Goal: Task Accomplishment & Management: Manage account settings

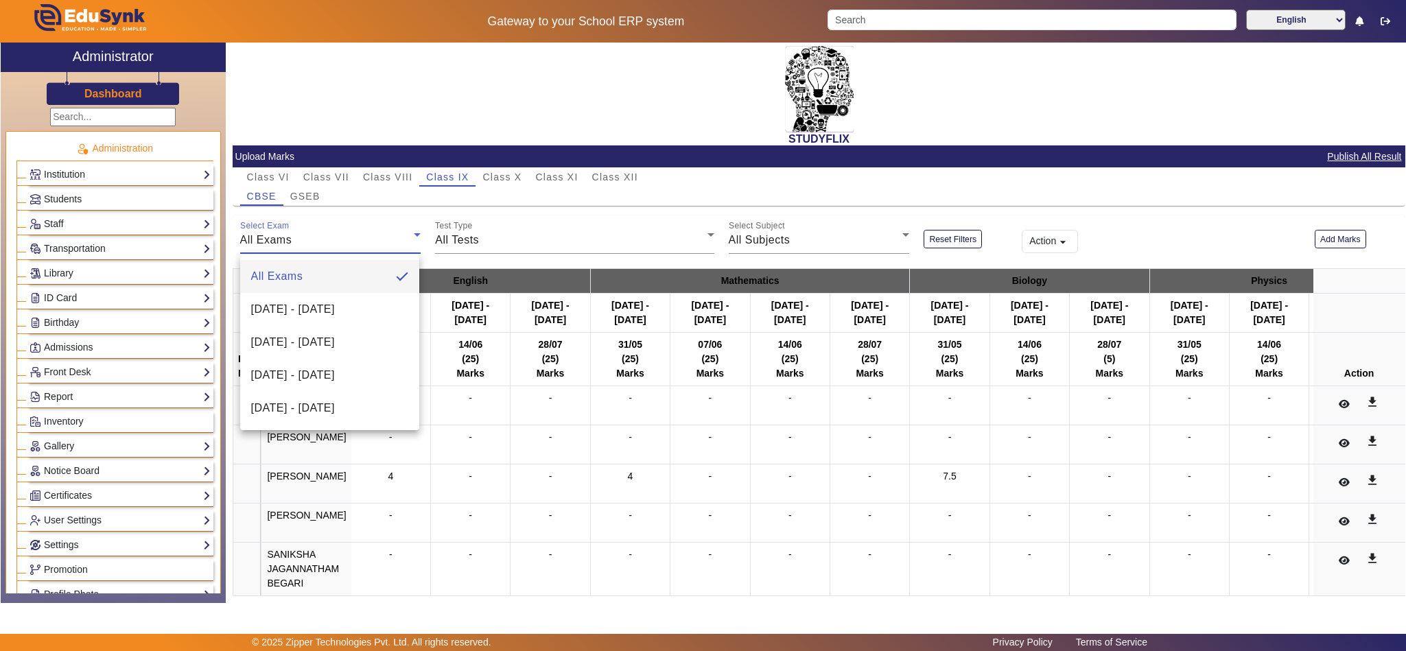
scroll to position [342, 0]
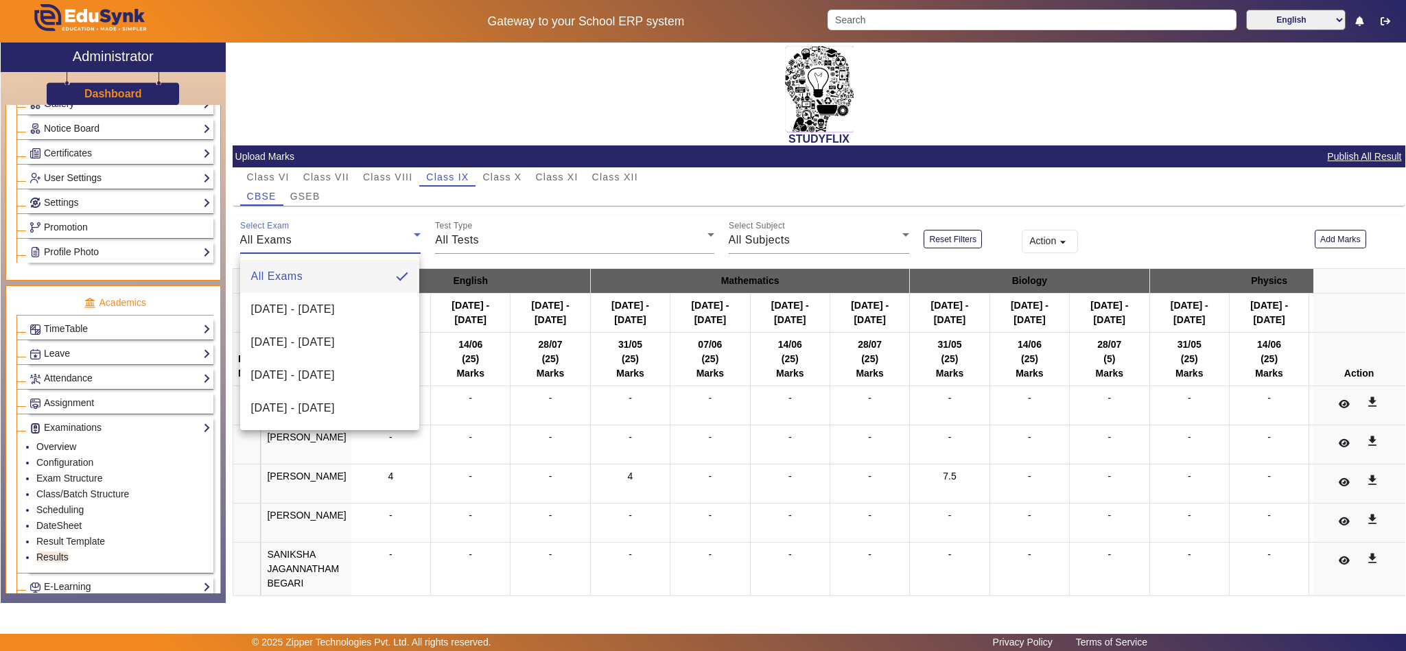
click at [364, 71] on div at bounding box center [703, 325] width 1406 height 651
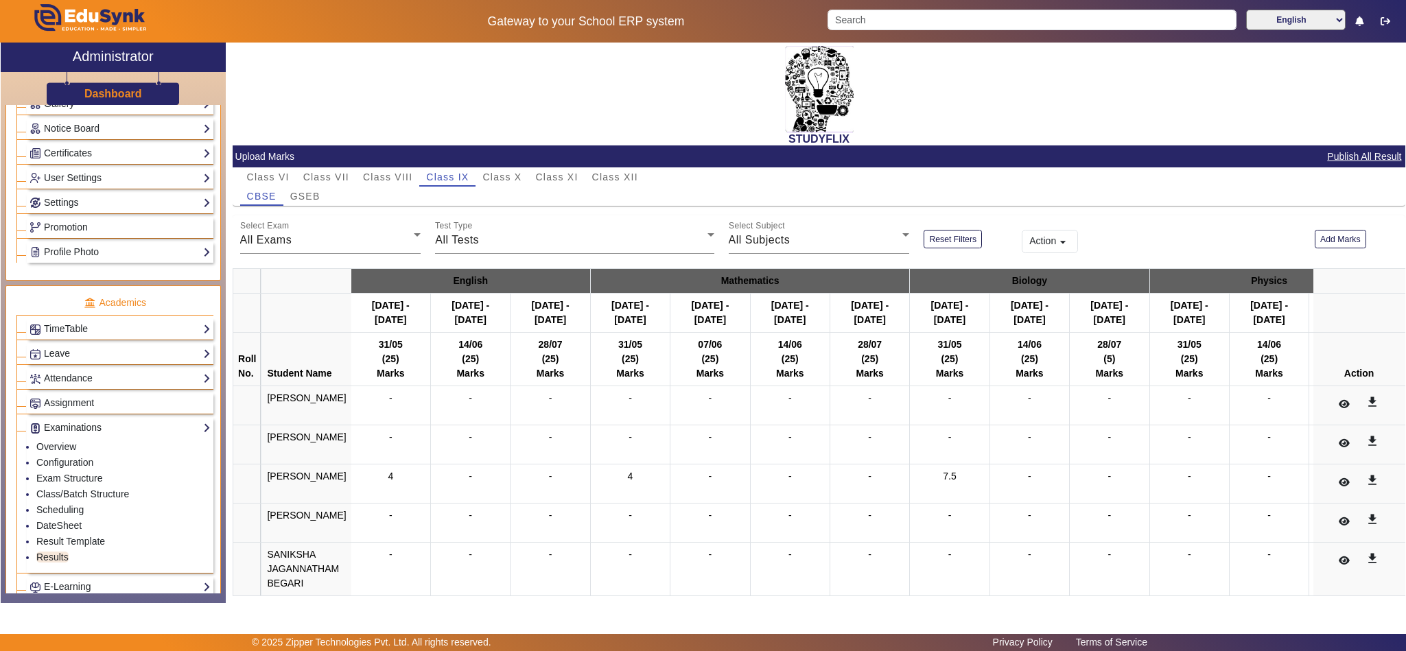
click at [106, 436] on link "Examinations" at bounding box center [120, 428] width 181 height 16
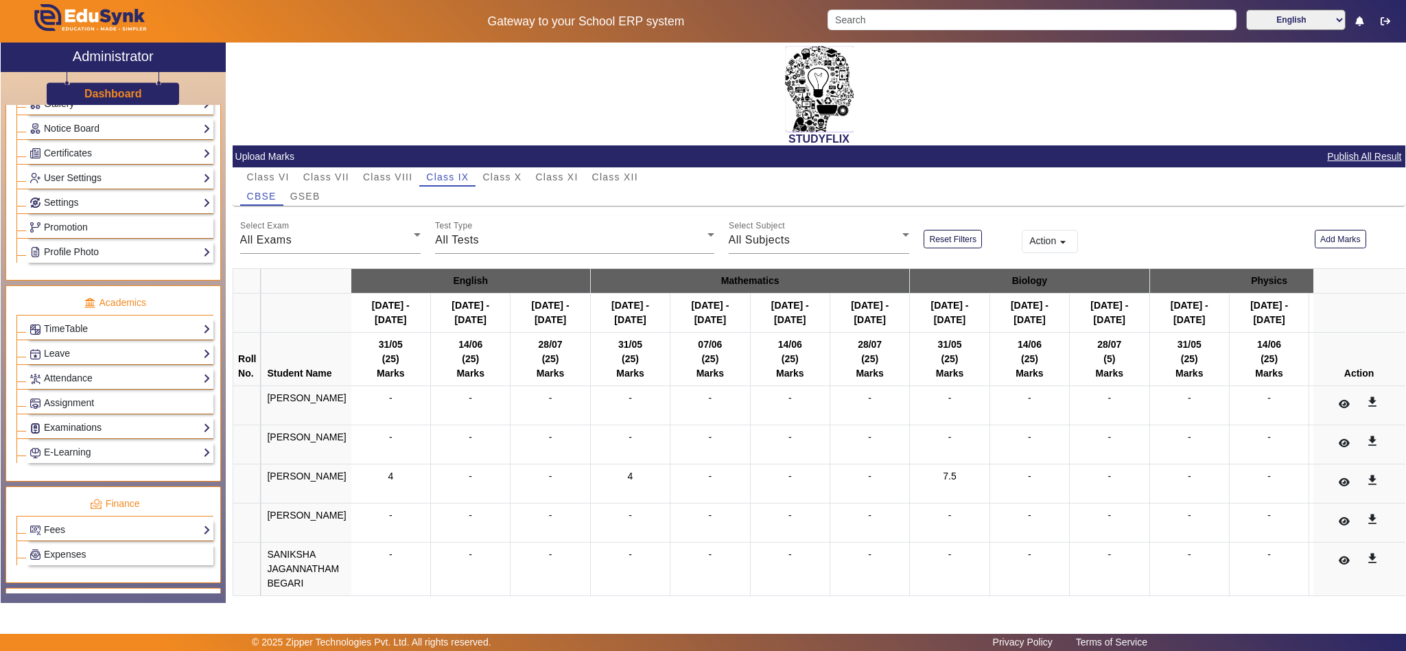
click at [115, 436] on link "Examinations" at bounding box center [120, 428] width 181 height 16
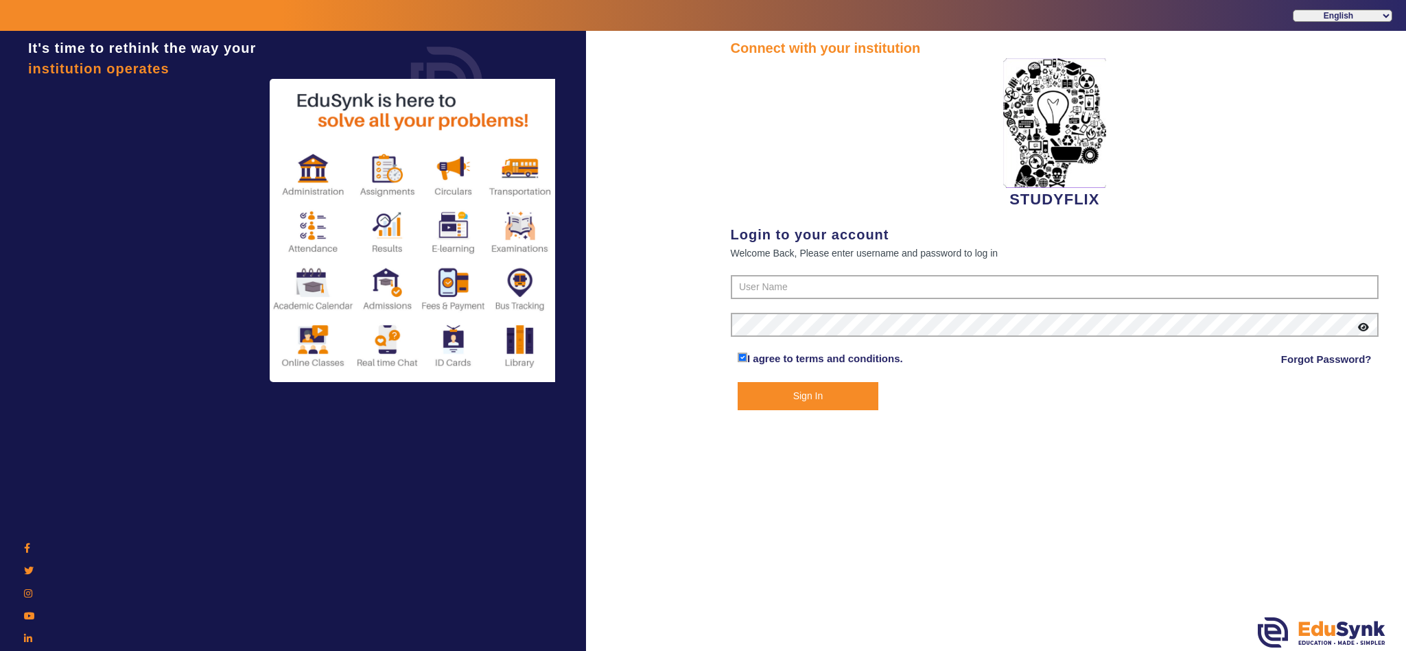
click at [791, 391] on button "Sign In" at bounding box center [808, 396] width 141 height 28
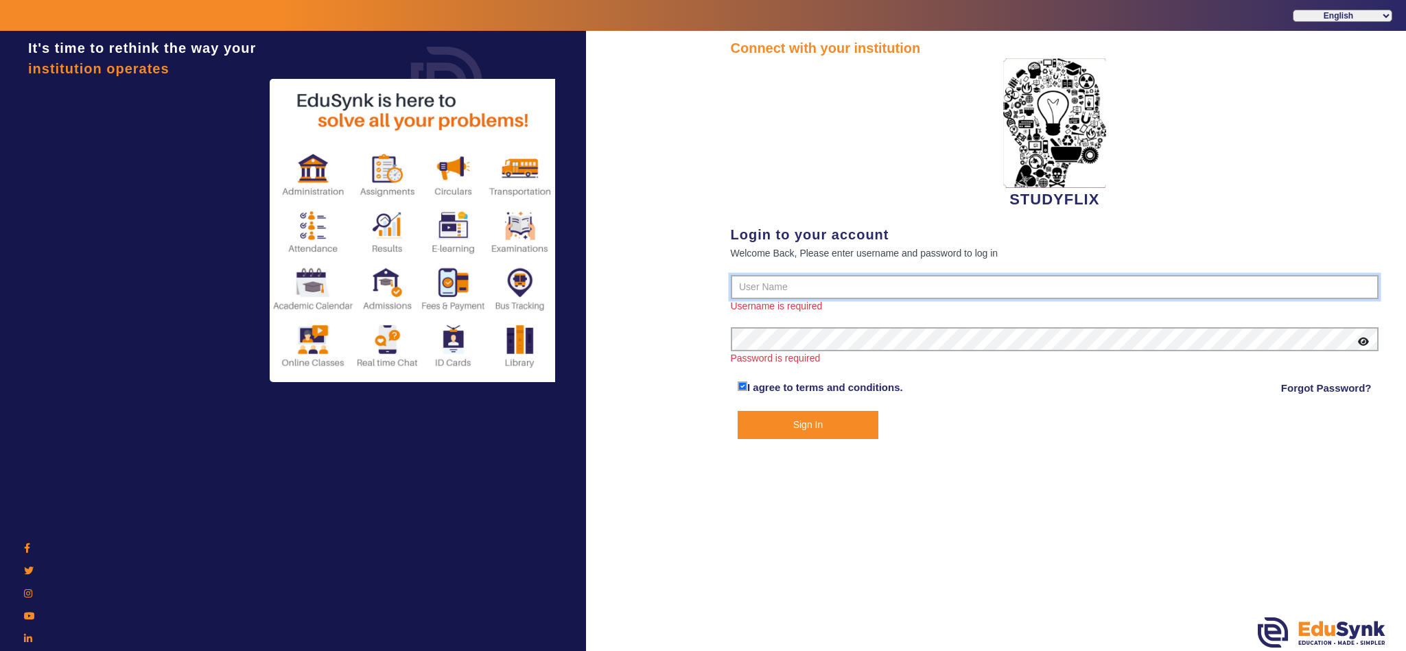
click at [795, 279] on input "text" at bounding box center [1055, 287] width 649 height 25
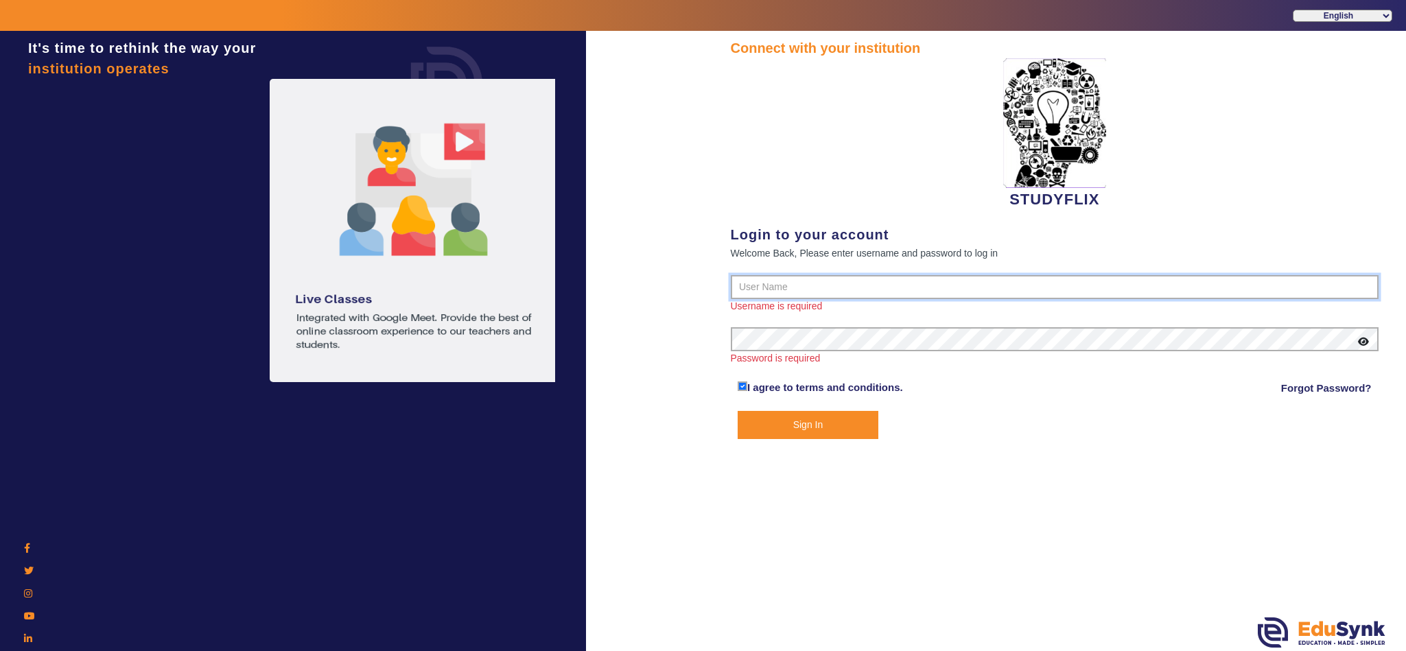
drag, startPoint x: 802, startPoint y: 291, endPoint x: 795, endPoint y: 296, distance: 8.3
click at [802, 291] on input "text" at bounding box center [1055, 287] width 649 height 25
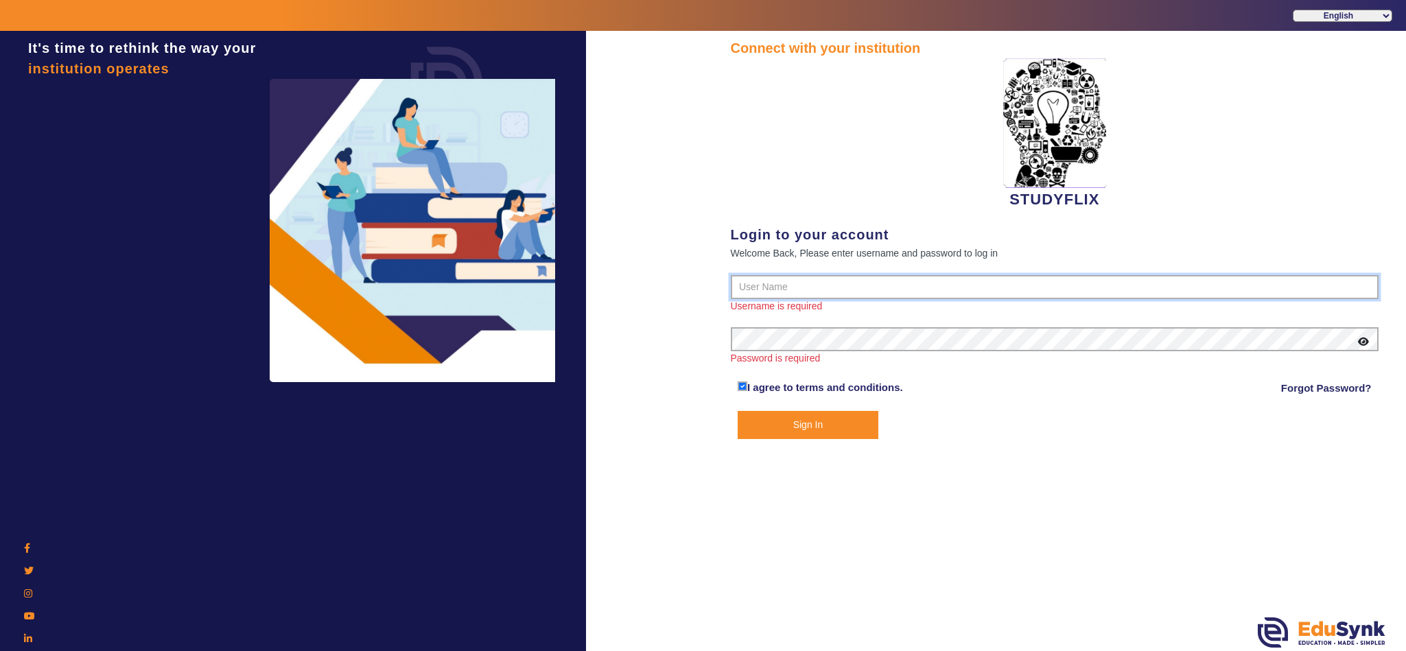
type input "6354922771"
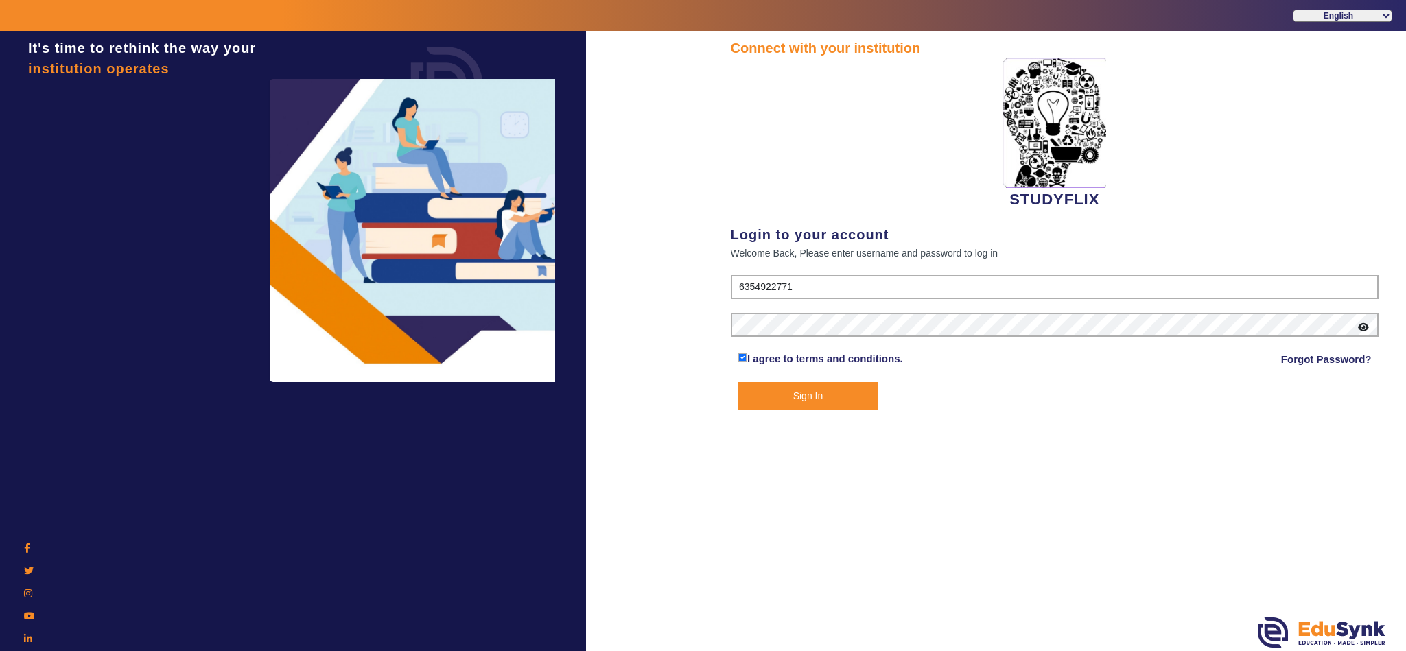
click at [784, 389] on button "Sign In" at bounding box center [808, 396] width 141 height 28
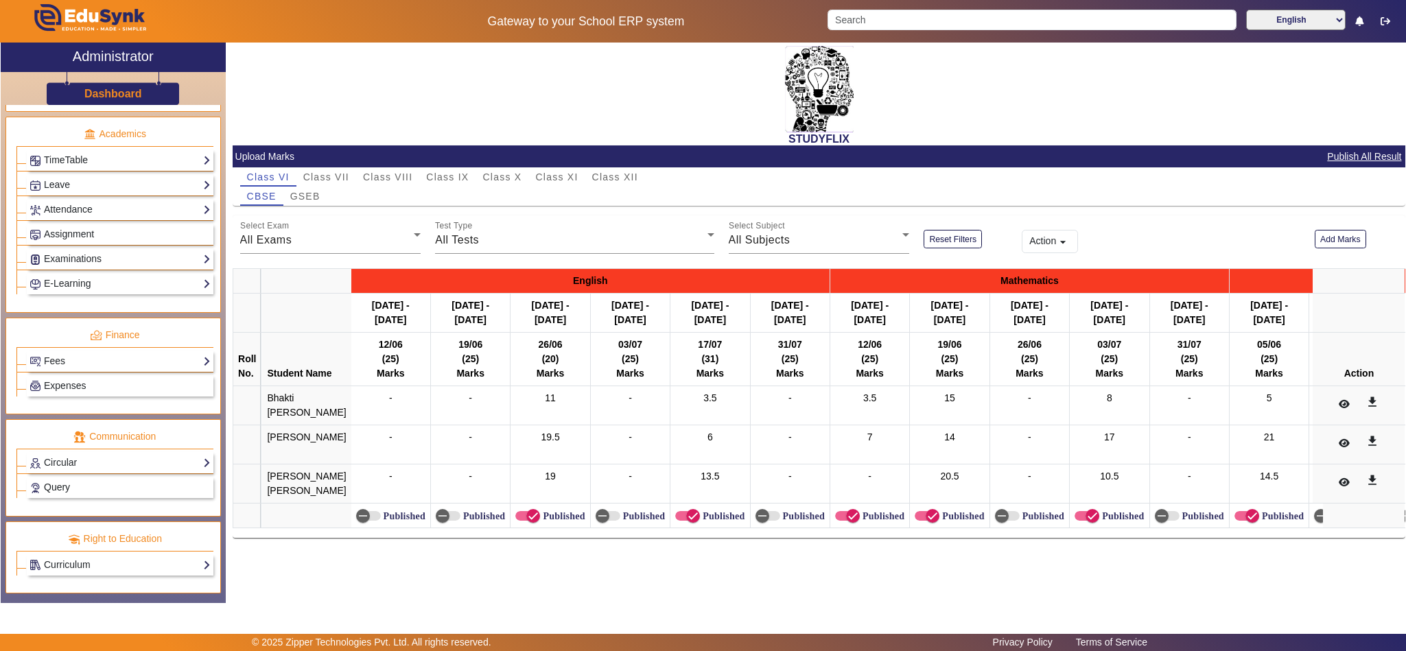
scroll to position [541, 0]
click at [69, 251] on link "Examinations" at bounding box center [120, 259] width 181 height 16
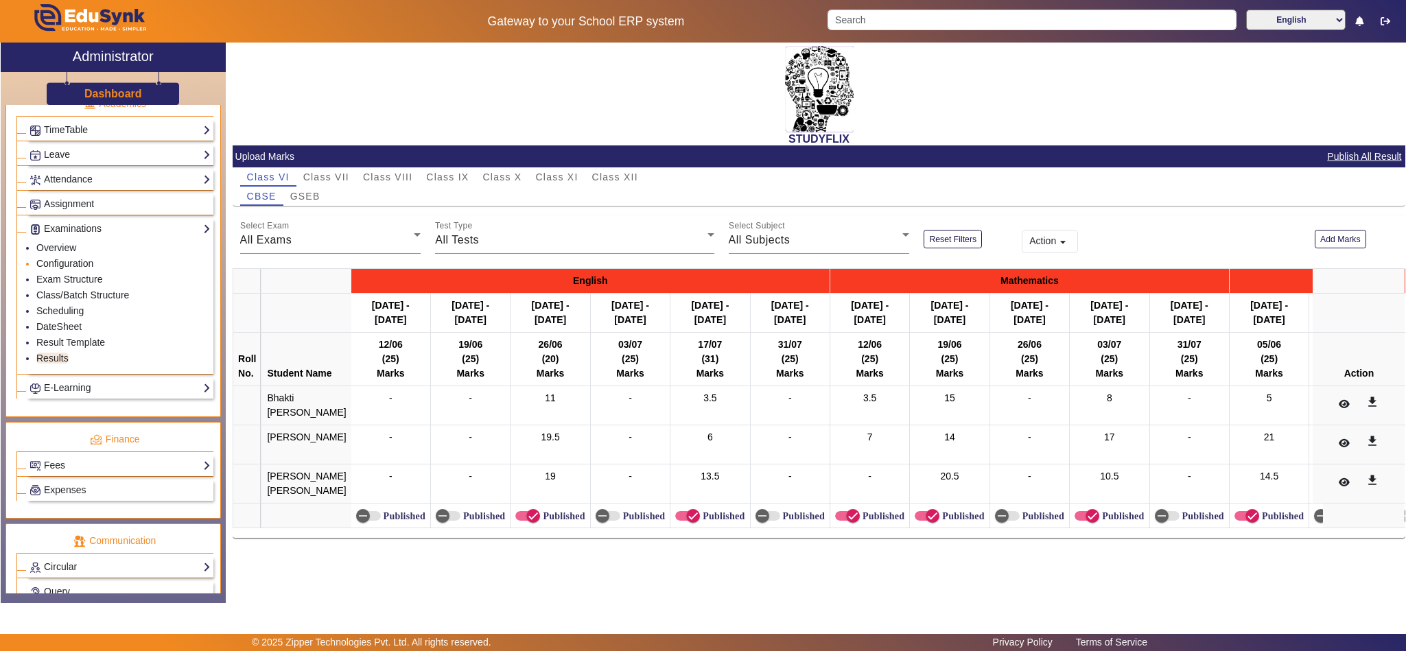
click at [78, 269] on link "Configuration" at bounding box center [64, 263] width 57 height 11
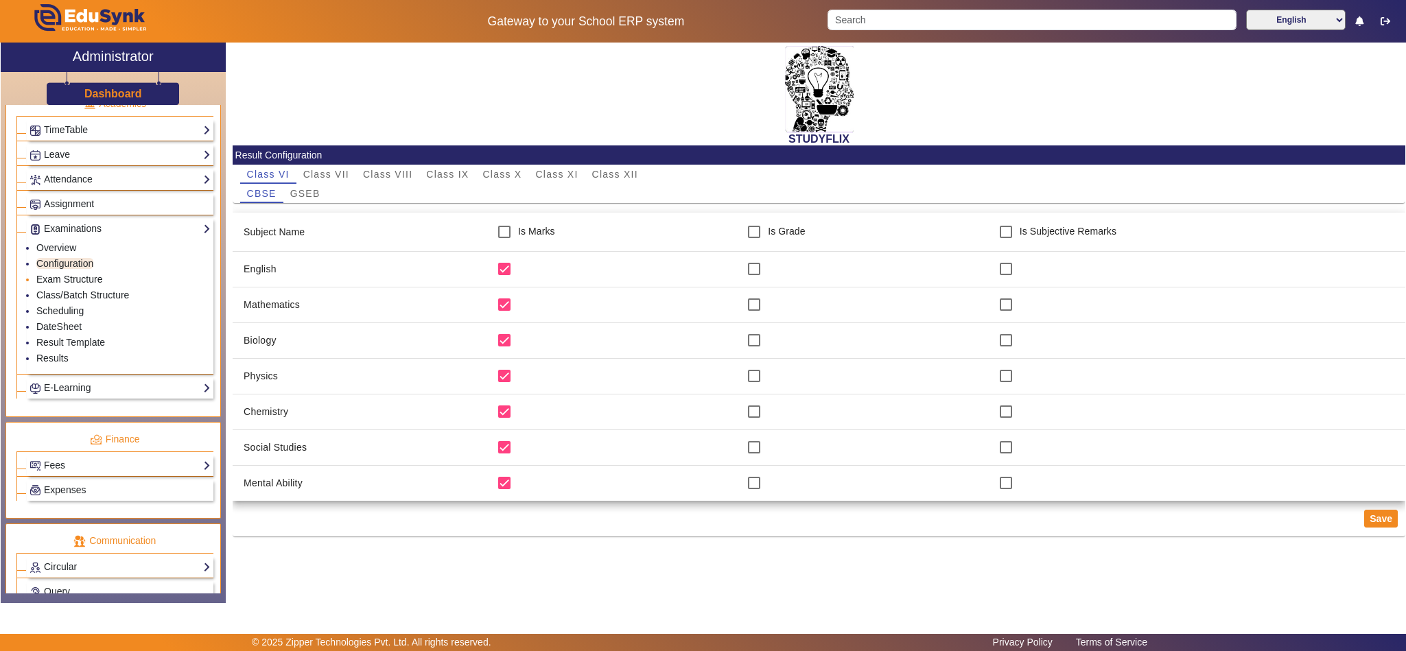
click at [91, 285] on link "Exam Structure" at bounding box center [69, 279] width 66 height 11
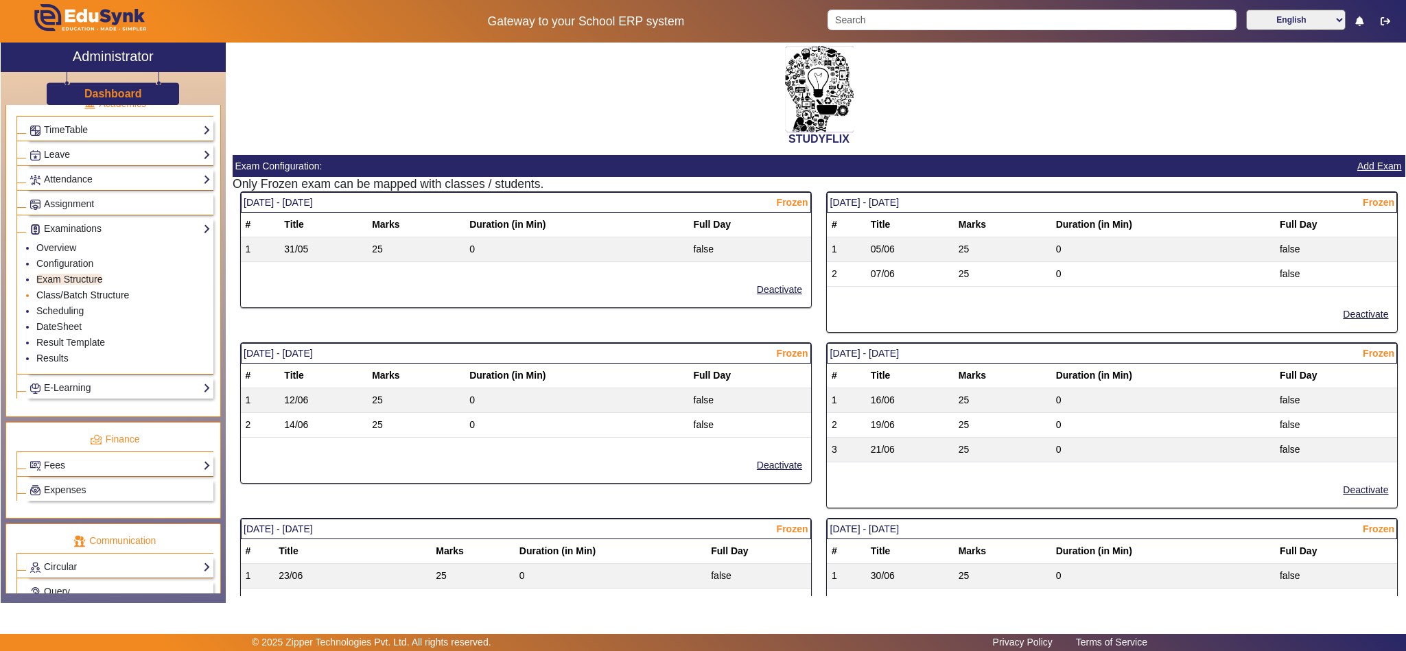
click at [93, 301] on link "Class/Batch Structure" at bounding box center [82, 295] width 93 height 11
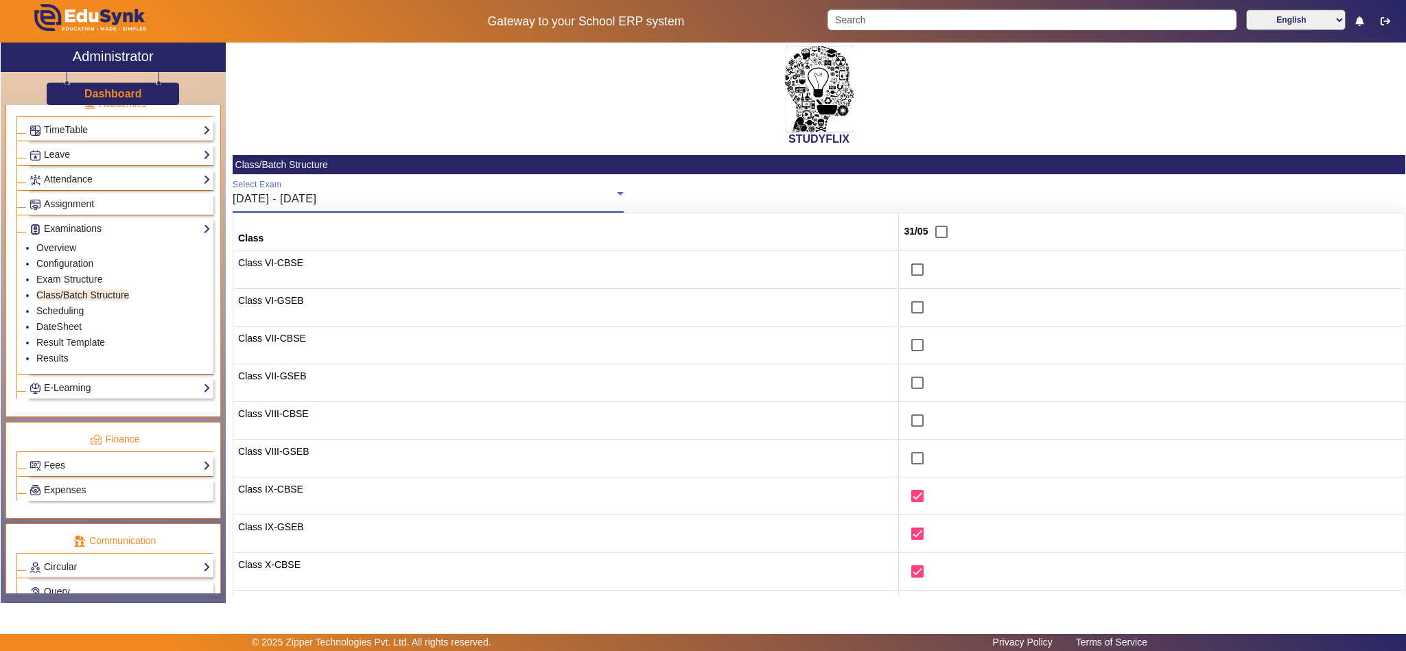
click at [380, 196] on div "[DATE] - [DATE]" at bounding box center [425, 199] width 384 height 16
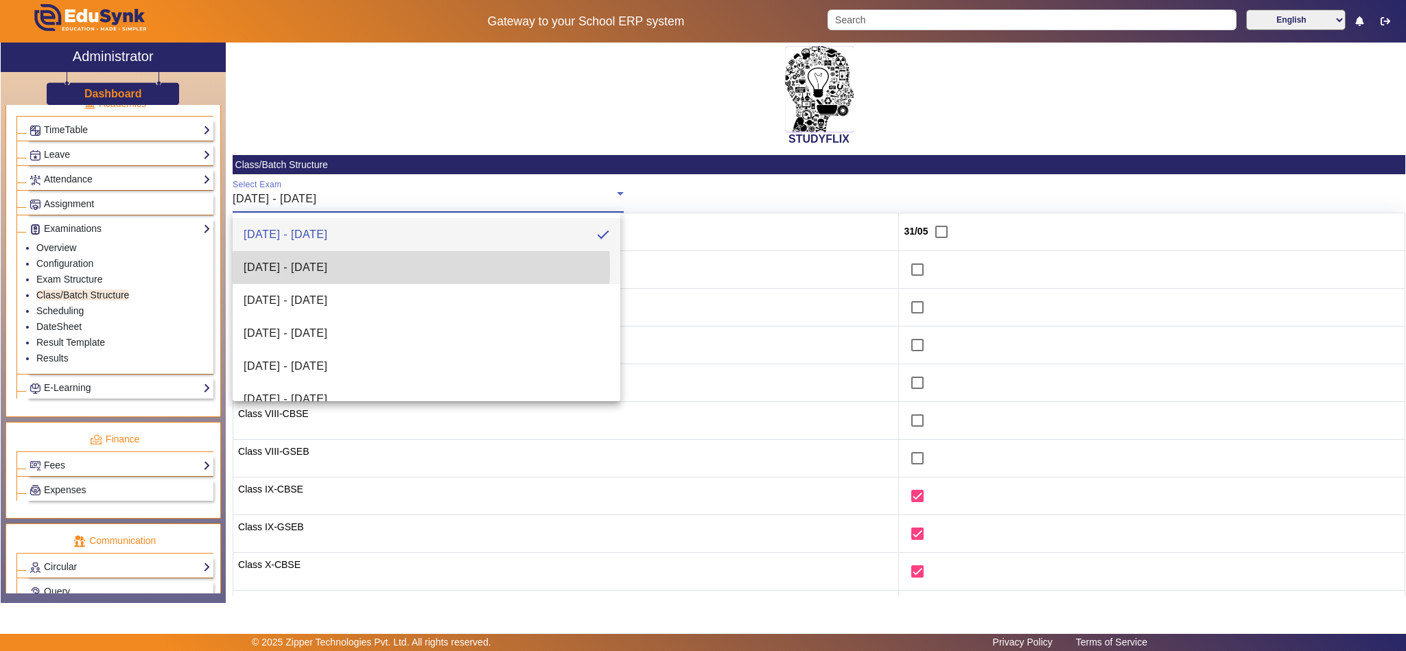
click at [327, 268] on span "[DATE] - [DATE]" at bounding box center [286, 267] width 84 height 16
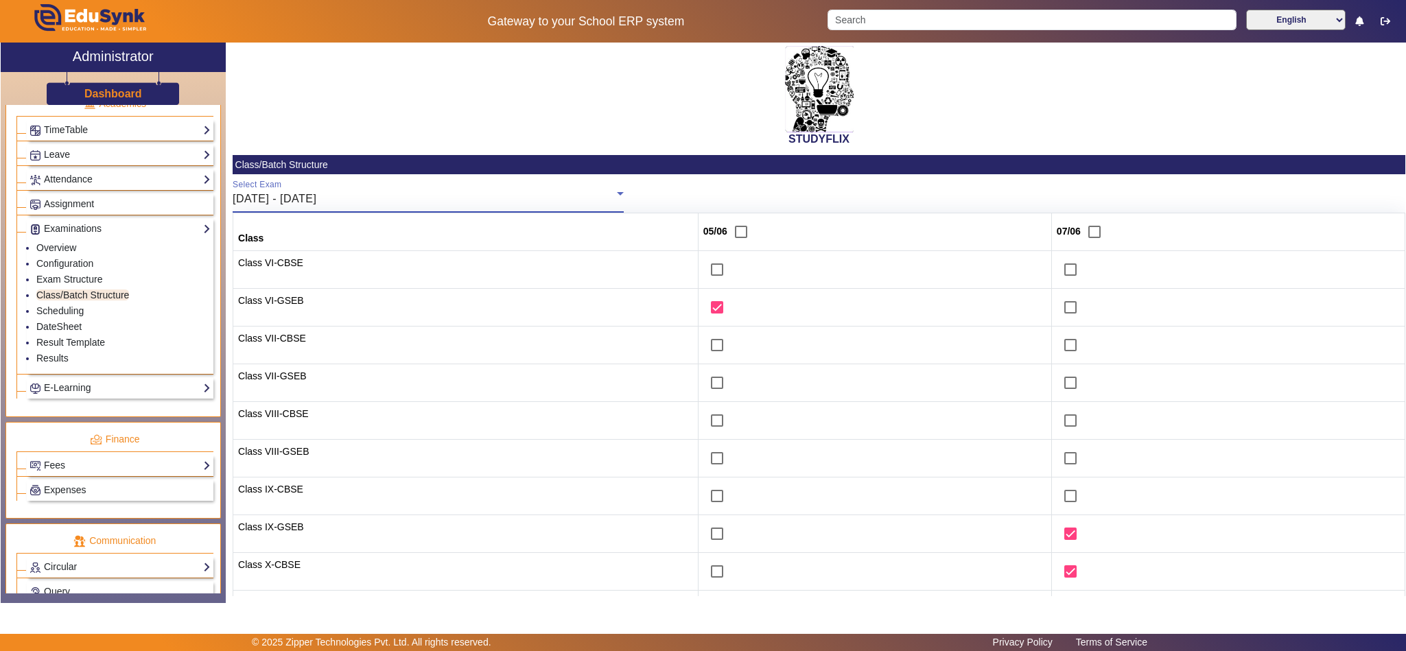
scroll to position [211, 0]
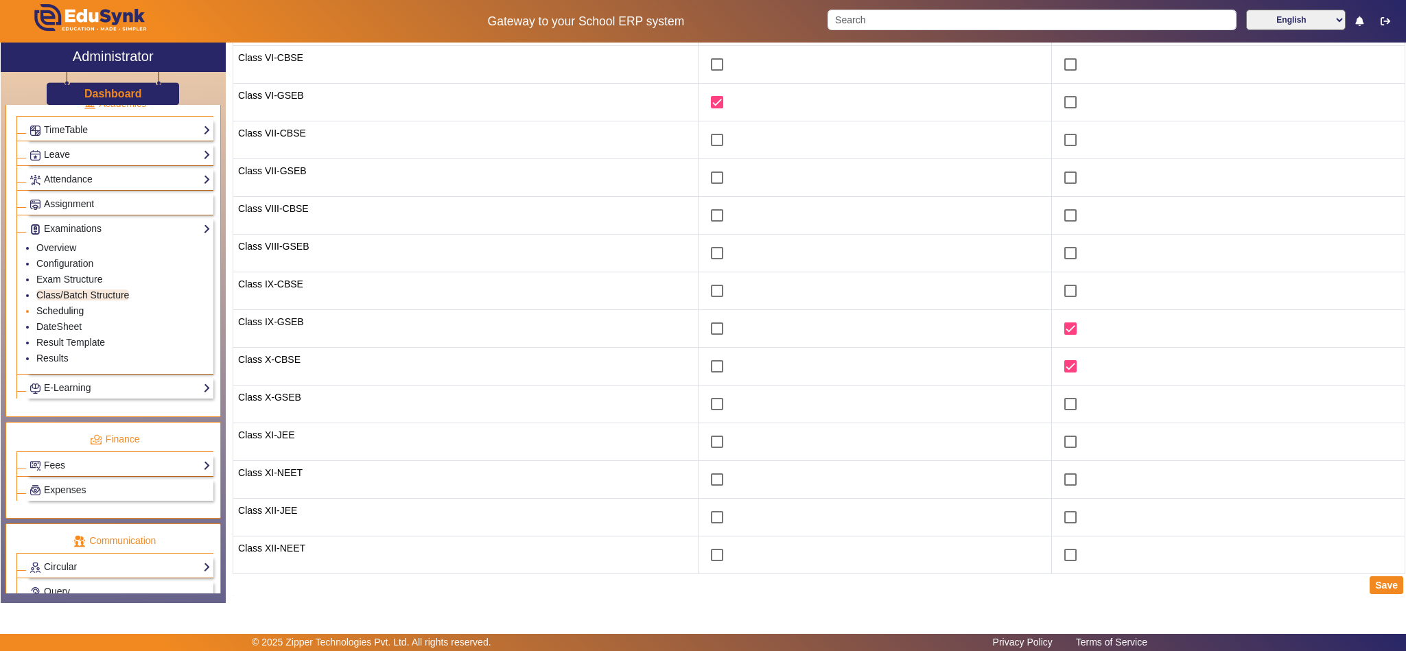
click at [69, 316] on link "Scheduling" at bounding box center [59, 310] width 47 height 11
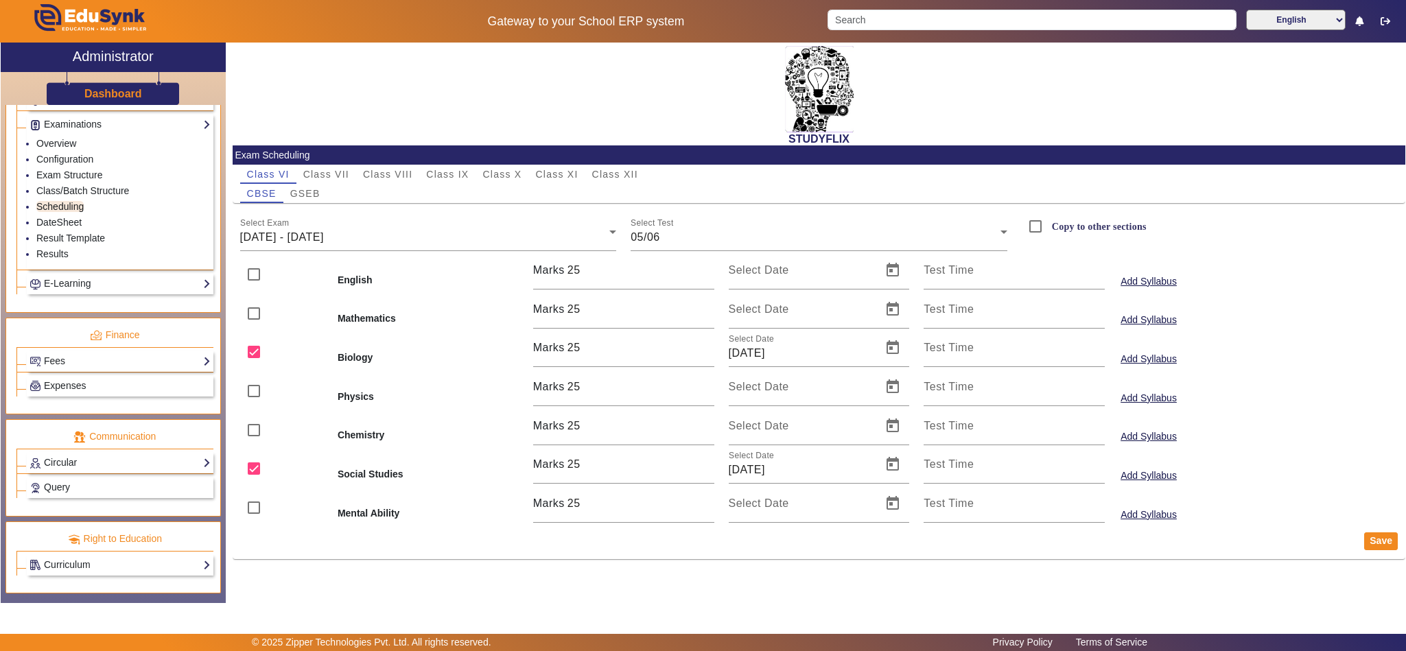
scroll to position [676, 0]
click at [81, 353] on link "Fees" at bounding box center [120, 361] width 181 height 16
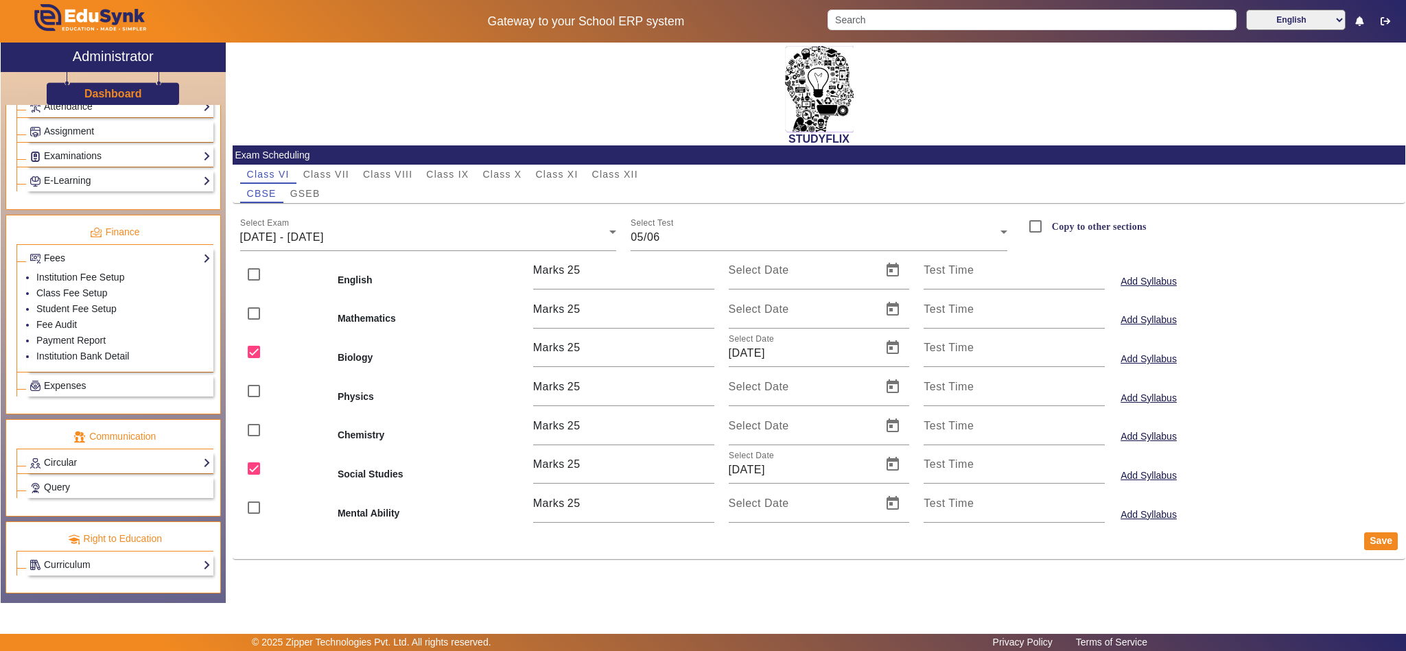
scroll to position [644, 0]
click at [60, 321] on link "Fee Audit" at bounding box center [56, 324] width 40 height 11
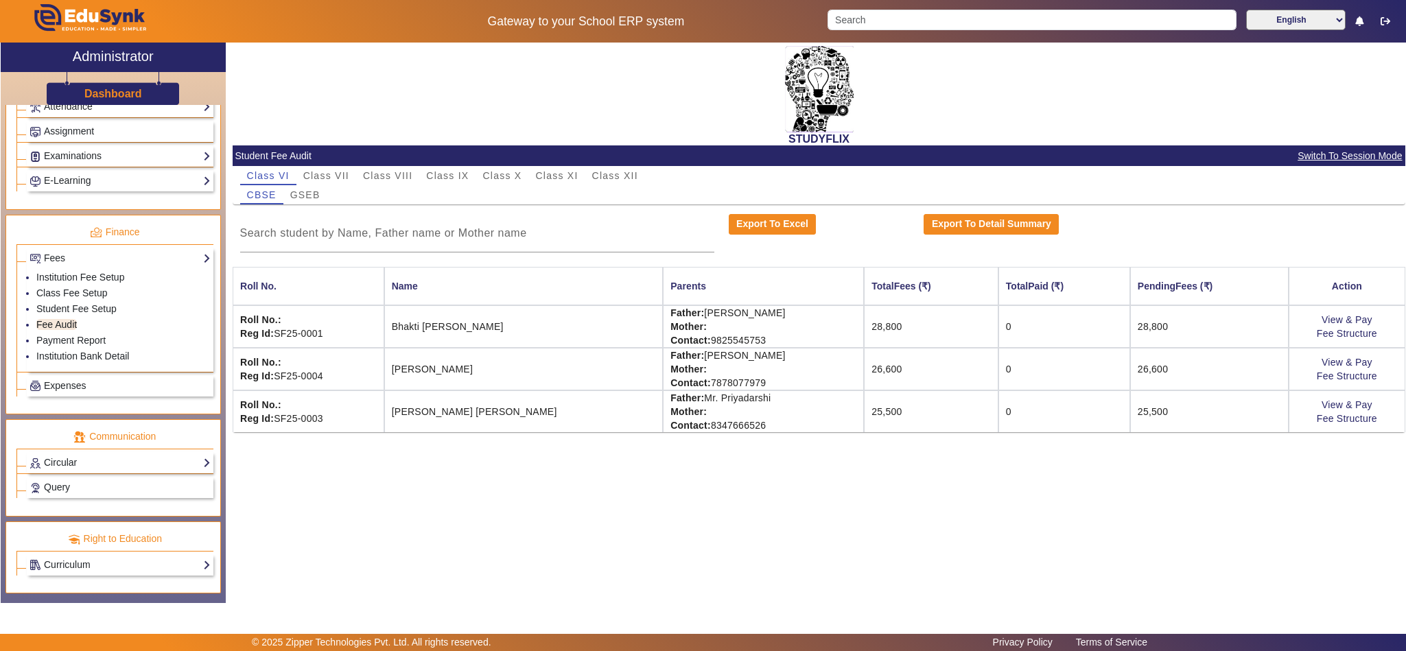
scroll to position [472, 0]
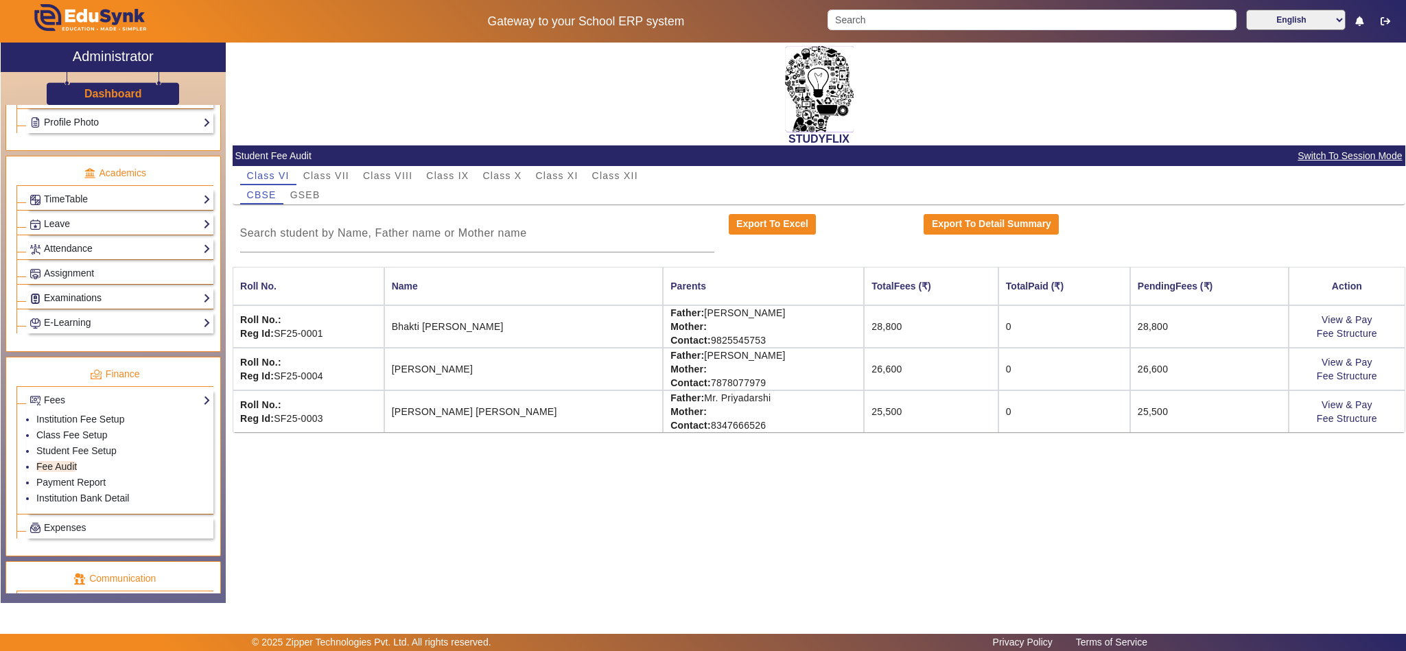
click at [66, 306] on link "Examinations" at bounding box center [120, 298] width 181 height 16
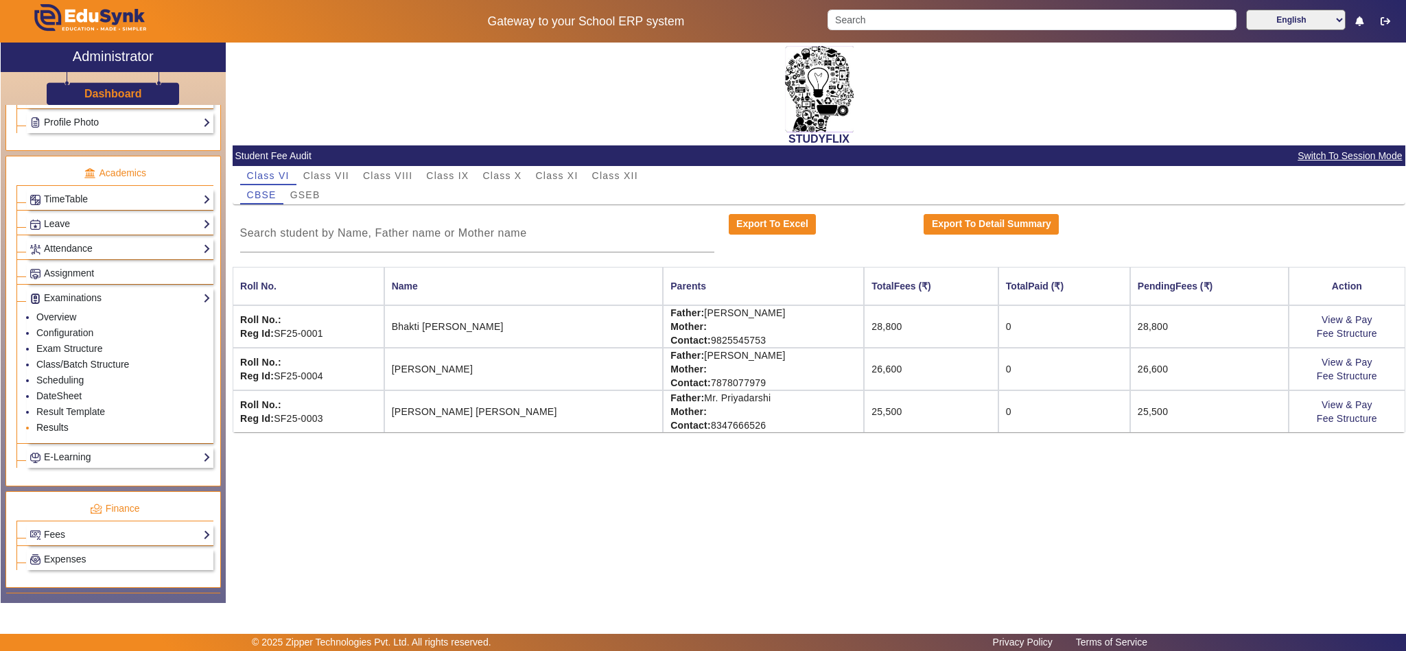
click at [58, 433] on link "Results" at bounding box center [52, 427] width 32 height 11
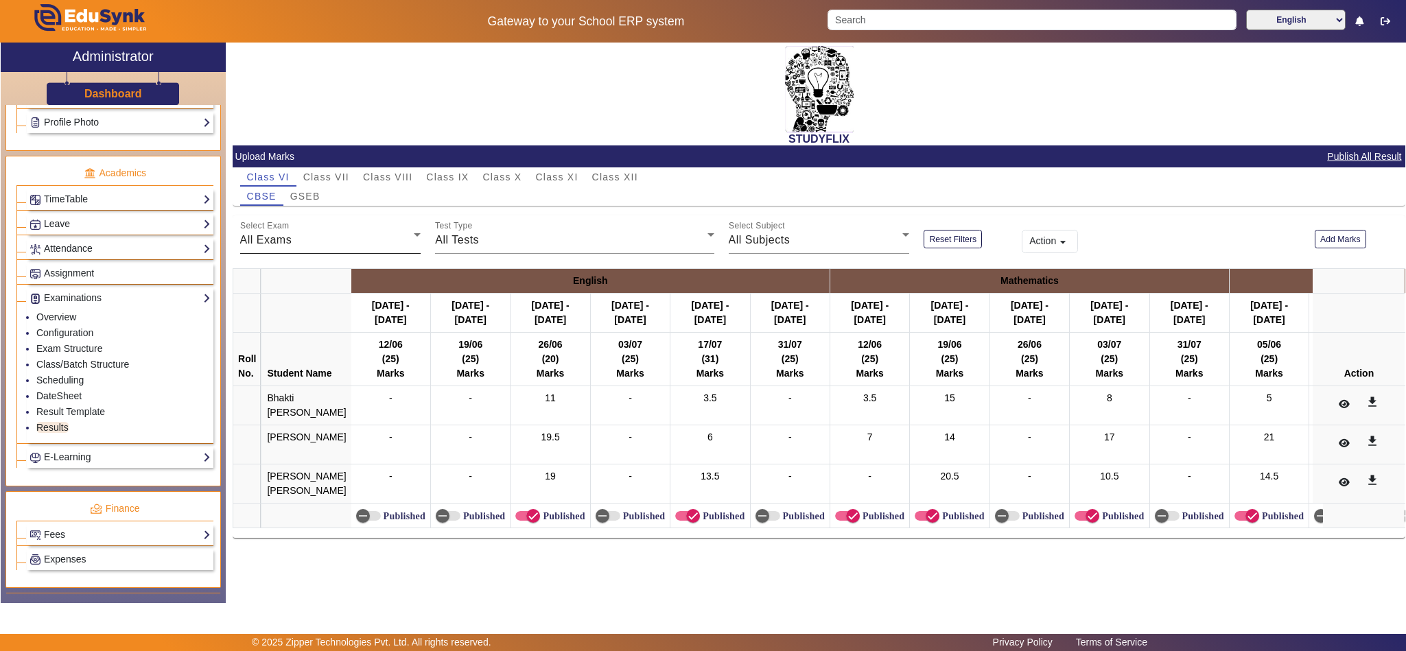
click at [356, 241] on div "All Exams" at bounding box center [327, 240] width 174 height 16
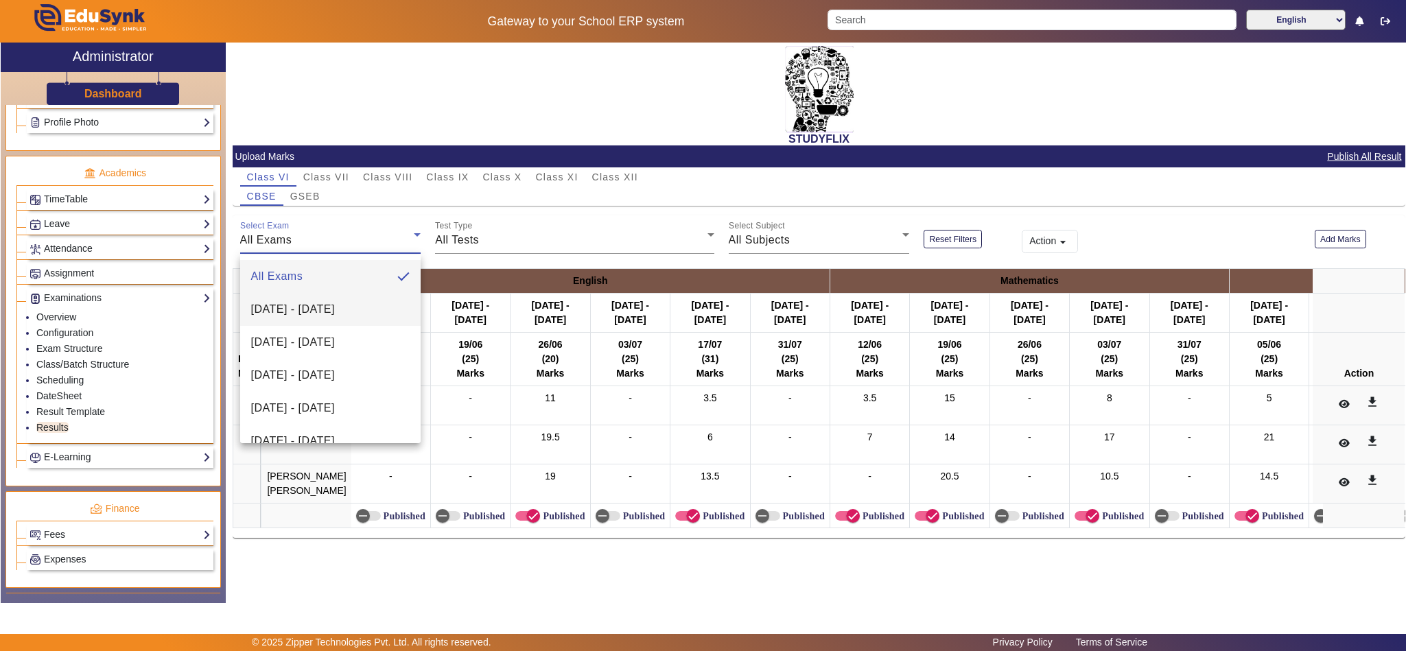
click at [335, 312] on span "[DATE] - [DATE]" at bounding box center [293, 309] width 84 height 16
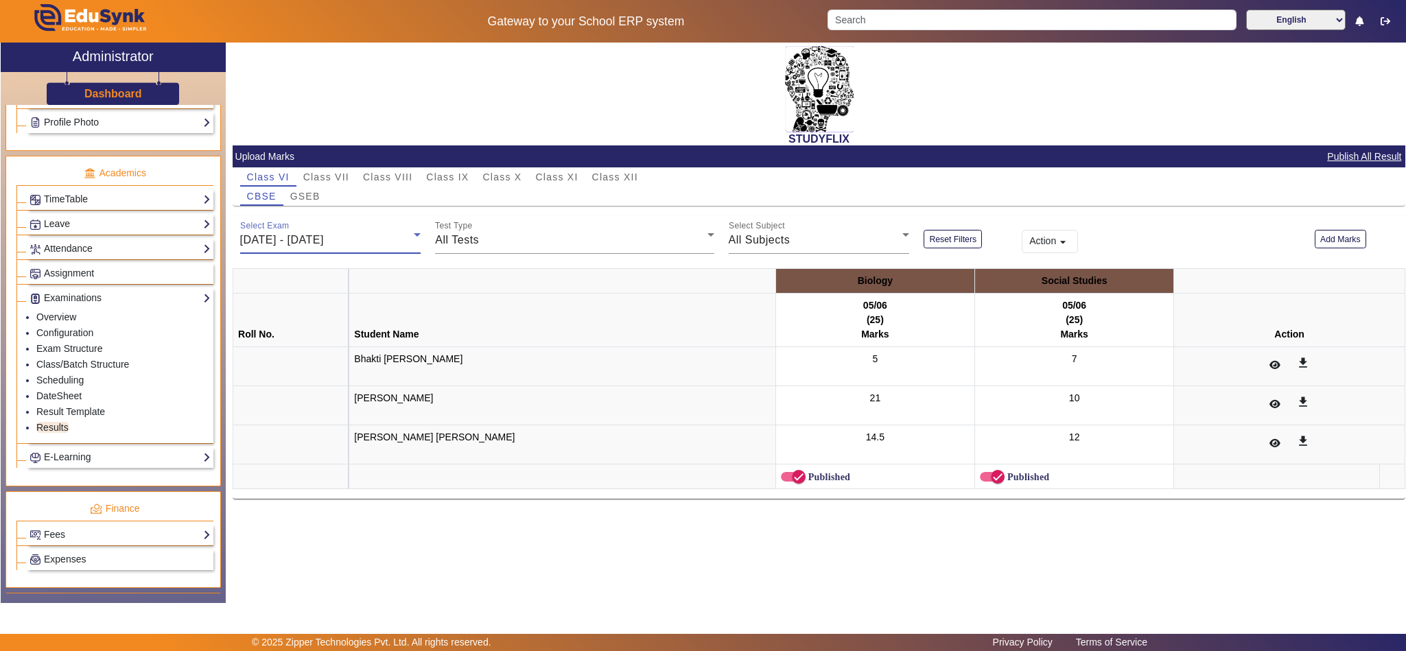
click at [324, 246] on span "[DATE] - [DATE]" at bounding box center [282, 240] width 84 height 12
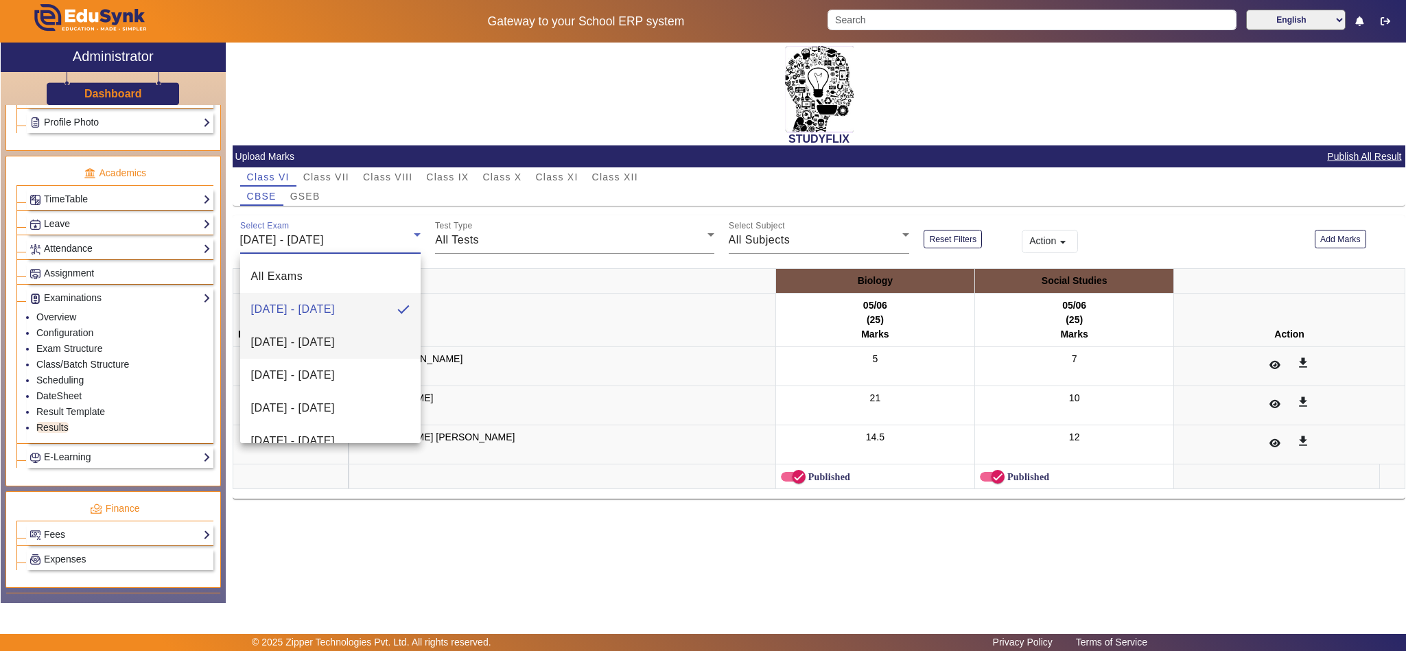
click at [325, 336] on span "[DATE] - [DATE]" at bounding box center [293, 342] width 84 height 16
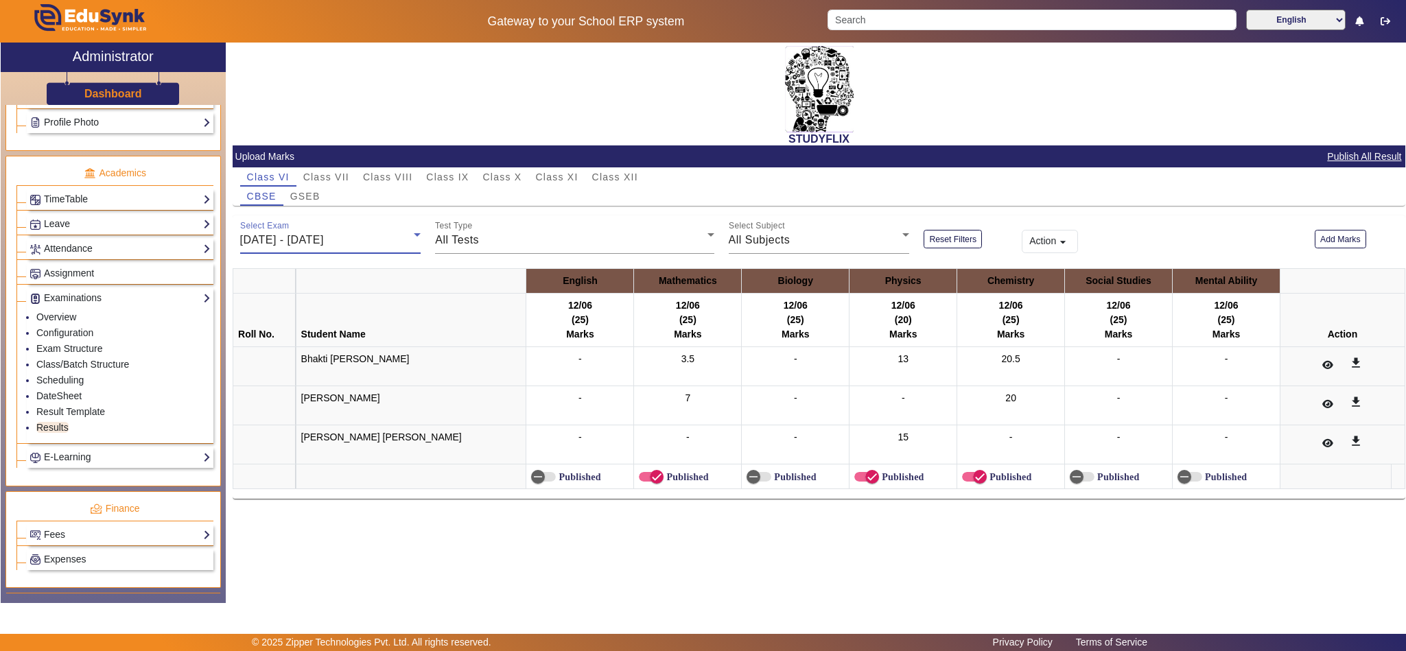
click at [324, 237] on span "[DATE] - [DATE]" at bounding box center [282, 240] width 84 height 12
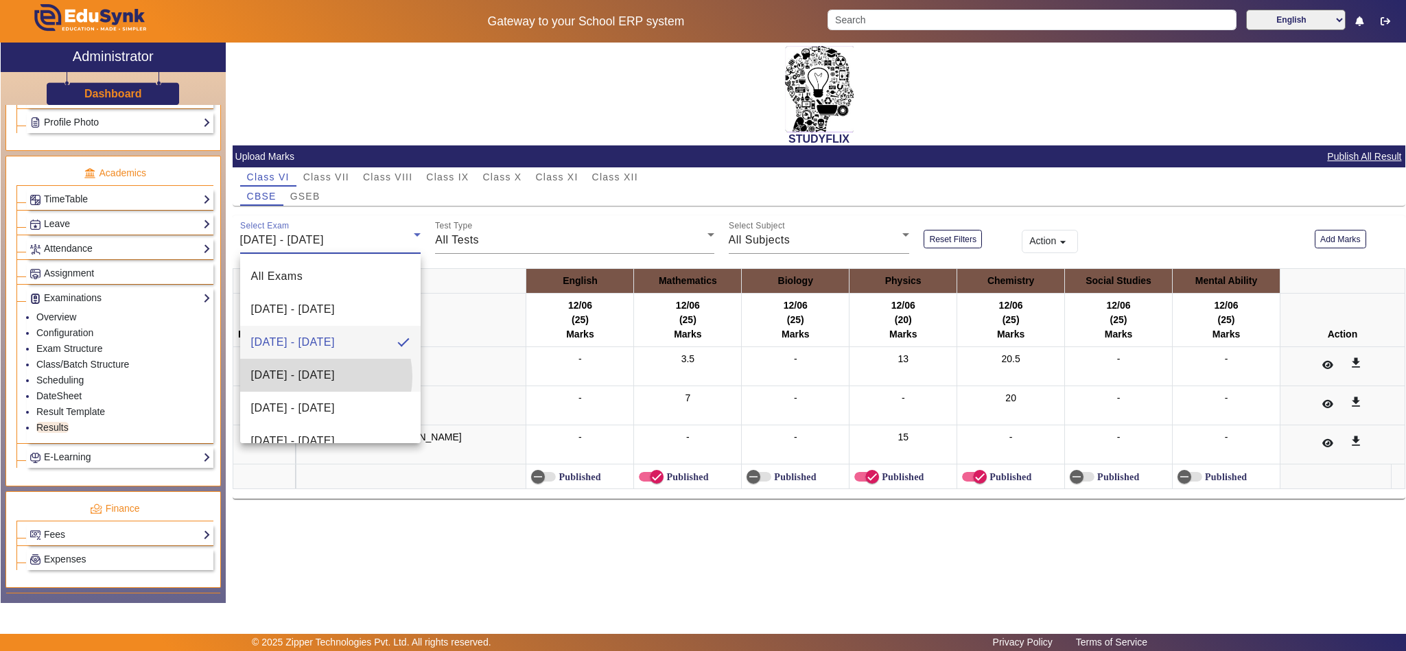
click at [317, 377] on span "[DATE] - [DATE]" at bounding box center [293, 375] width 84 height 16
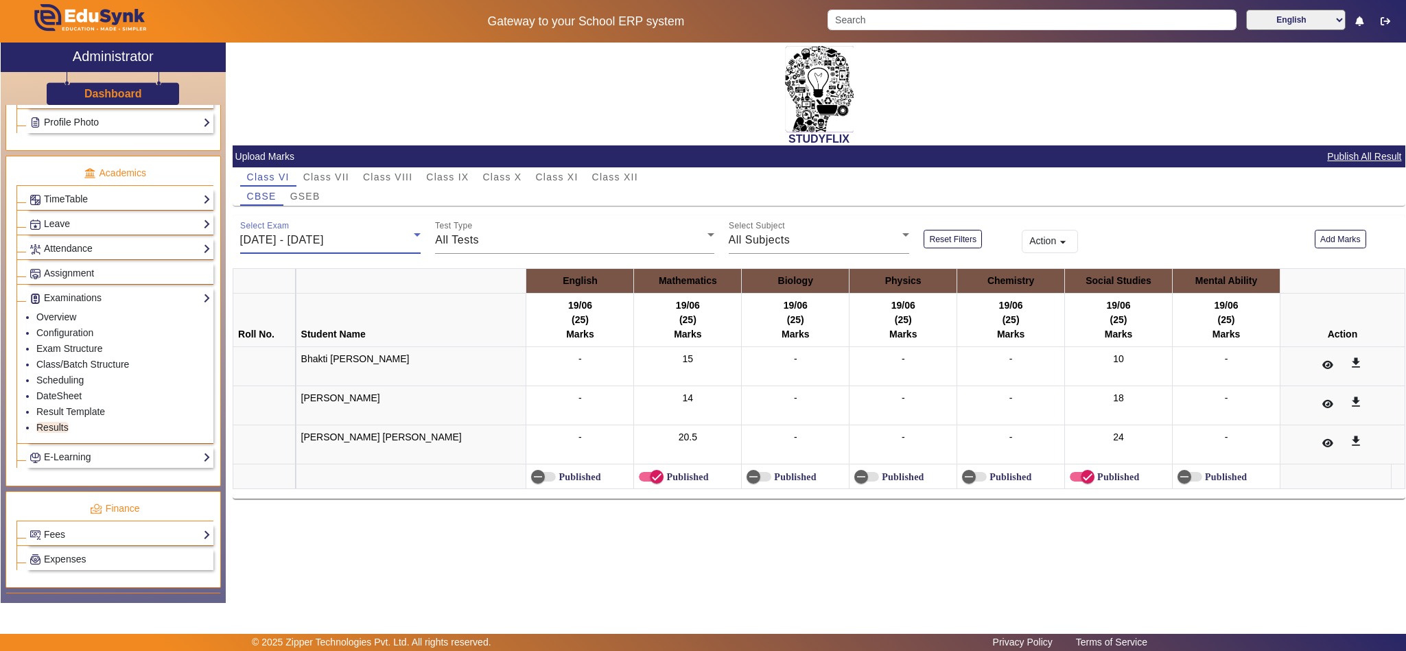
click at [322, 234] on span "[DATE] - [DATE]" at bounding box center [282, 240] width 84 height 12
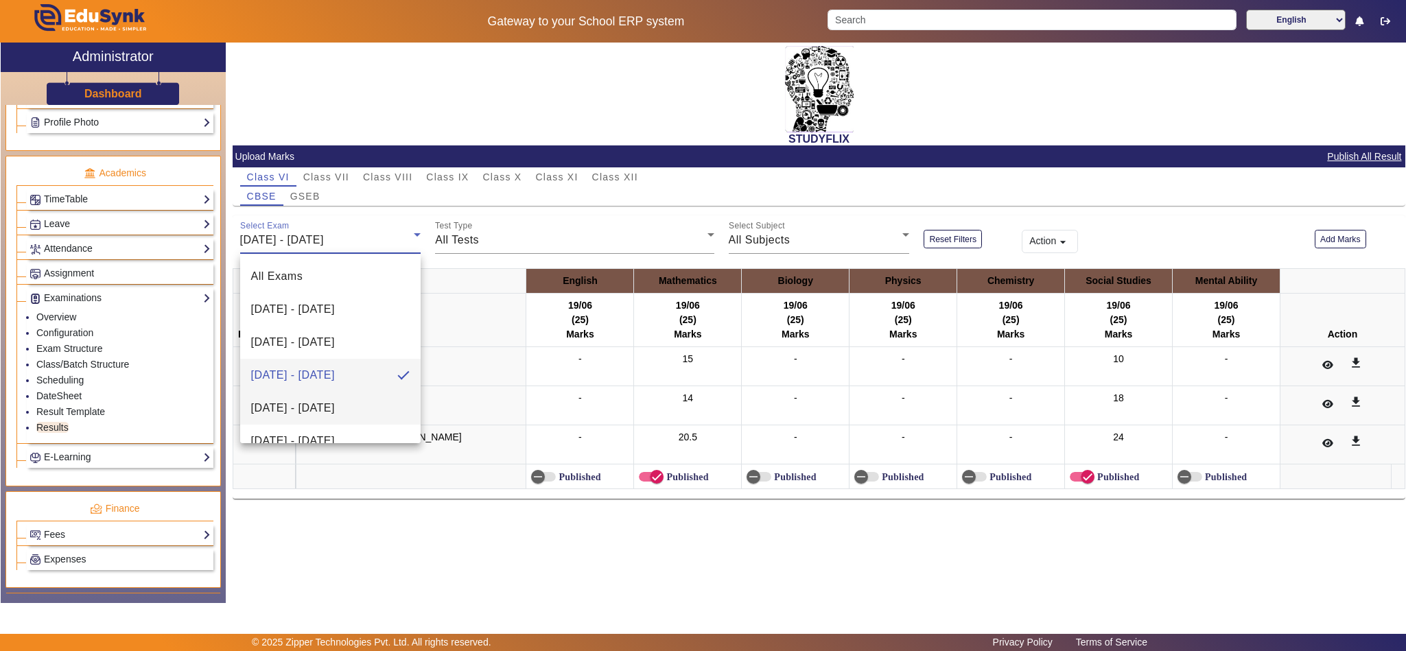
click at [305, 404] on span "[DATE] - [DATE]" at bounding box center [293, 408] width 84 height 16
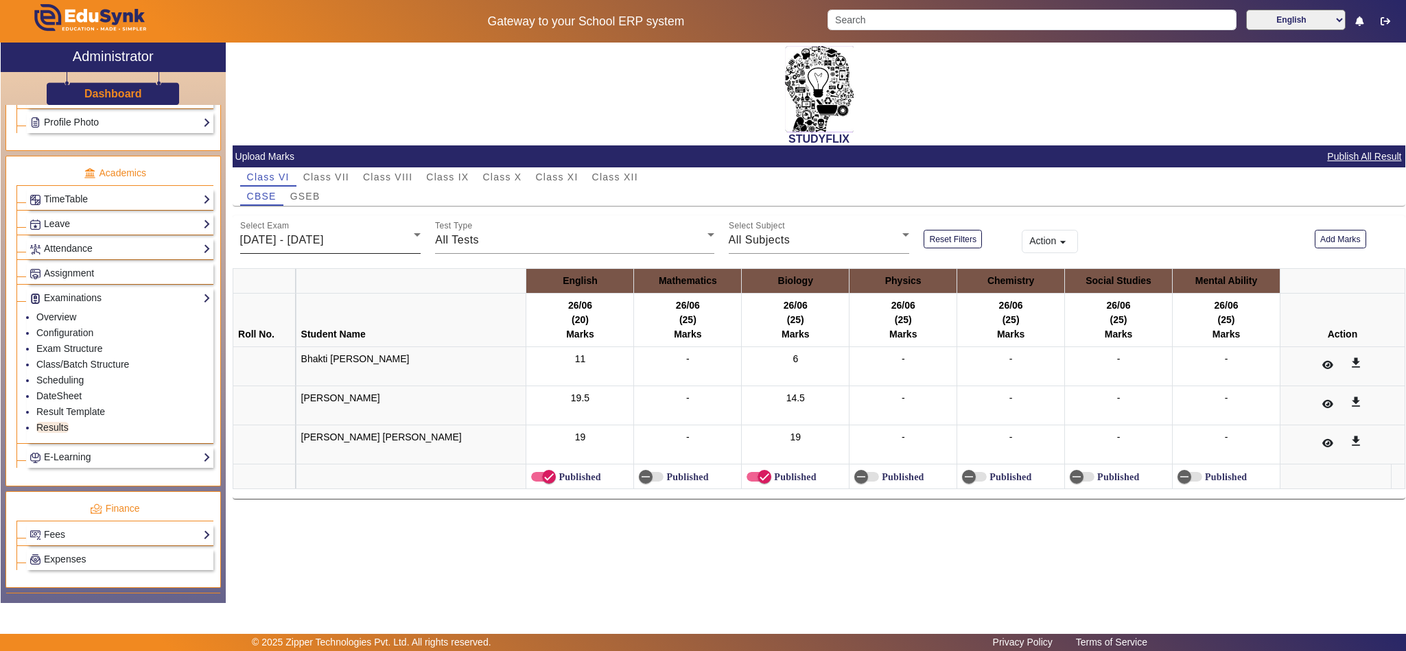
click at [307, 250] on div "Select Exam [DATE] - [DATE]" at bounding box center [330, 234] width 181 height 38
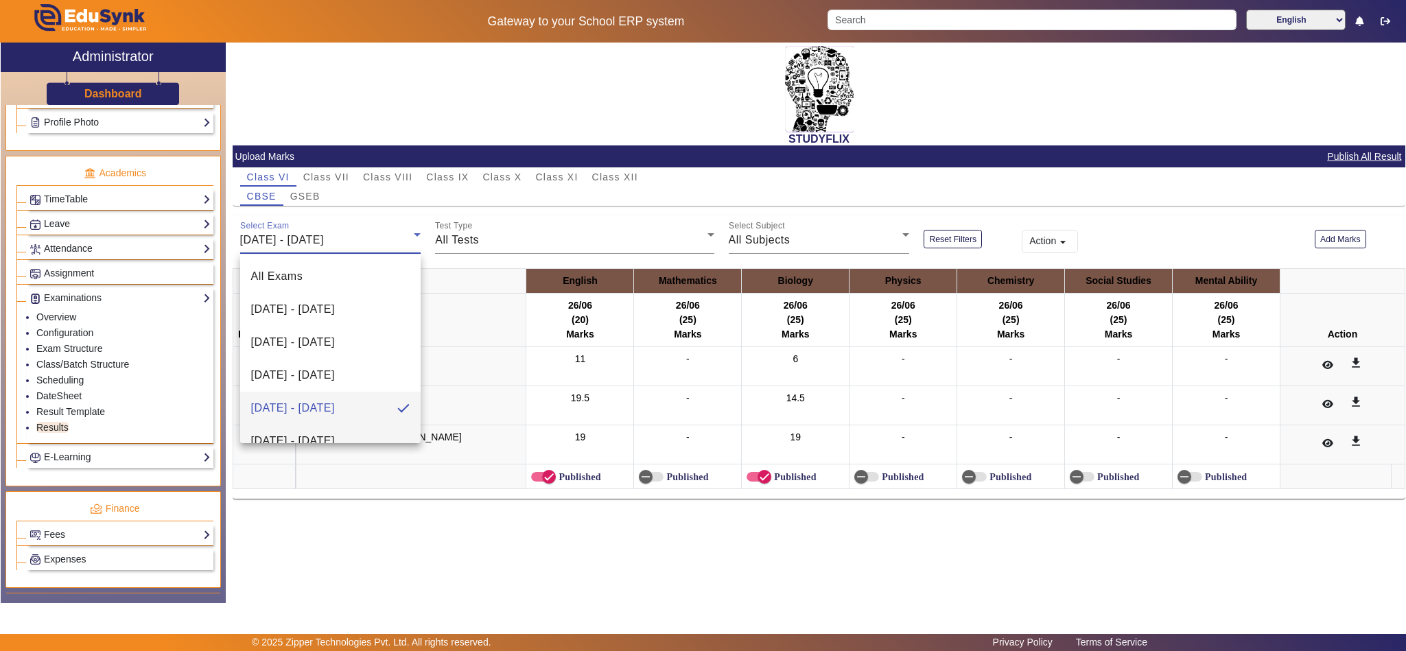
click at [307, 433] on span "[DATE] - [DATE]" at bounding box center [293, 441] width 84 height 16
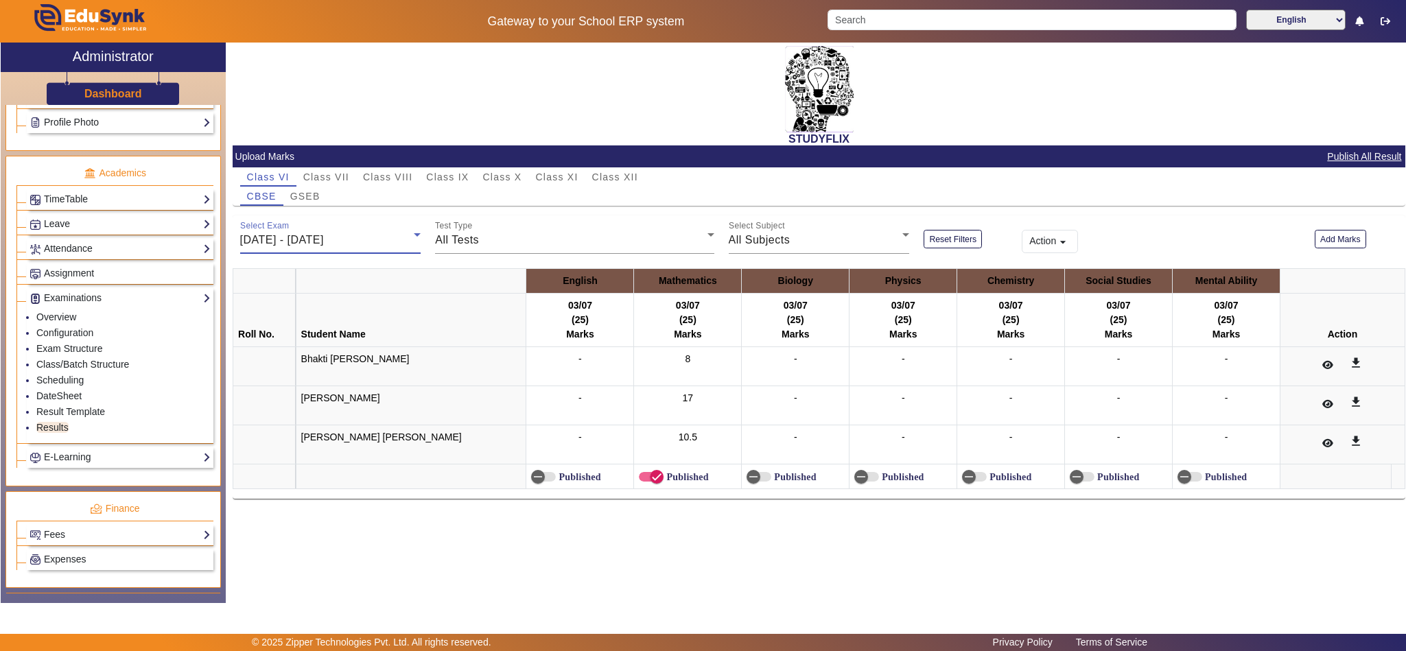
scroll to position [14, 0]
click at [324, 242] on span "[DATE] - [DATE]" at bounding box center [282, 240] width 84 height 12
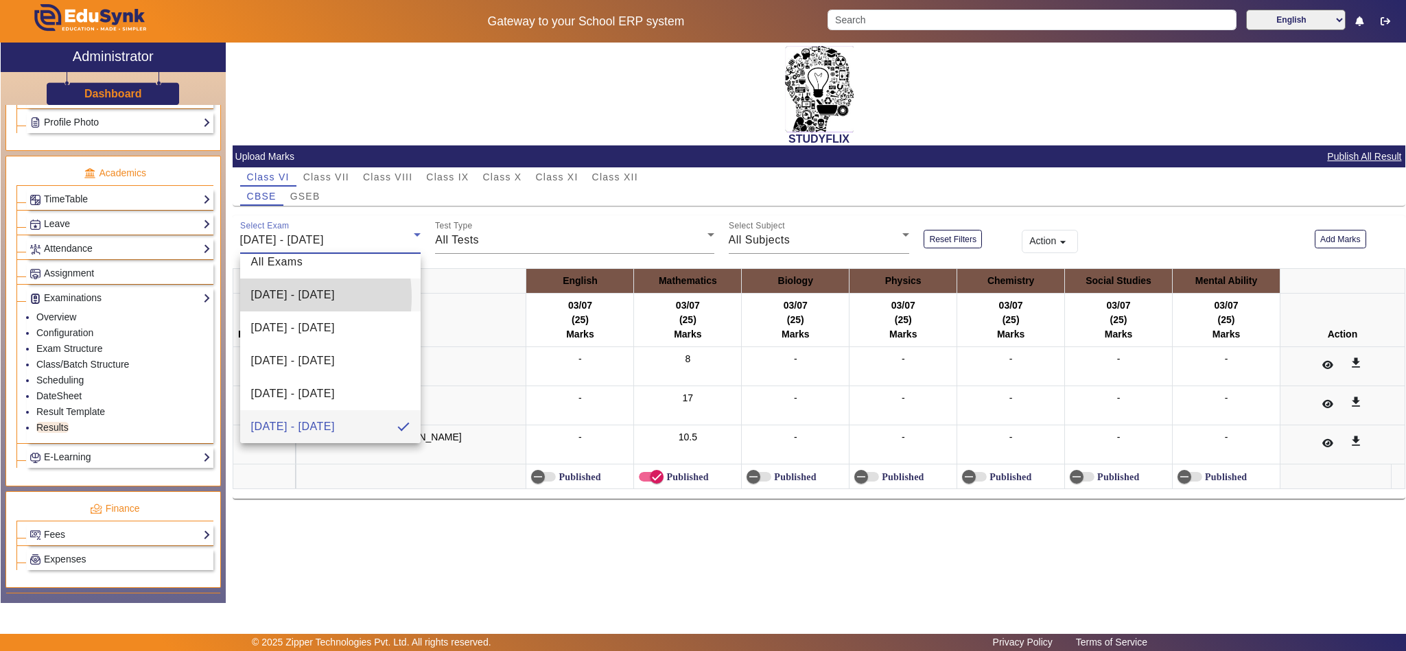
click at [266, 297] on span "[DATE] - [DATE]" at bounding box center [293, 295] width 84 height 16
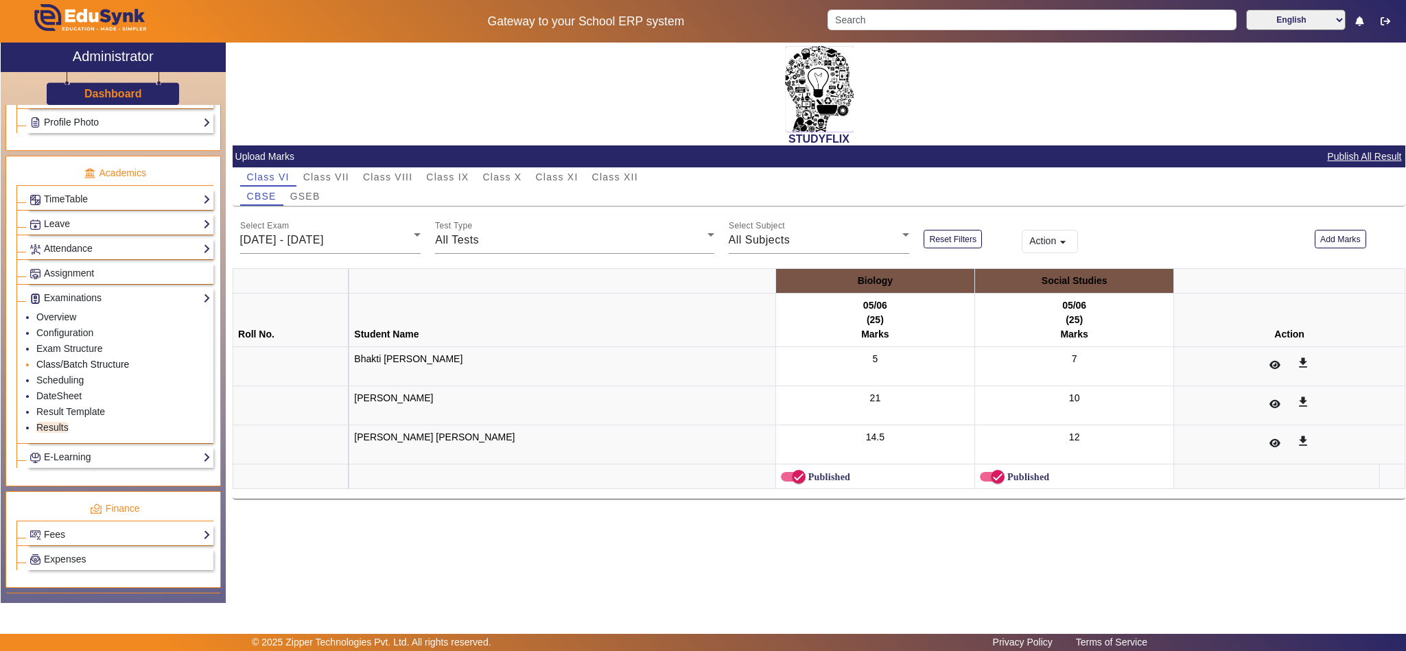
click at [76, 370] on link "Class/Batch Structure" at bounding box center [82, 364] width 93 height 11
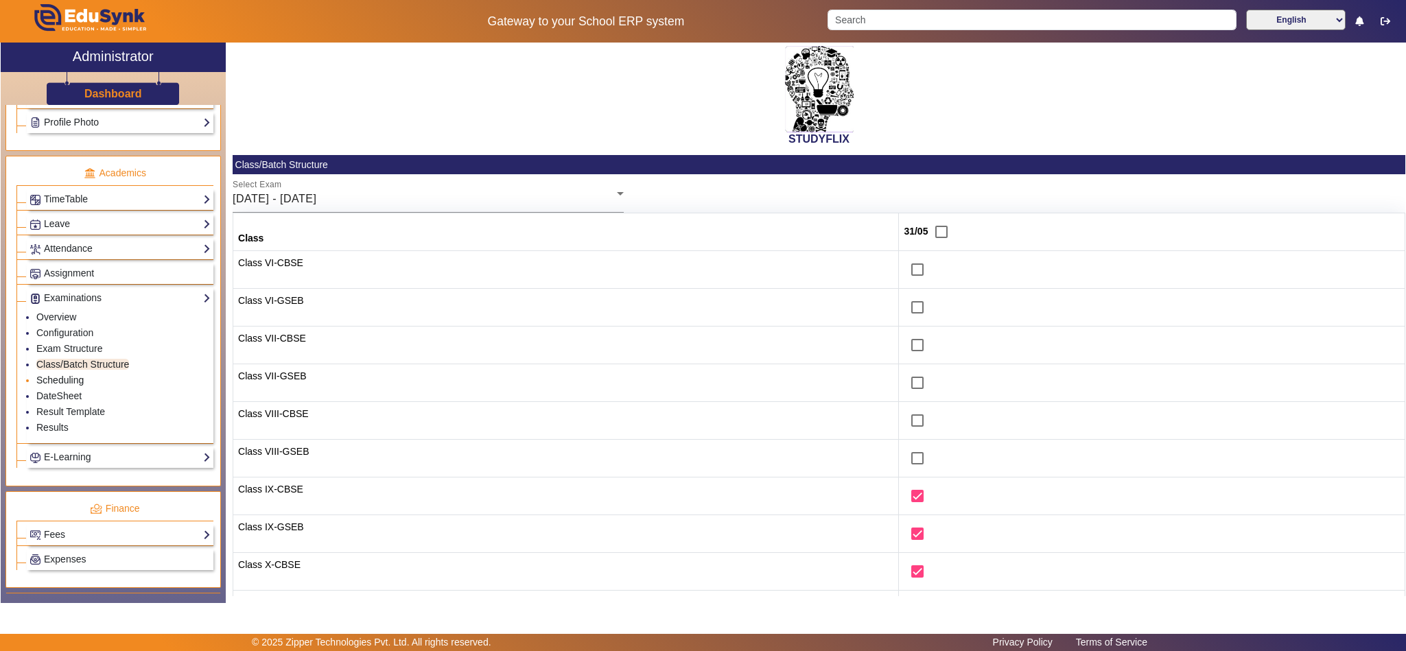
click at [71, 386] on link "Scheduling" at bounding box center [59, 380] width 47 height 11
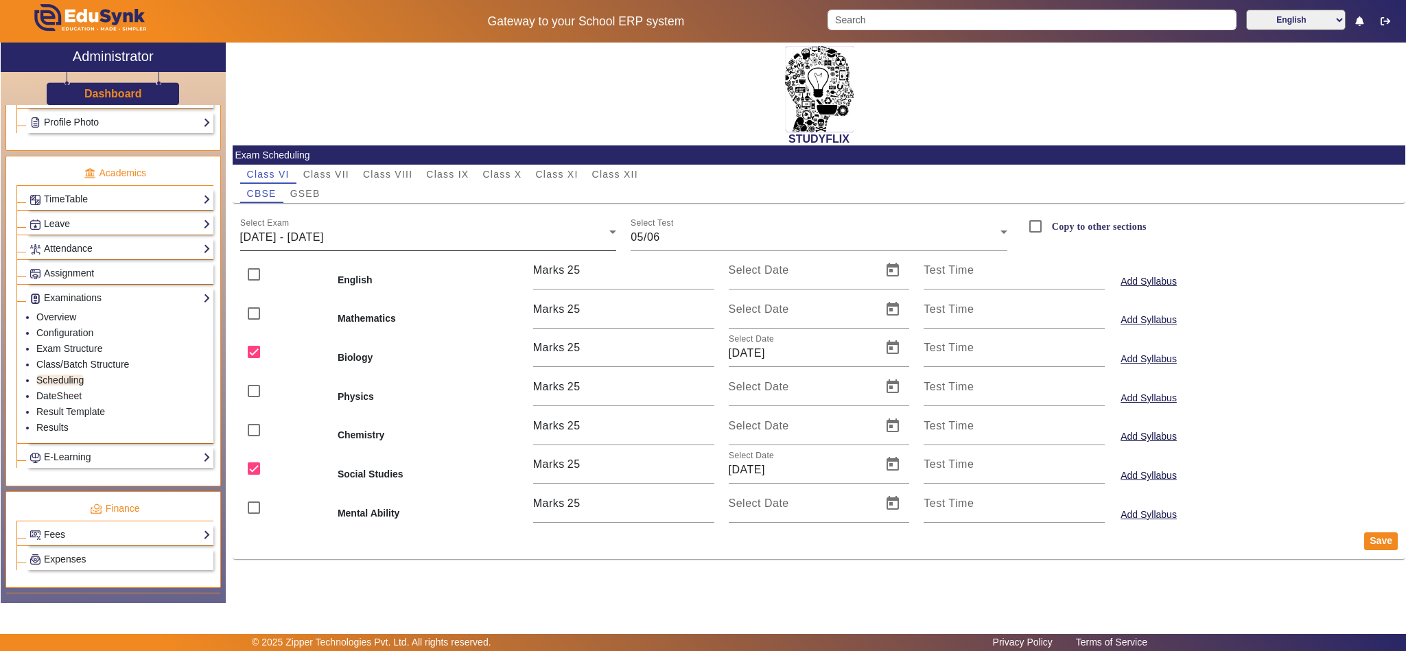
click at [324, 239] on span "[DATE] - [DATE]" at bounding box center [282, 237] width 84 height 12
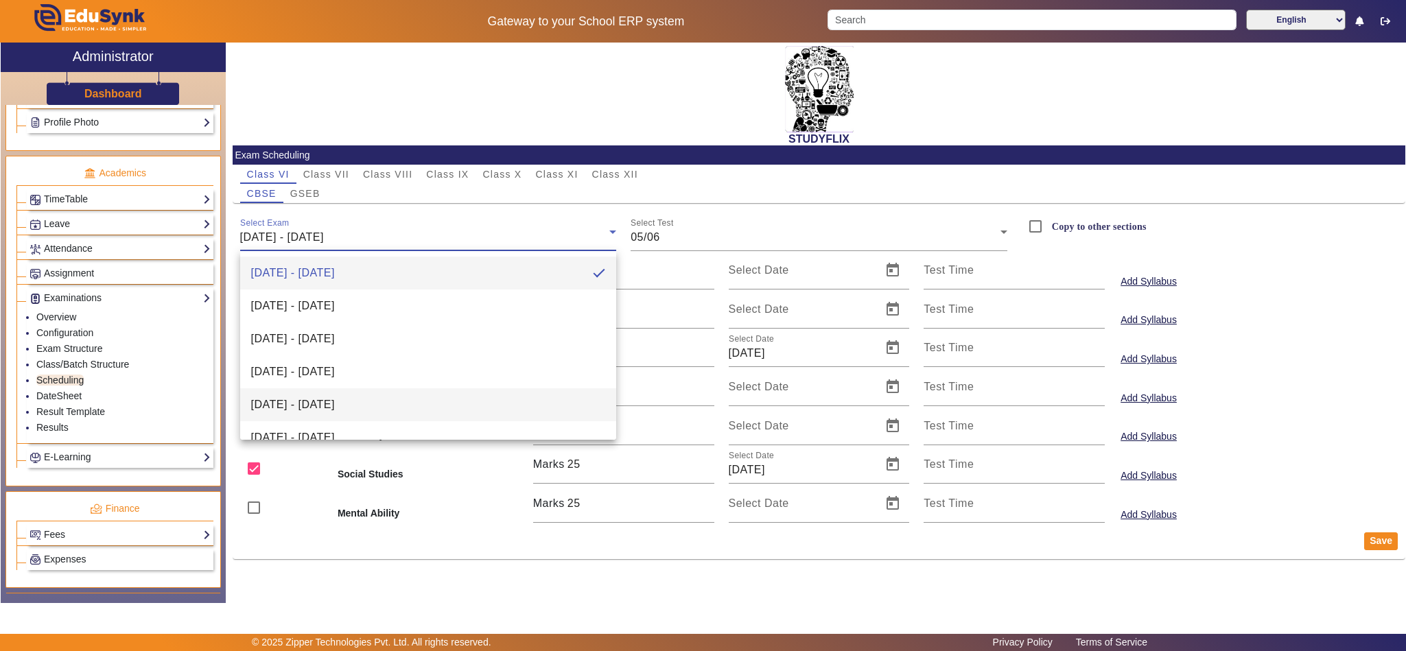
click at [335, 408] on span "[DATE] - [DATE]" at bounding box center [293, 405] width 84 height 16
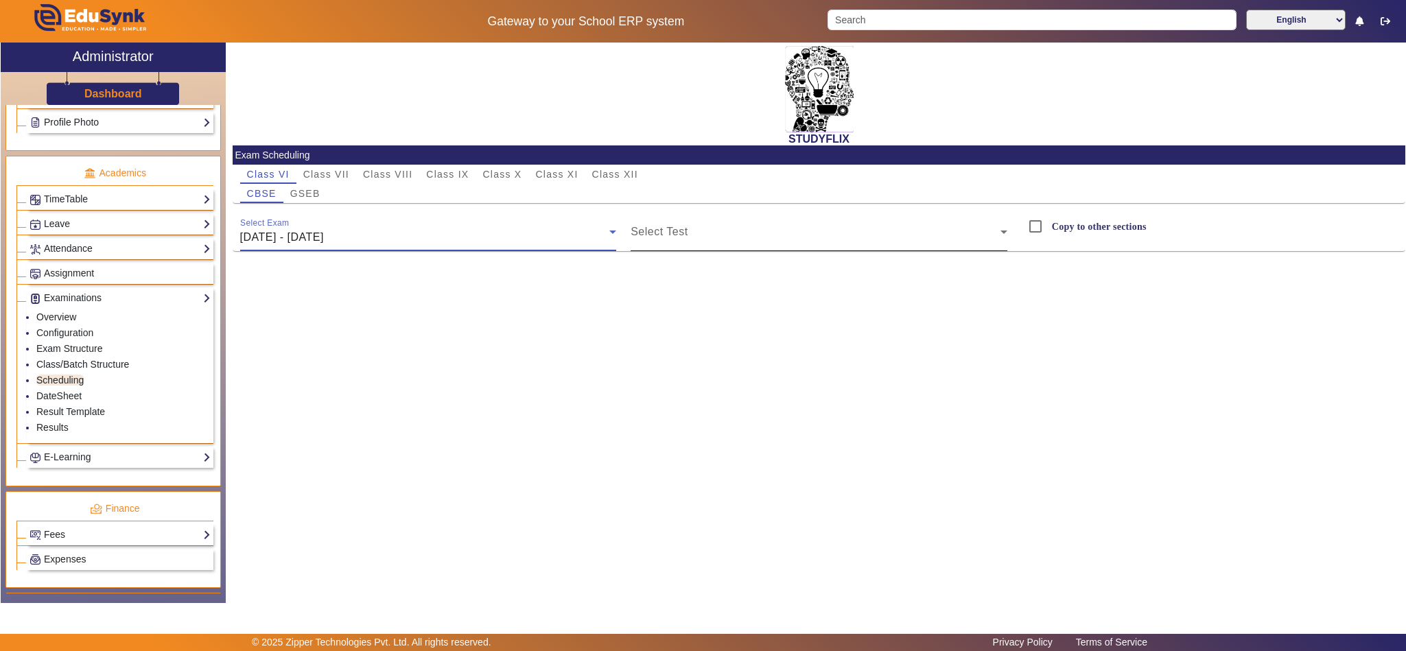
click at [739, 233] on span at bounding box center [816, 237] width 370 height 16
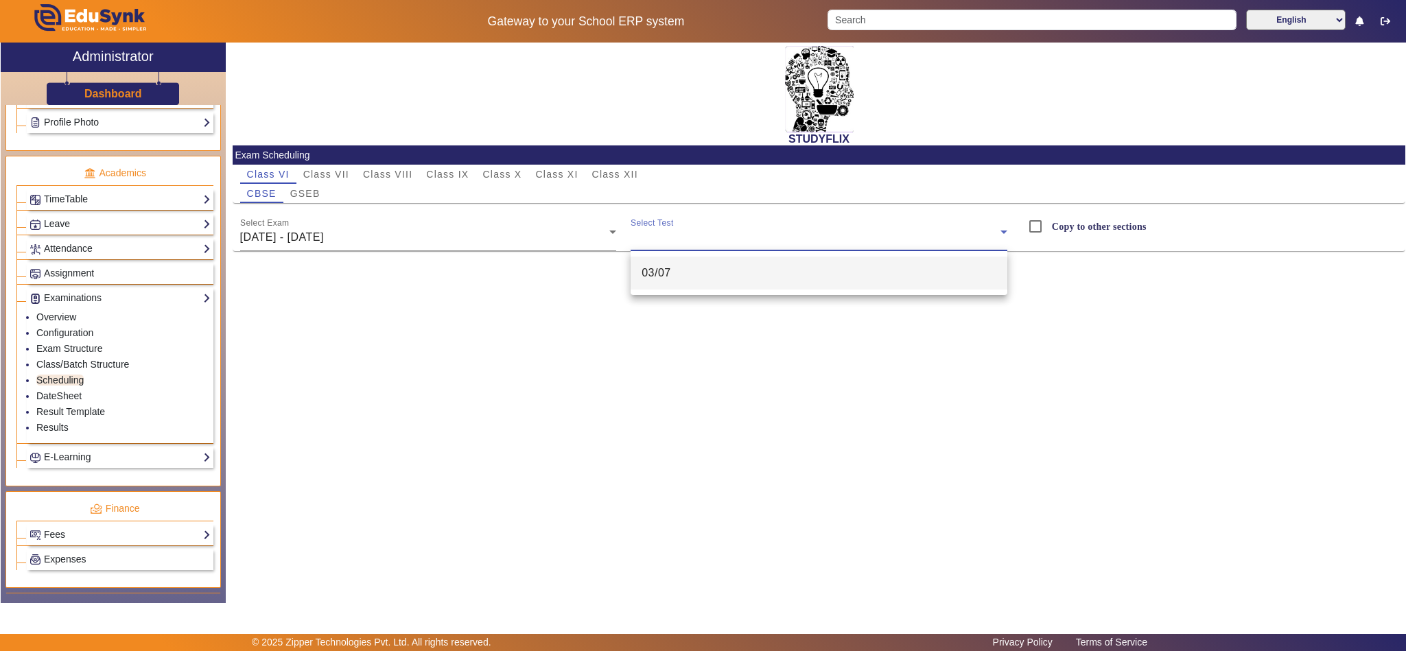
click at [715, 275] on mat-option "03/07" at bounding box center [819, 273] width 377 height 33
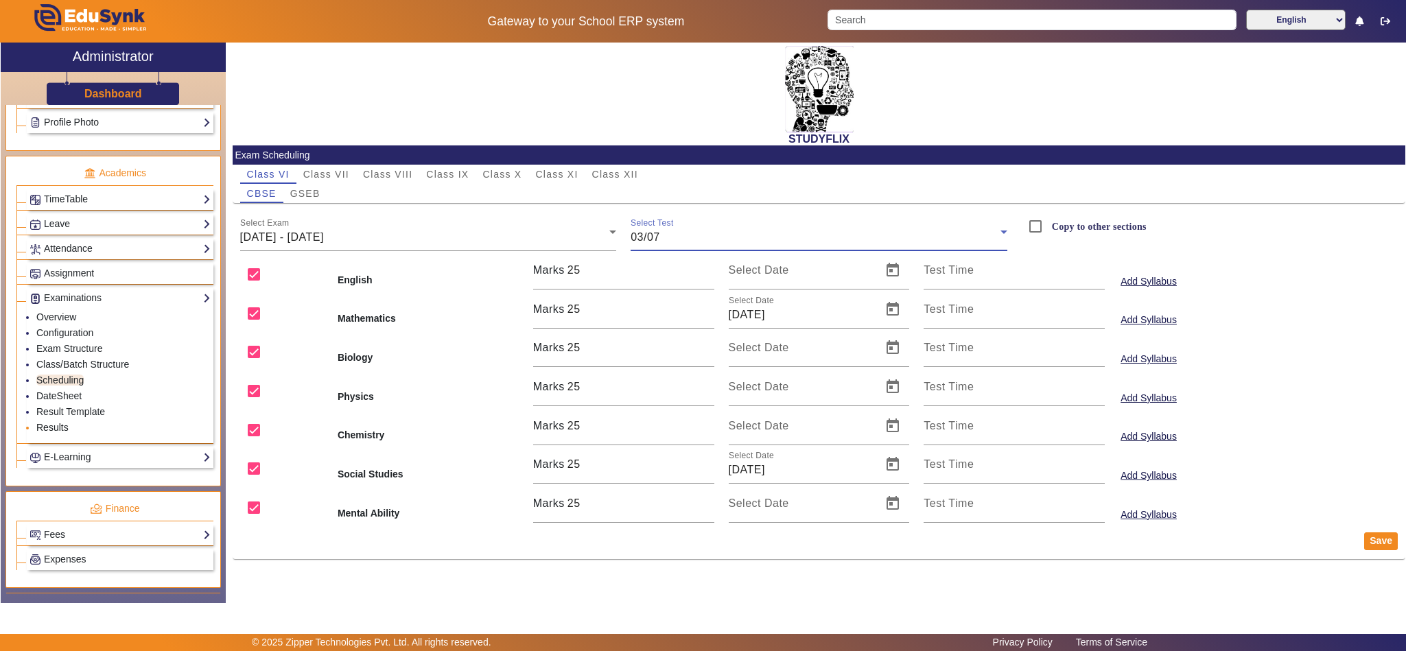
click at [56, 433] on link "Results" at bounding box center [52, 427] width 32 height 11
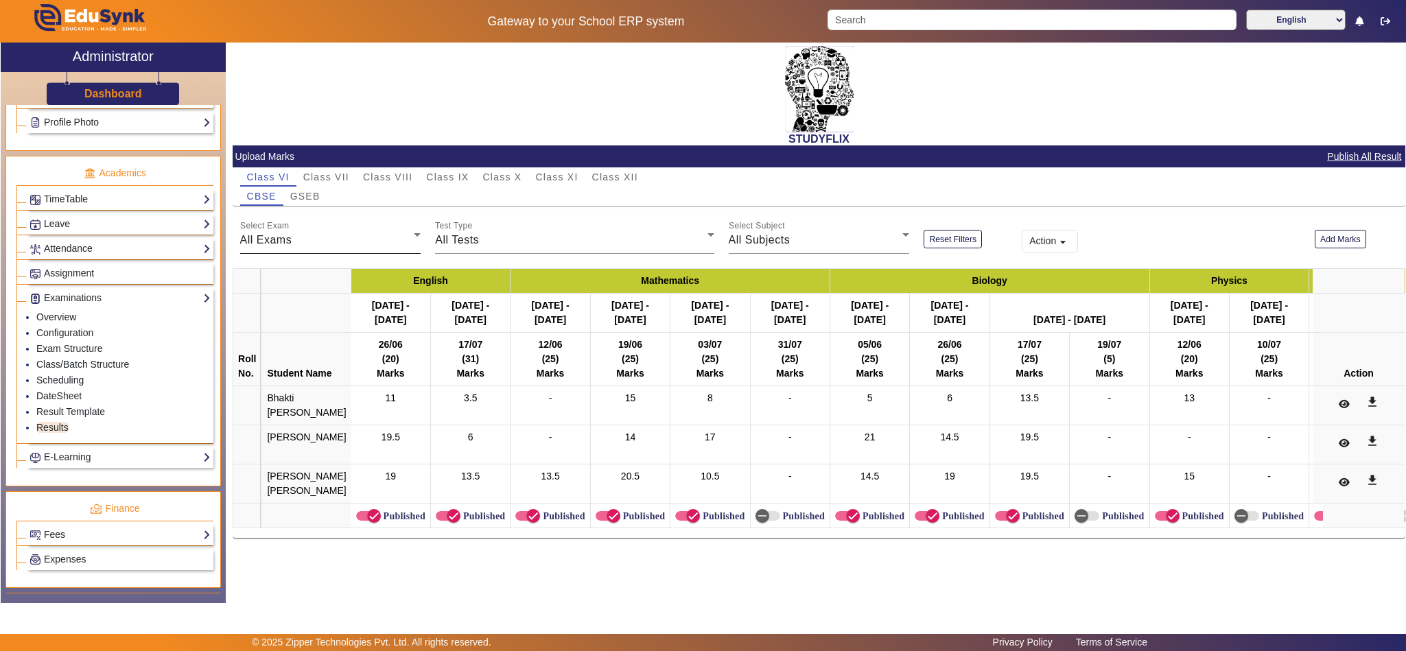
click at [324, 240] on div "All Exams" at bounding box center [327, 240] width 174 height 16
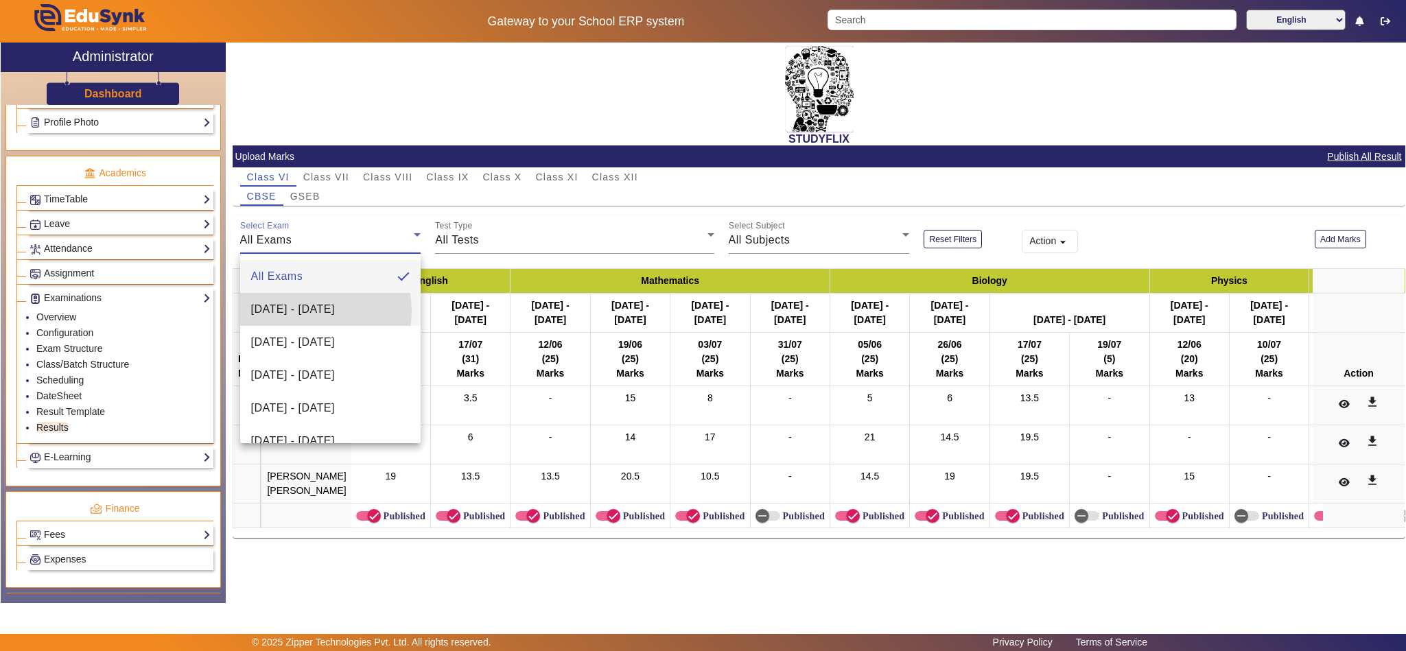
click at [303, 311] on span "[DATE] - [DATE]" at bounding box center [293, 309] width 84 height 16
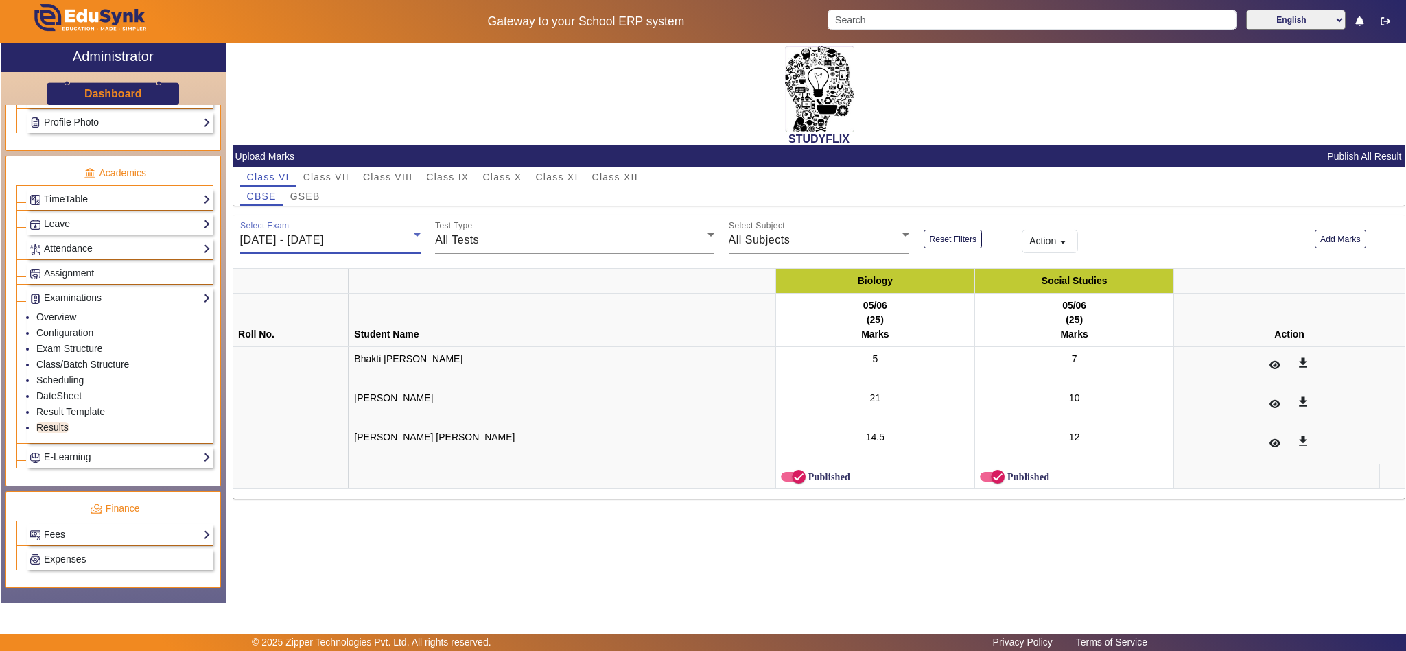
click at [324, 237] on span "[DATE] - [DATE]" at bounding box center [282, 240] width 84 height 12
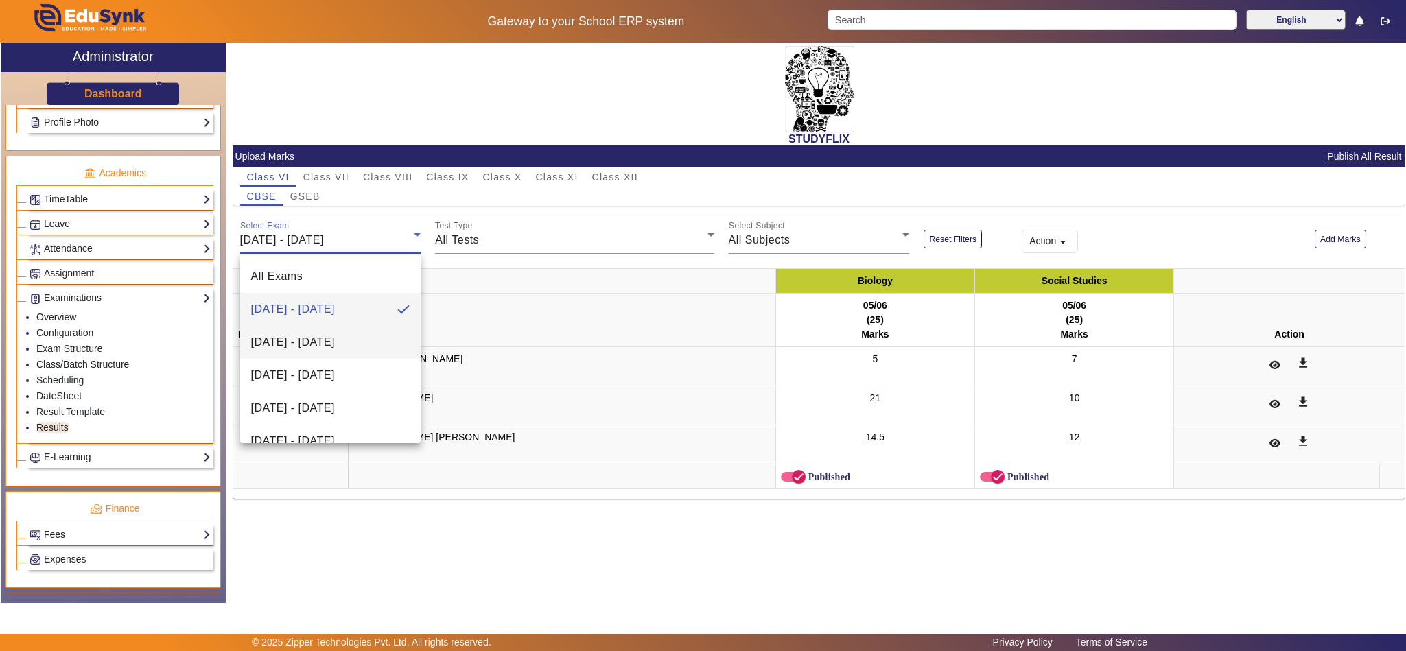
click at [301, 338] on span "[DATE] - [DATE]" at bounding box center [293, 342] width 84 height 16
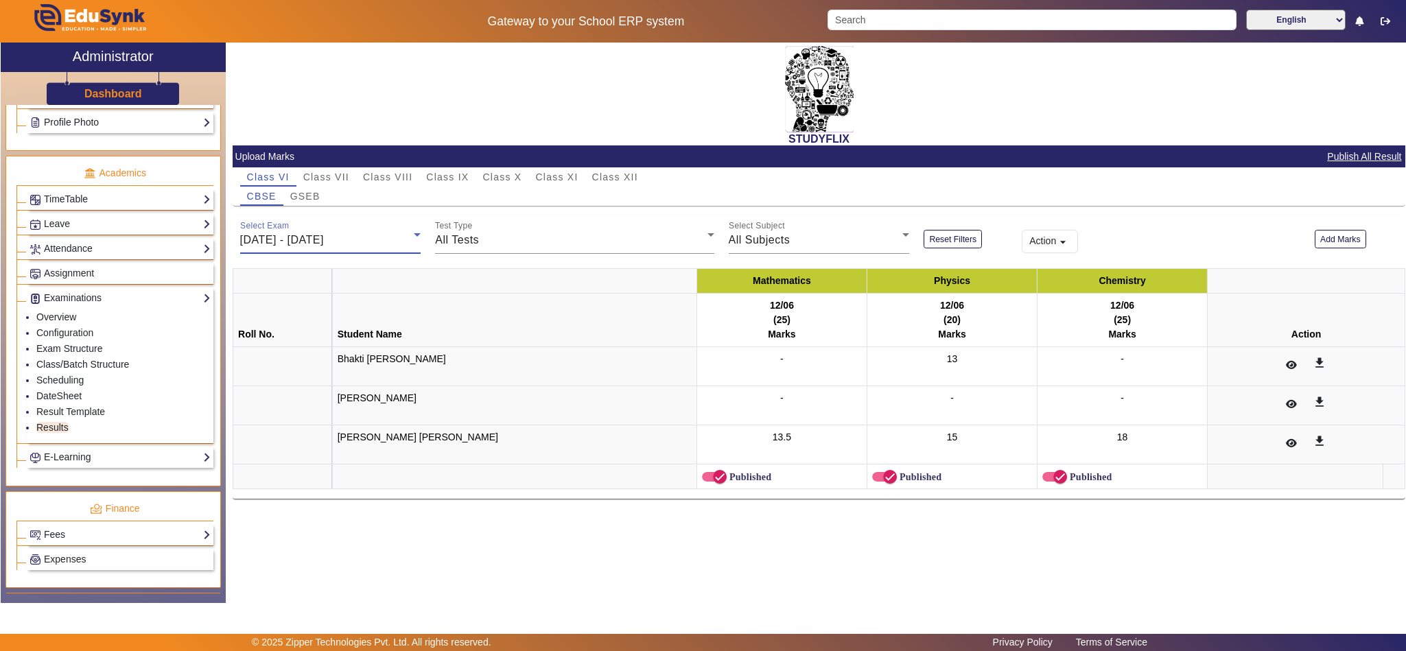
click at [324, 241] on span "[DATE] - [DATE]" at bounding box center [282, 240] width 84 height 12
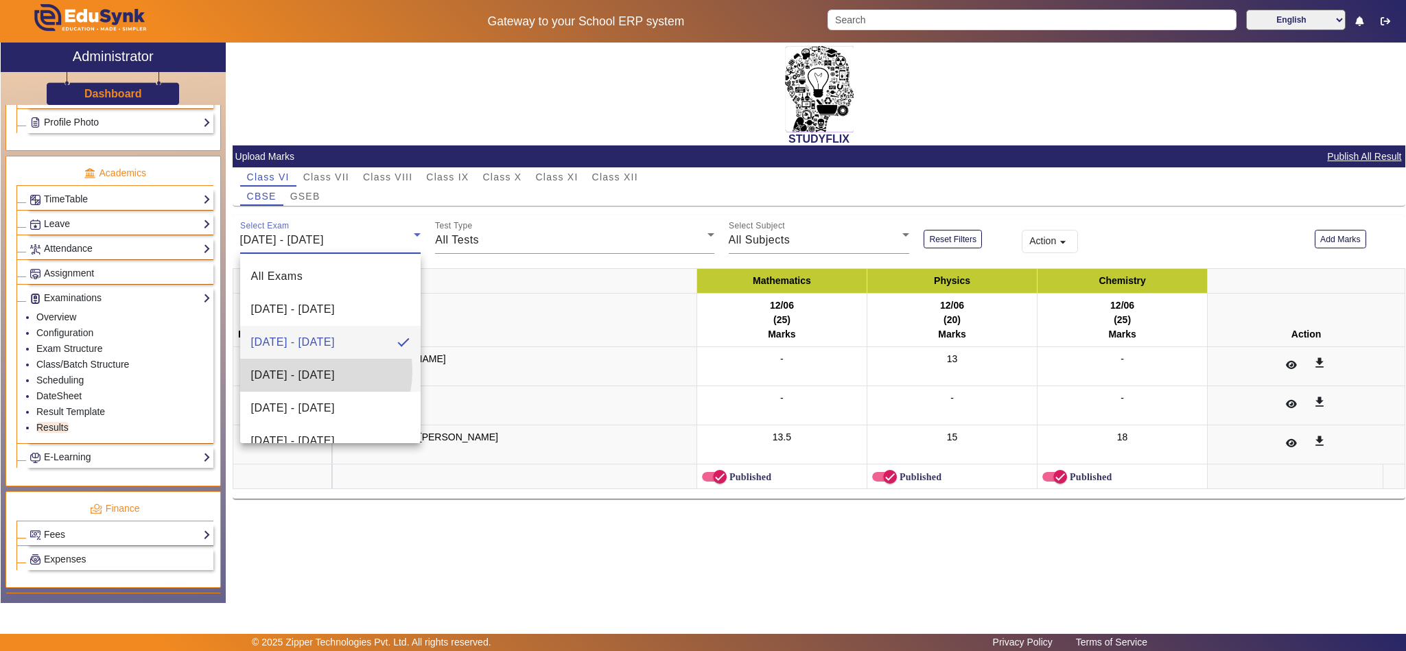
click at [305, 371] on span "[DATE] - [DATE]" at bounding box center [293, 375] width 84 height 16
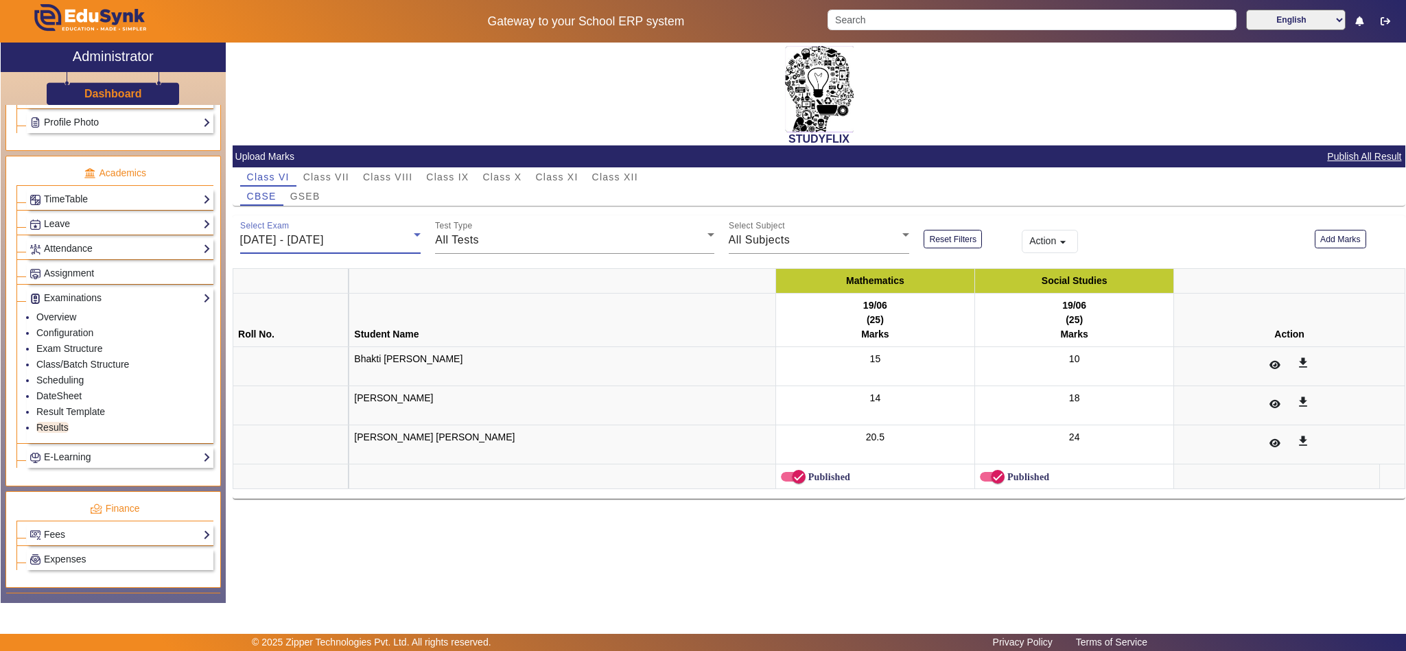
click at [324, 241] on span "[DATE] - [DATE]" at bounding box center [282, 240] width 84 height 12
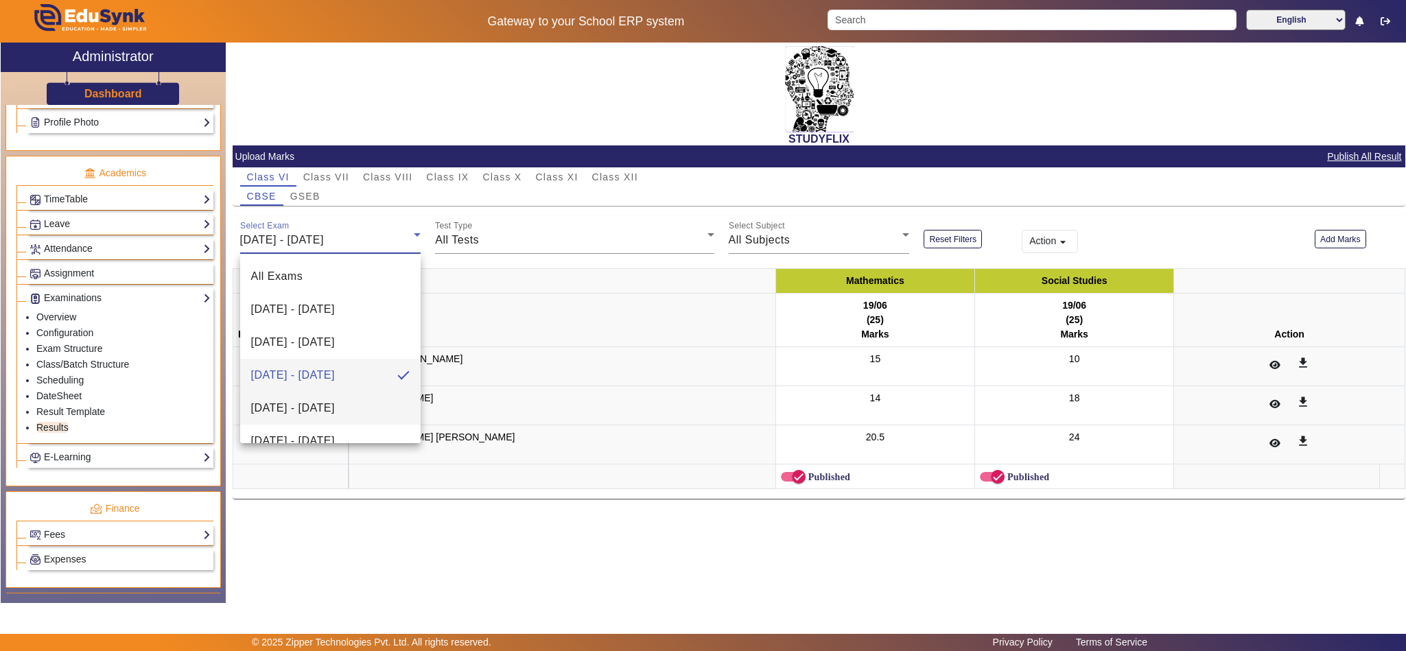
click at [319, 418] on mat-option "[DATE] - [DATE]" at bounding box center [330, 408] width 181 height 33
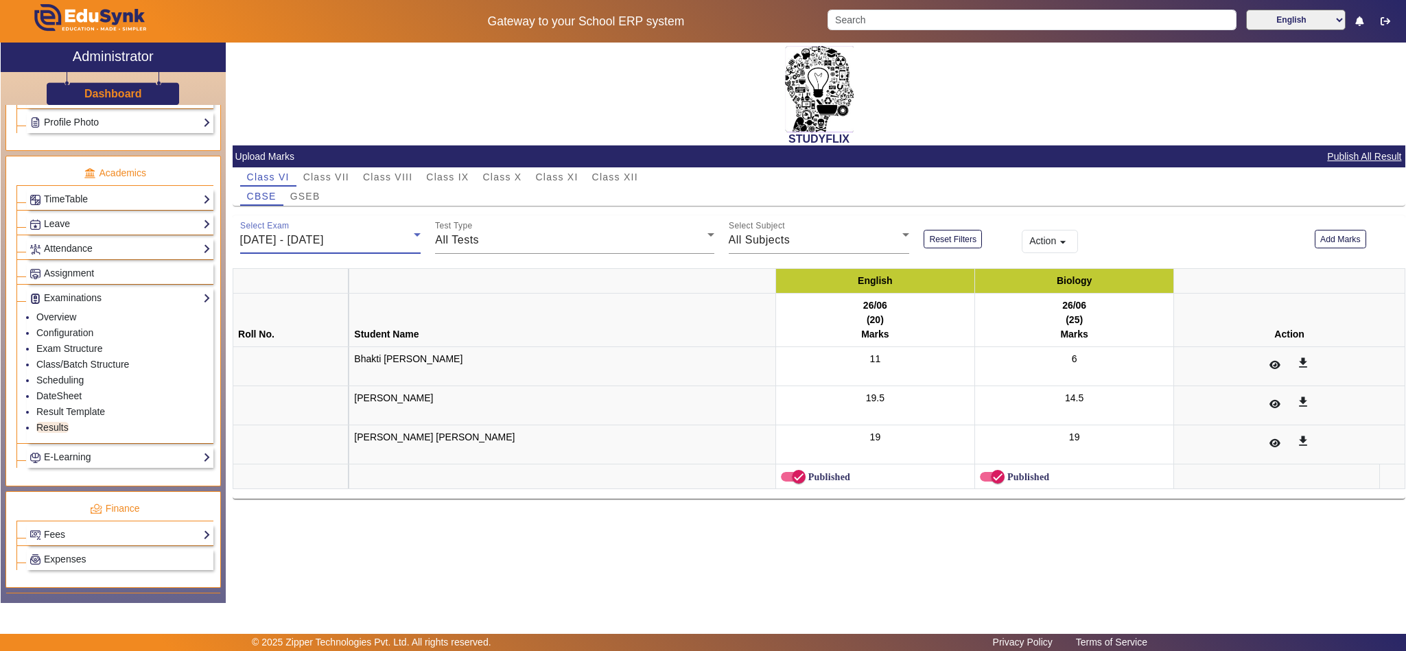
click at [324, 237] on span "[DATE] - [DATE]" at bounding box center [282, 240] width 84 height 12
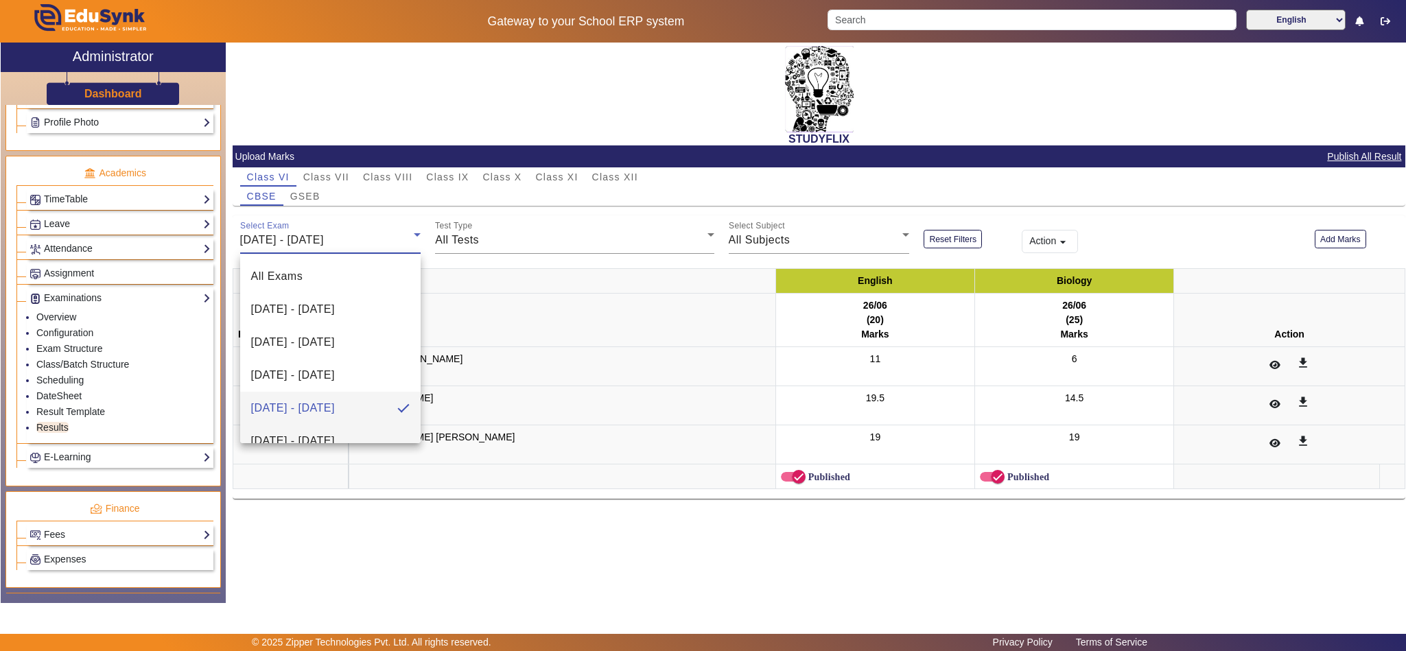
click at [313, 439] on span "[DATE] - [DATE]" at bounding box center [293, 441] width 84 height 16
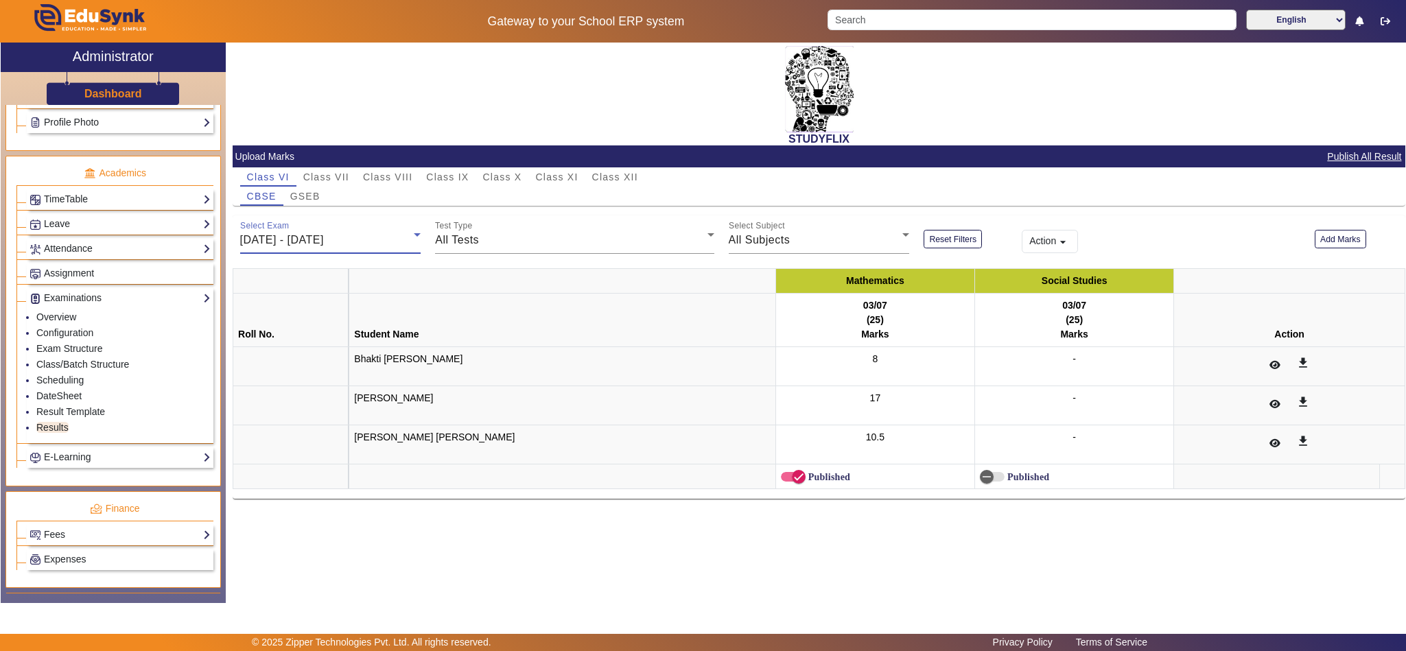
click at [324, 239] on span "[DATE] - [DATE]" at bounding box center [282, 240] width 84 height 12
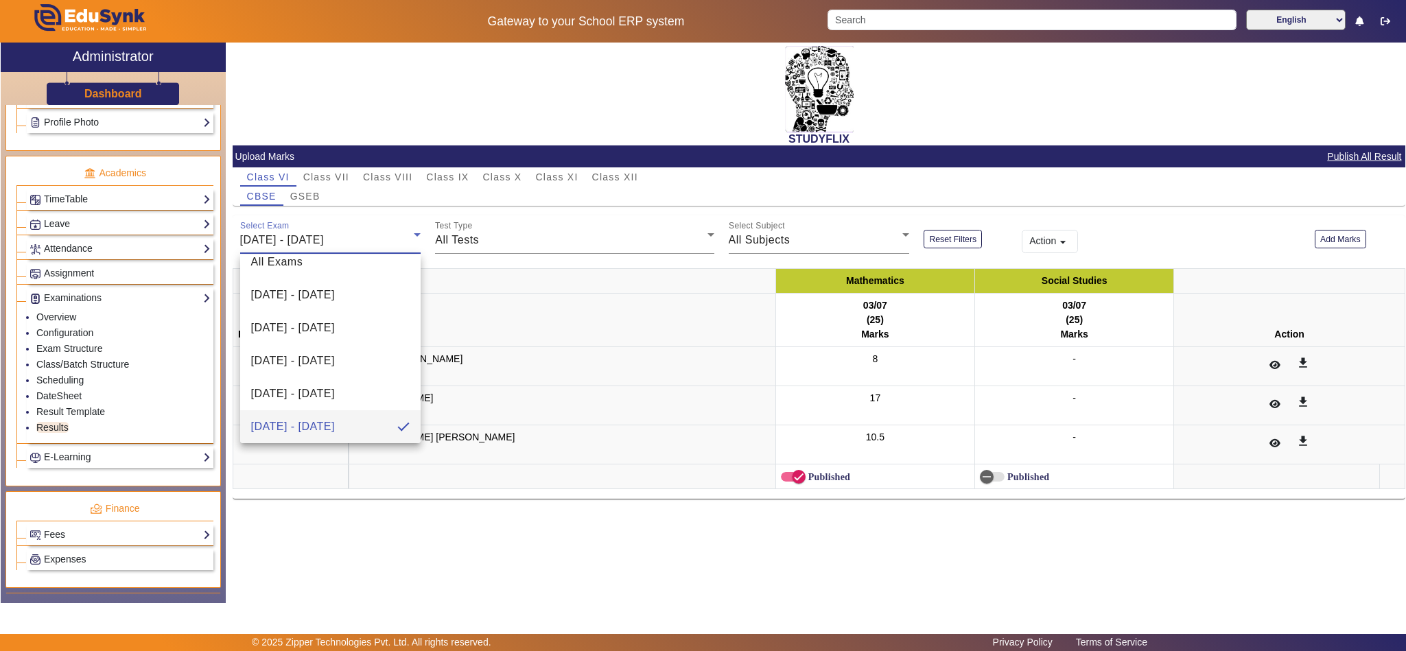
scroll to position [151, 0]
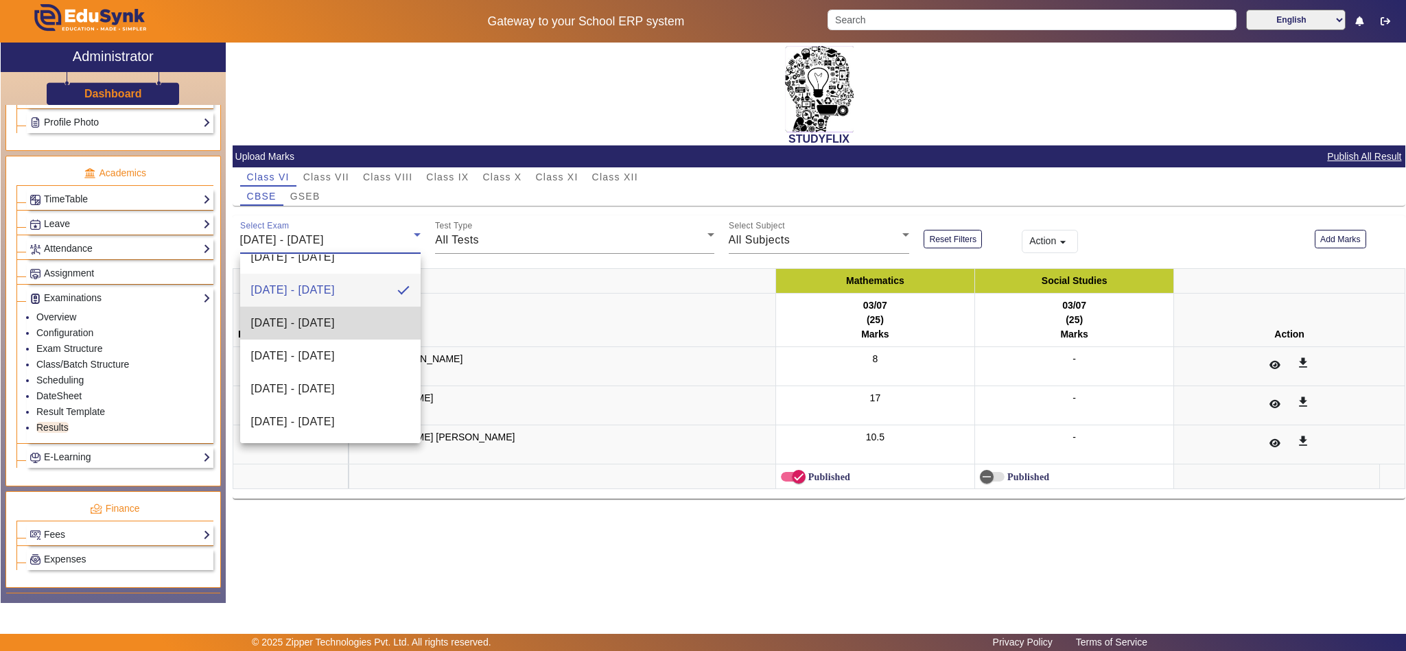
click at [335, 318] on span "[DATE] - [DATE]" at bounding box center [293, 323] width 84 height 16
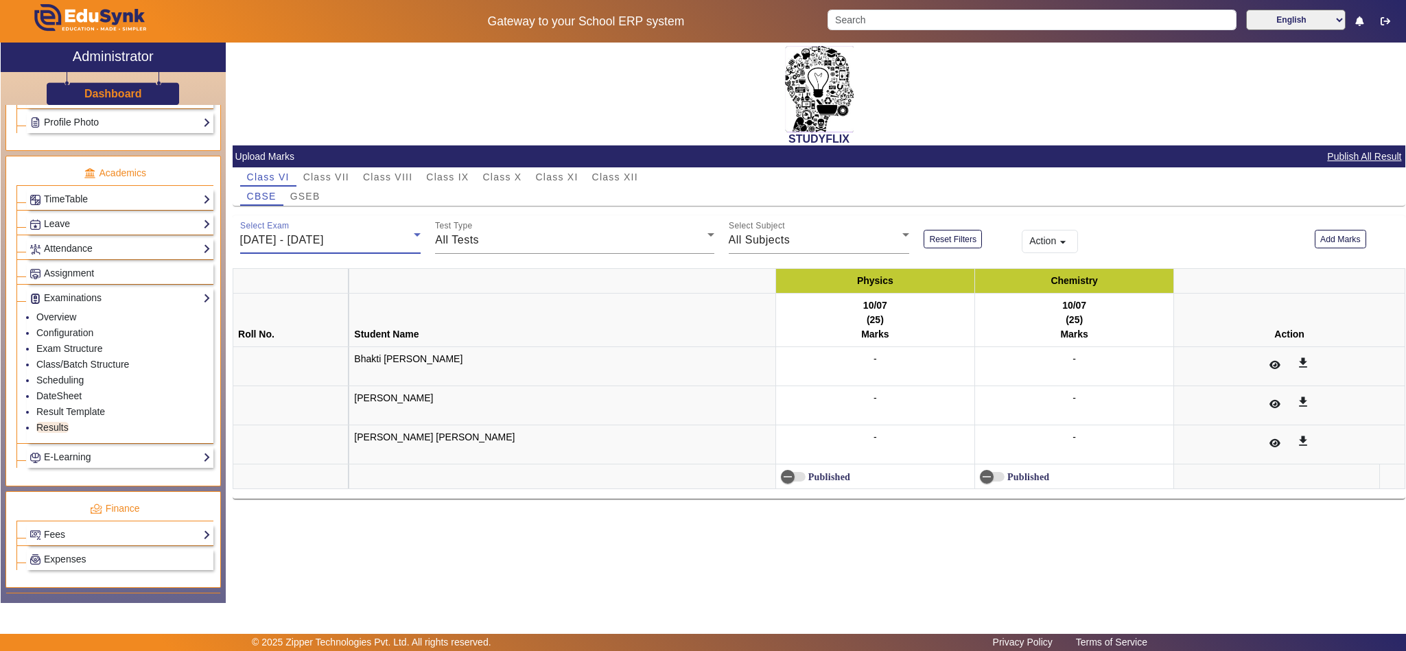
click at [324, 243] on span "[DATE] - [DATE]" at bounding box center [282, 240] width 84 height 12
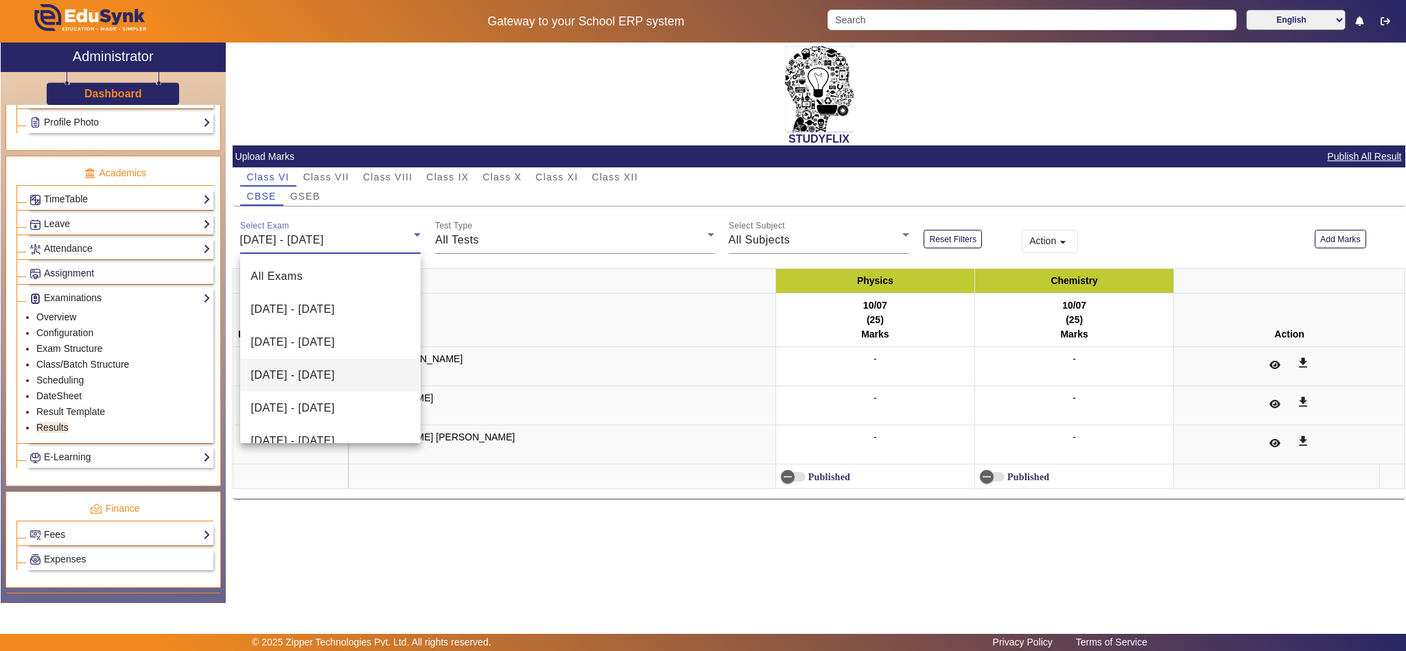
scroll to position [47, 0]
click at [335, 364] on span "[DATE] - [DATE]" at bounding box center [293, 361] width 84 height 16
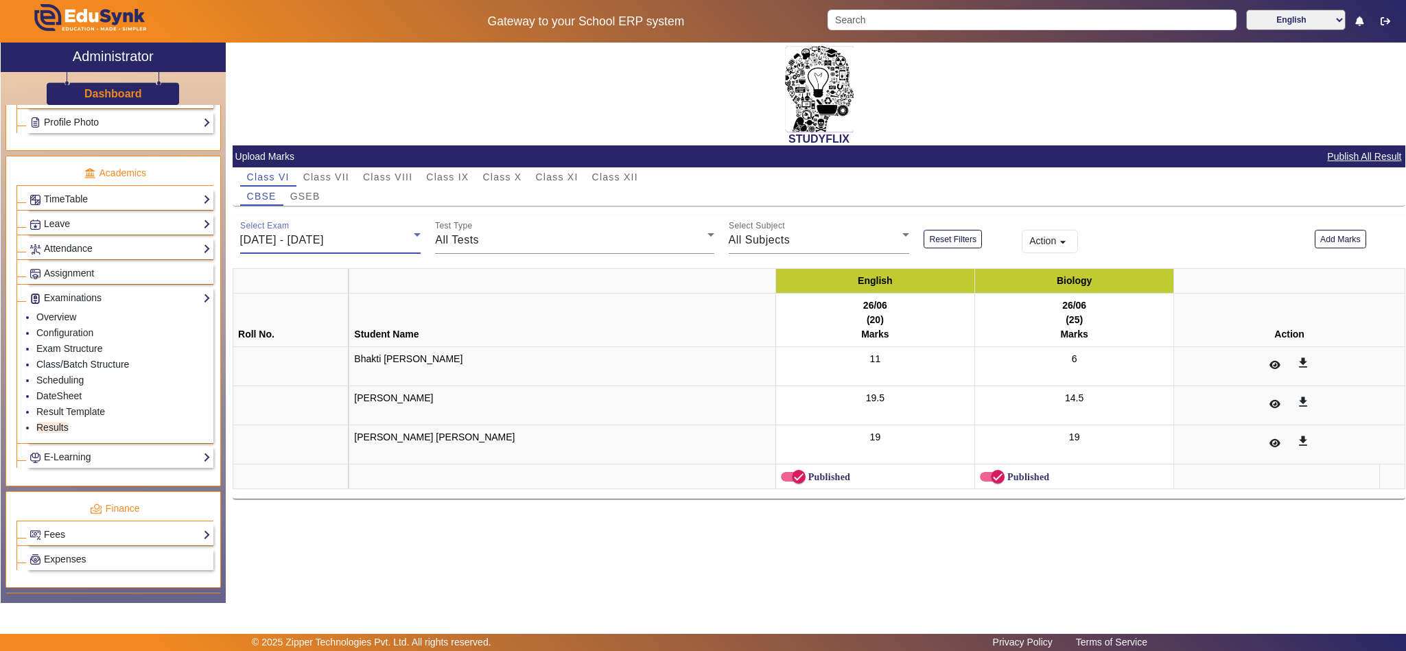
click at [327, 232] on div "[DATE] - [DATE]" at bounding box center [327, 240] width 174 height 16
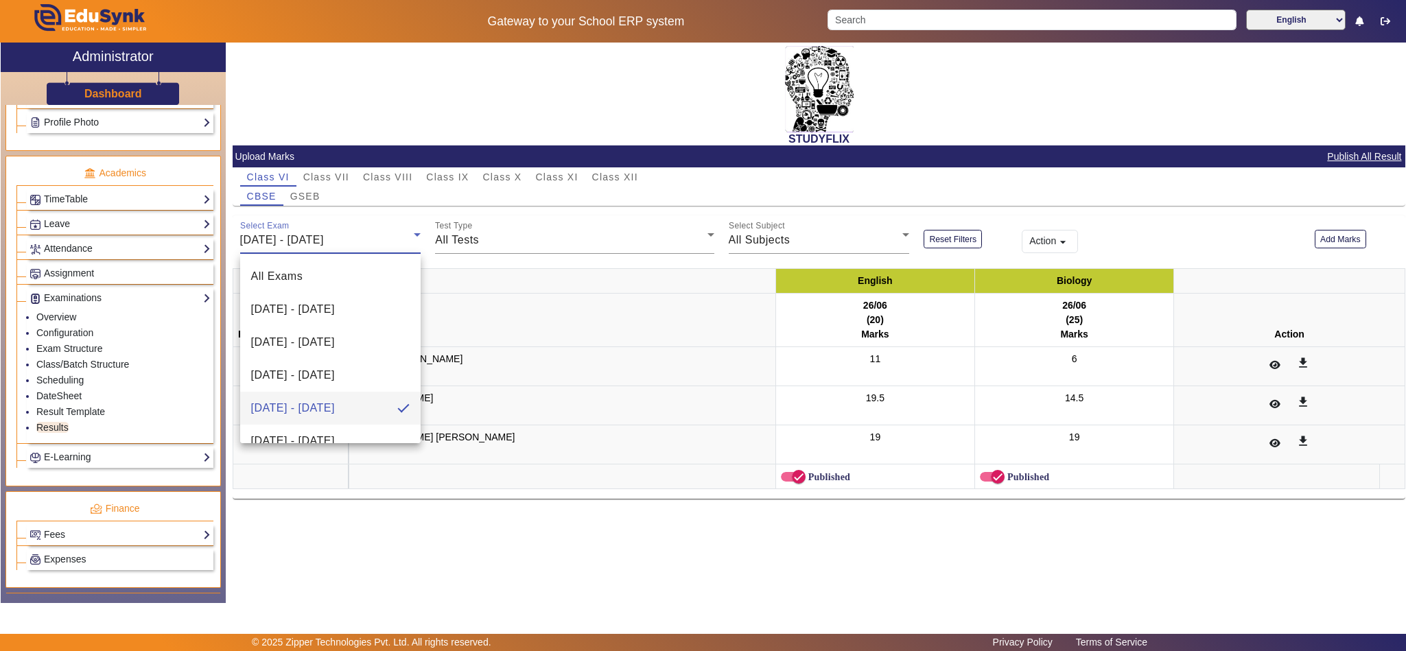
click at [320, 190] on div at bounding box center [703, 325] width 1406 height 651
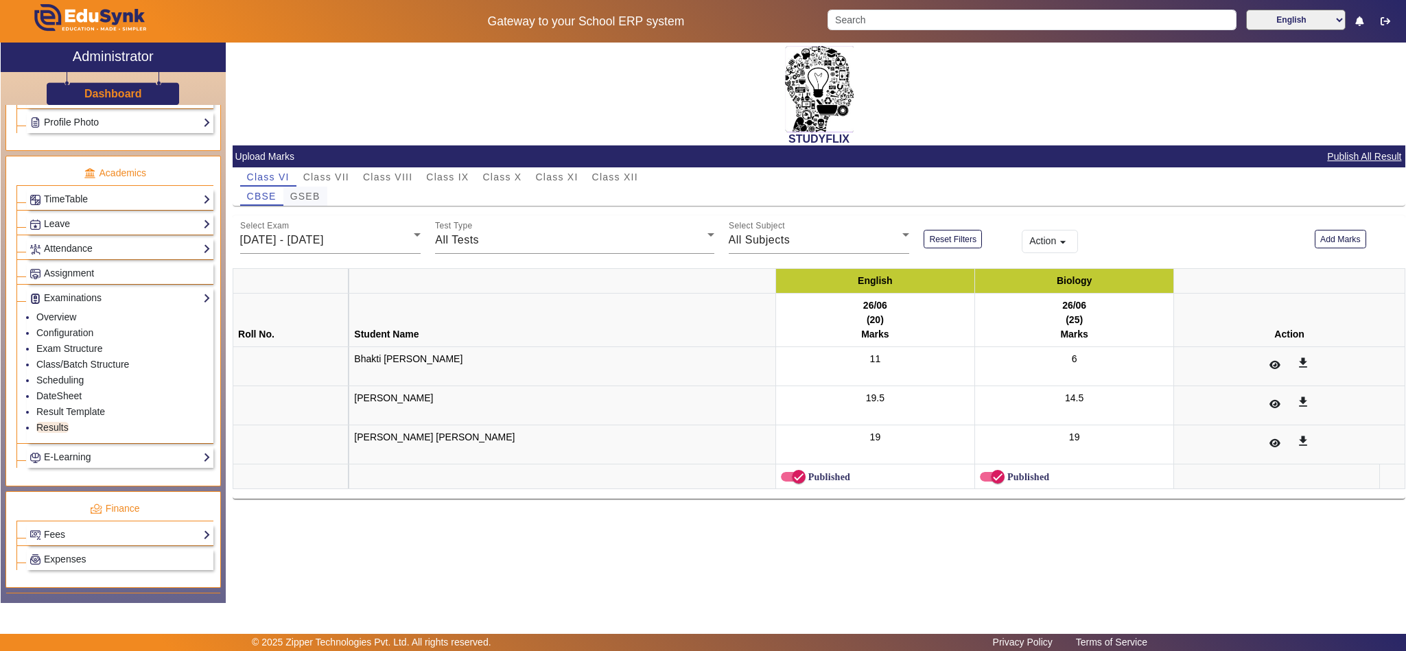
click at [315, 192] on span "GSEB" at bounding box center [305, 196] width 30 height 10
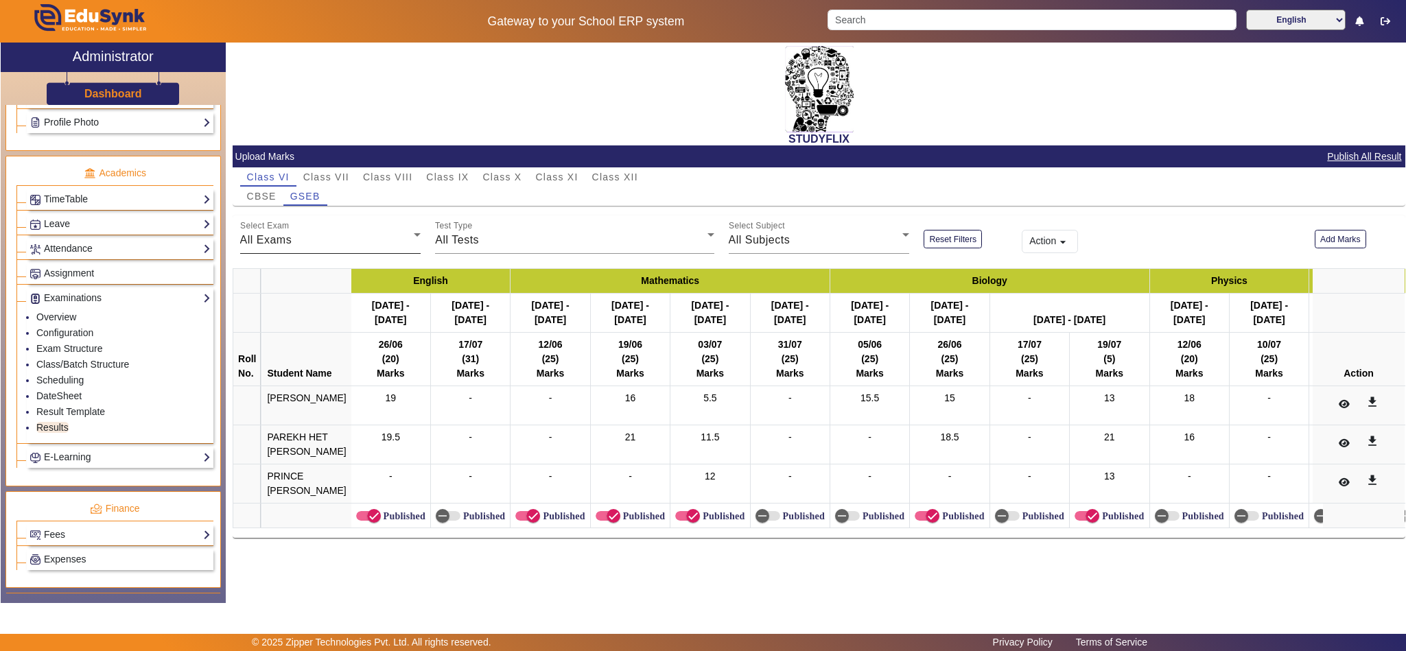
click at [334, 237] on div "All Exams" at bounding box center [327, 240] width 174 height 16
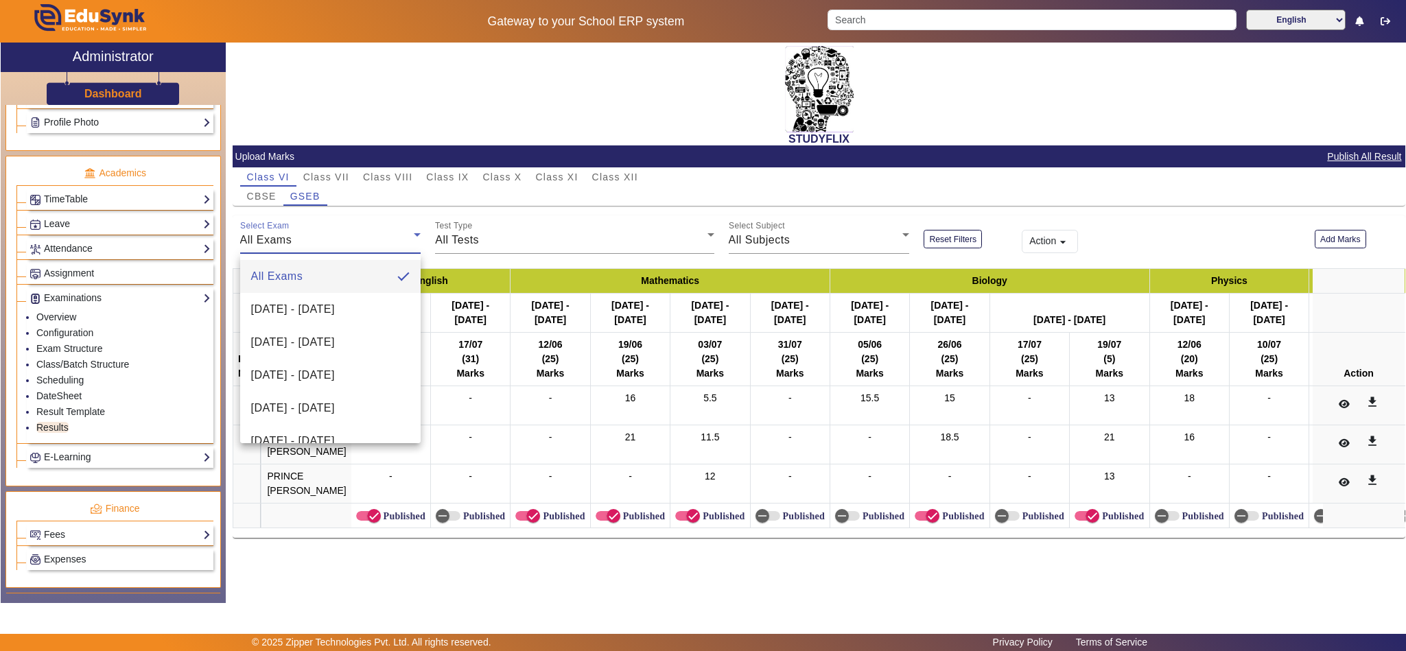
click at [462, 571] on div at bounding box center [703, 325] width 1406 height 651
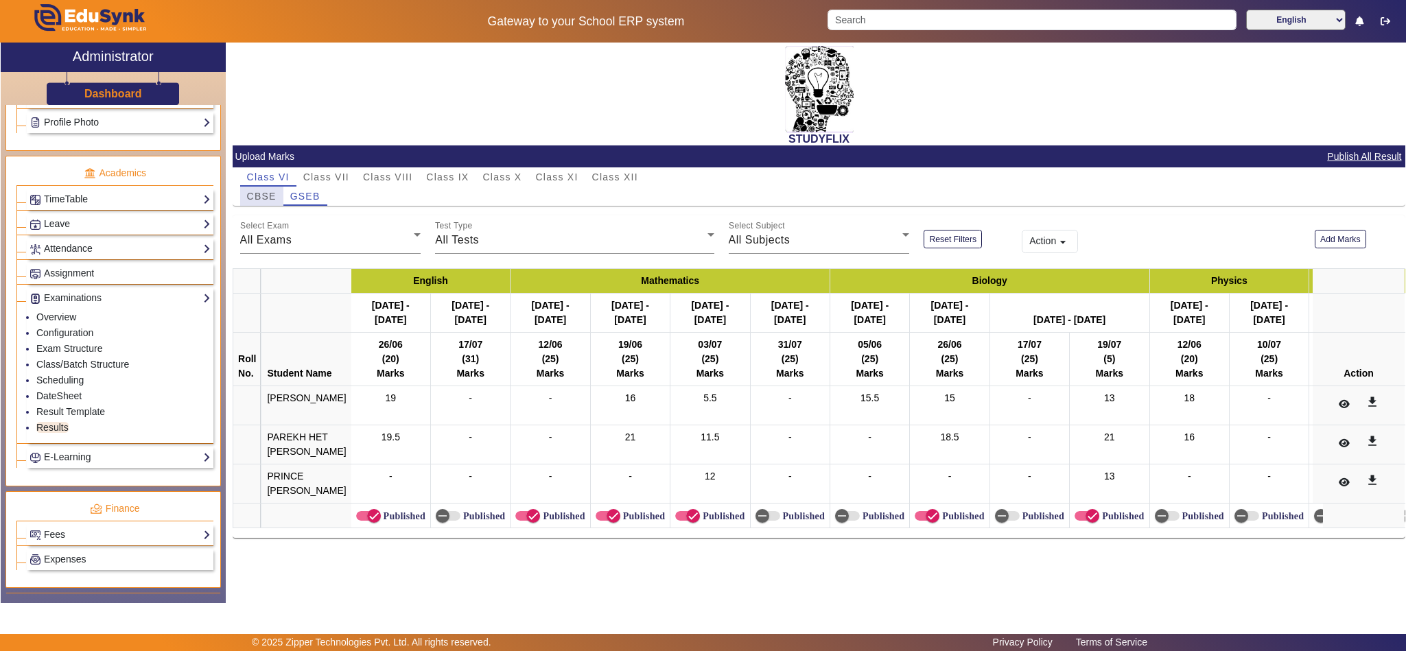
click at [251, 196] on span "CBSE" at bounding box center [262, 196] width 30 height 10
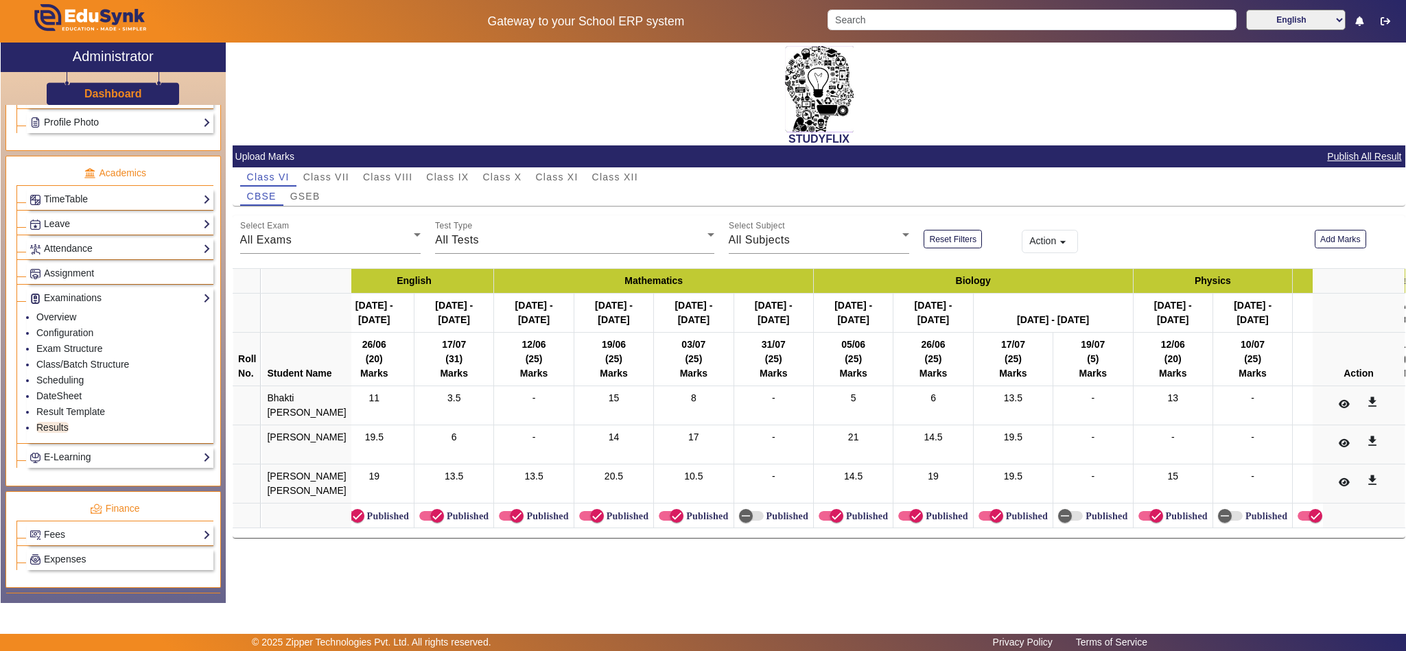
scroll to position [0, 0]
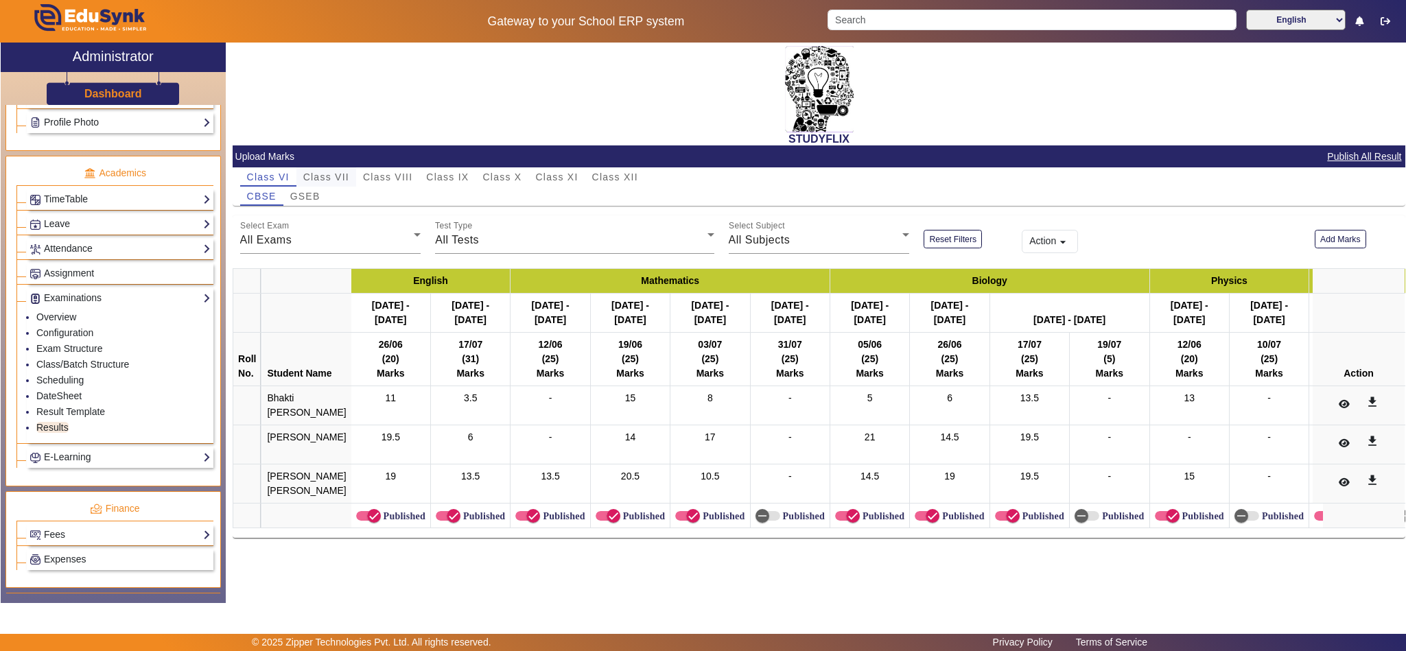
click at [340, 170] on span "Class VII" at bounding box center [326, 176] width 46 height 19
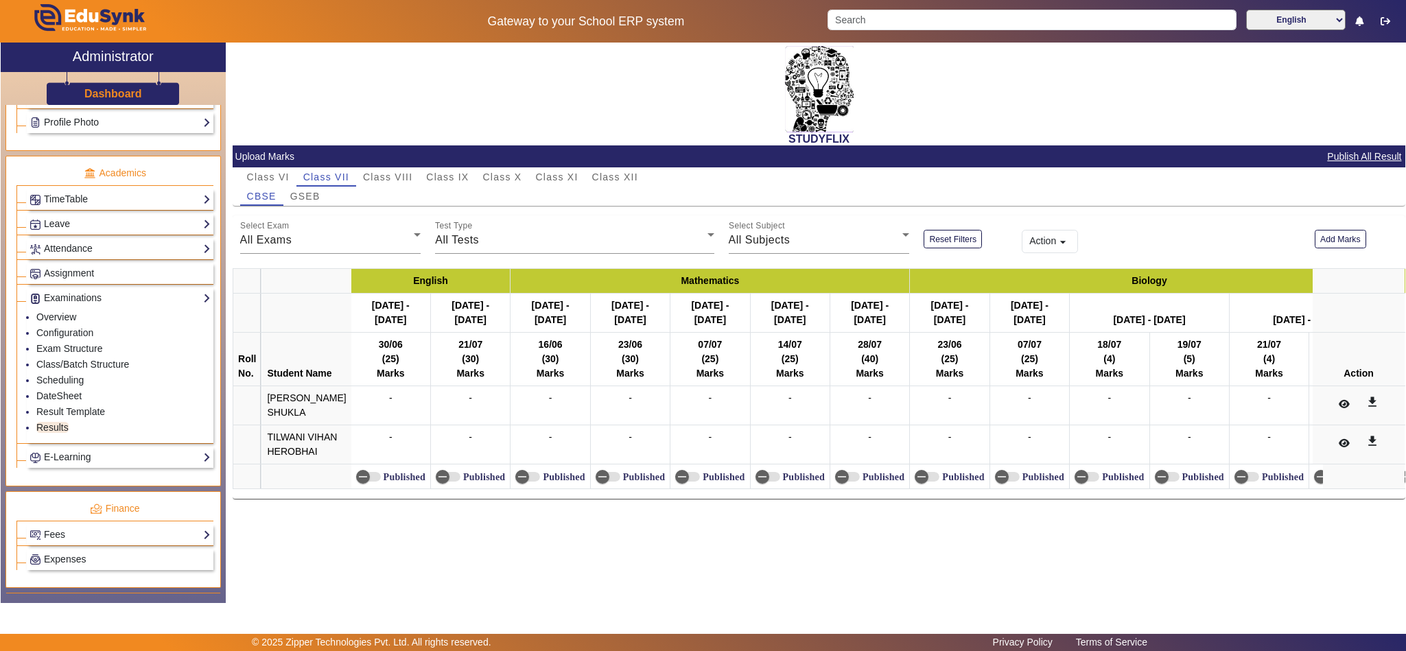
scroll to position [0, 40]
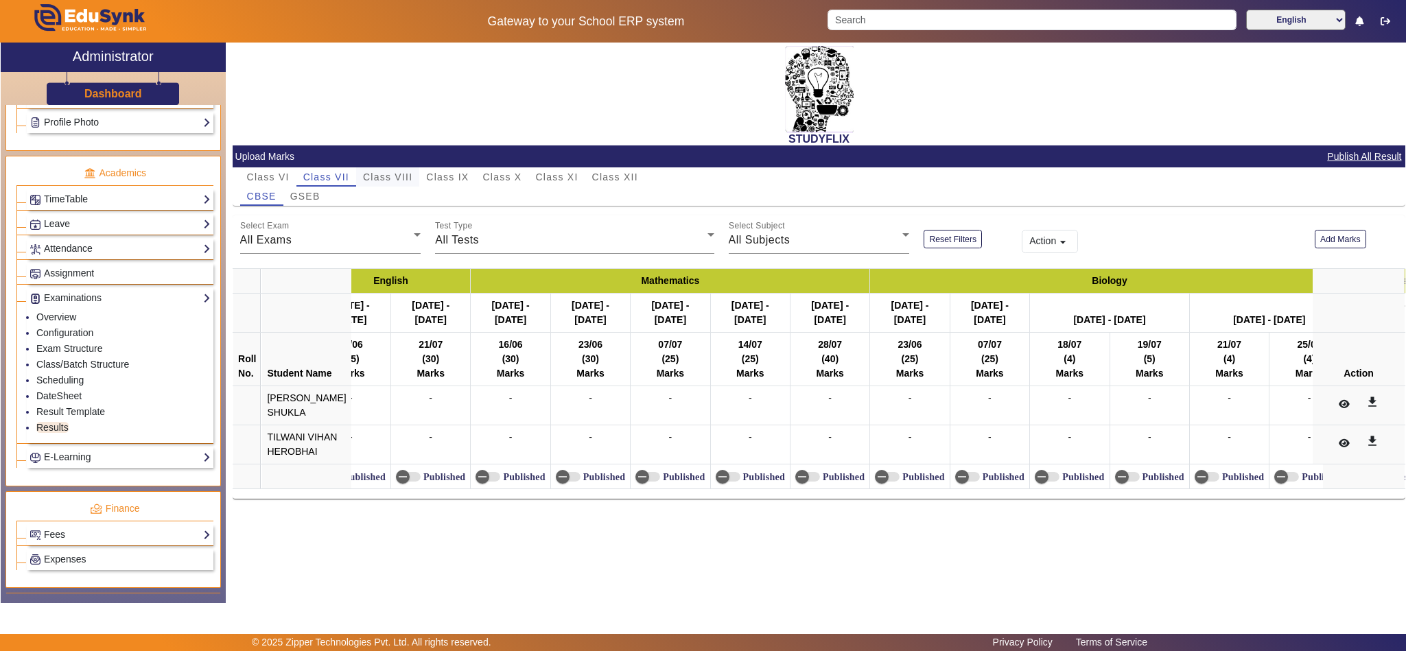
click at [392, 179] on span "Class VIII" at bounding box center [387, 177] width 49 height 10
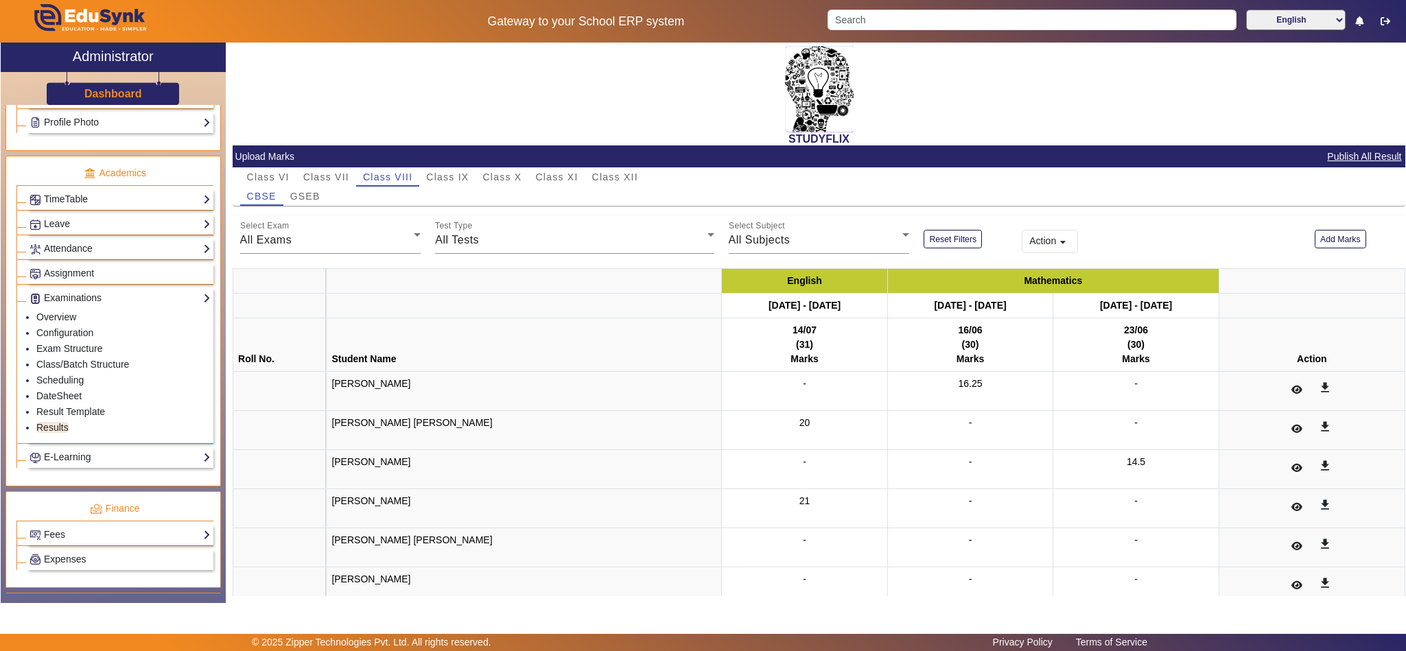
scroll to position [97, 0]
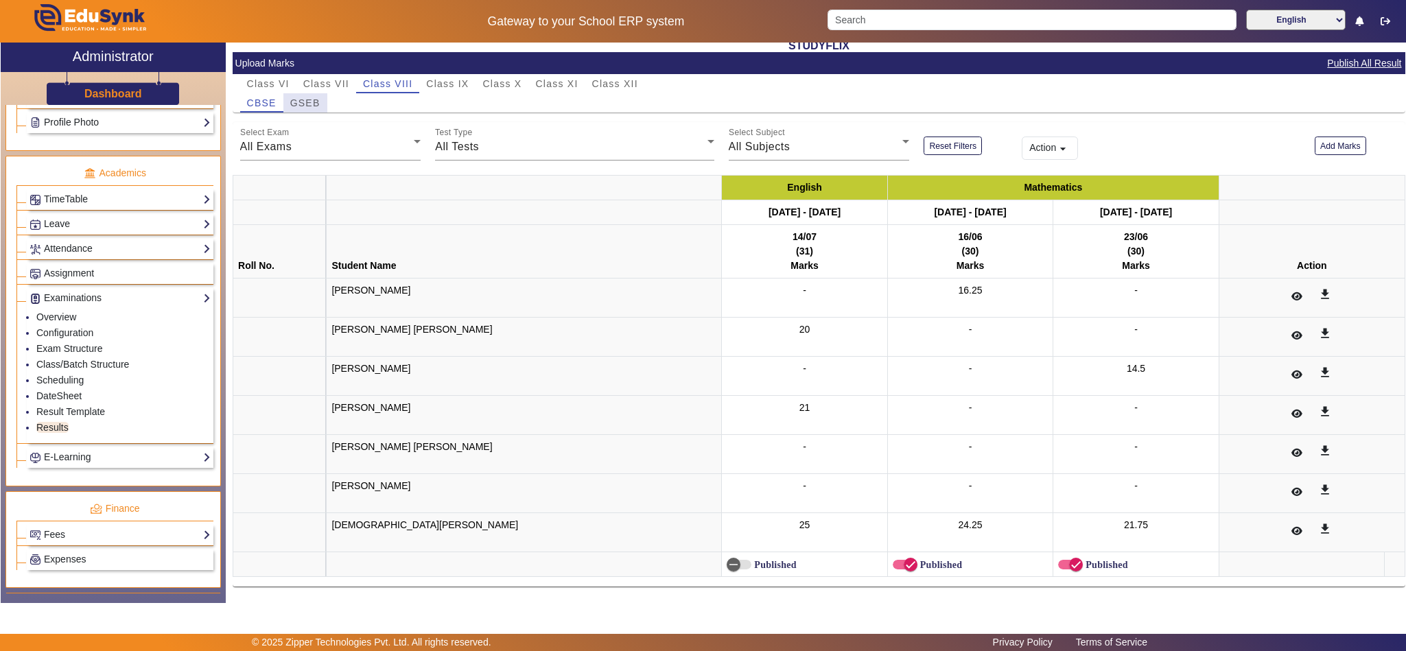
click at [316, 103] on span "GSEB" at bounding box center [305, 103] width 30 height 10
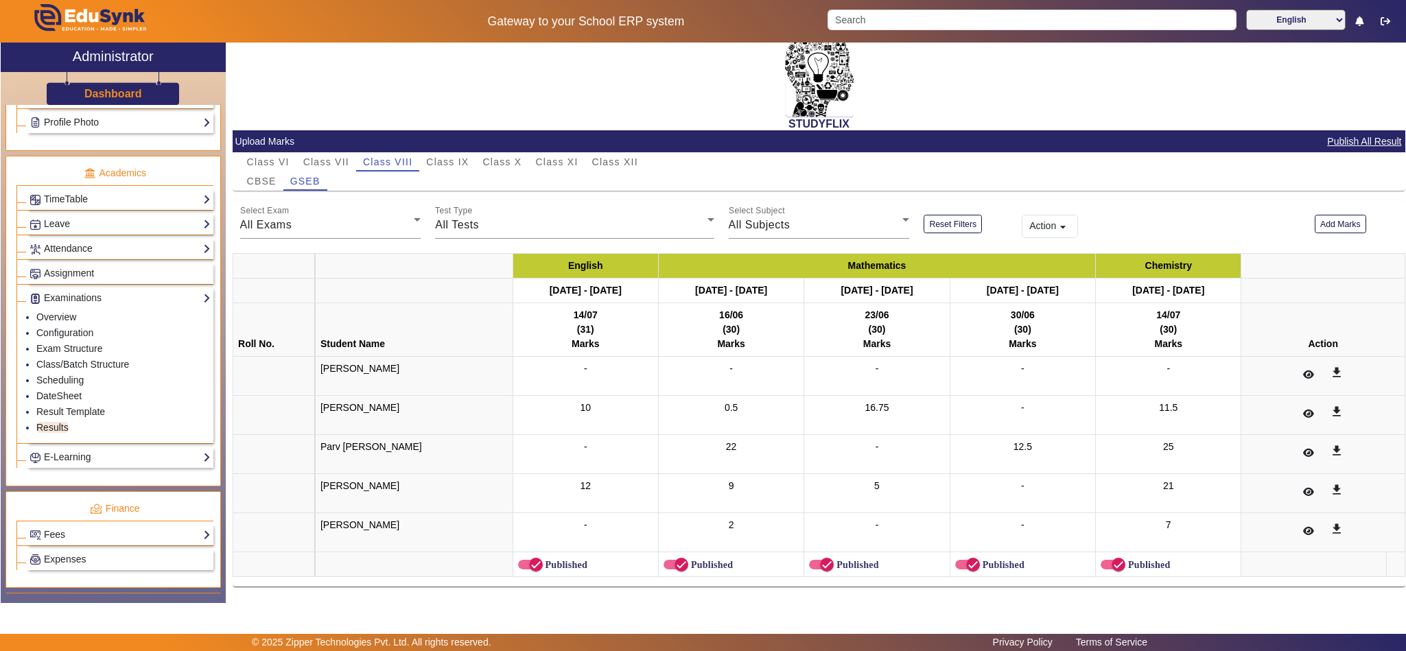
scroll to position [0, 0]
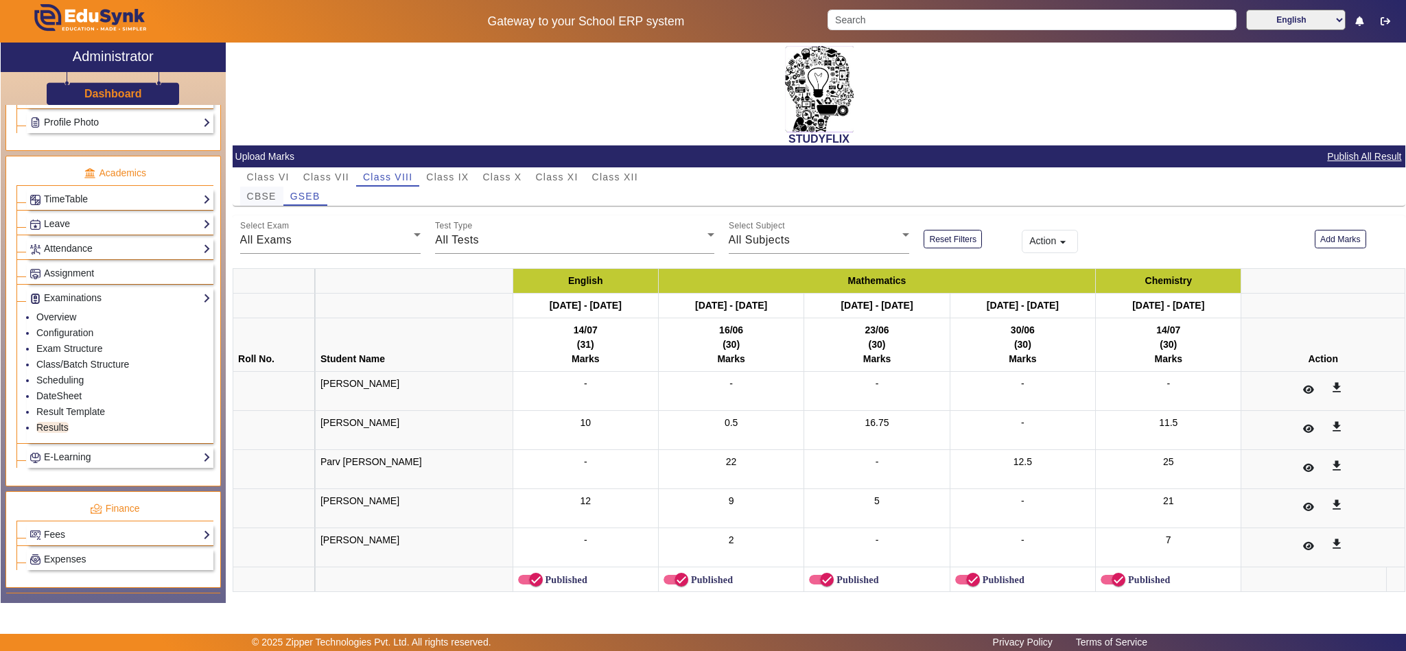
click at [257, 192] on span "CBSE" at bounding box center [262, 196] width 30 height 10
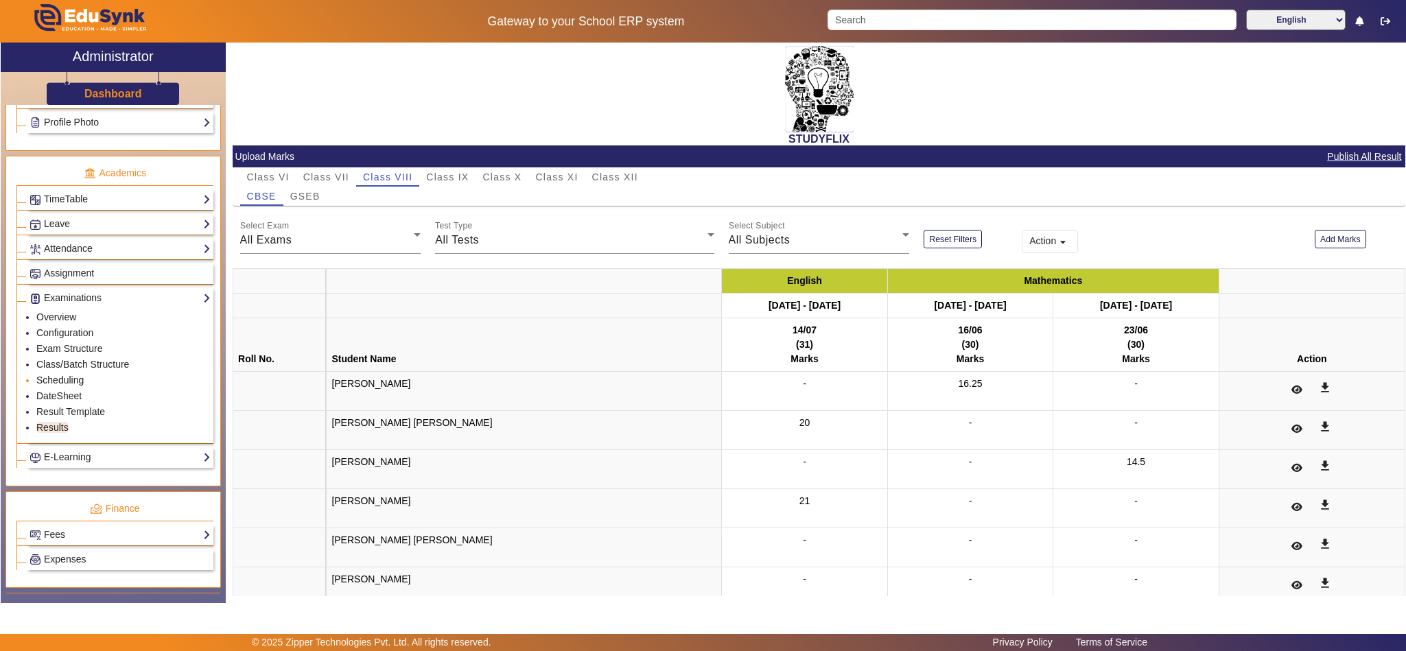
click at [62, 386] on link "Scheduling" at bounding box center [59, 380] width 47 height 11
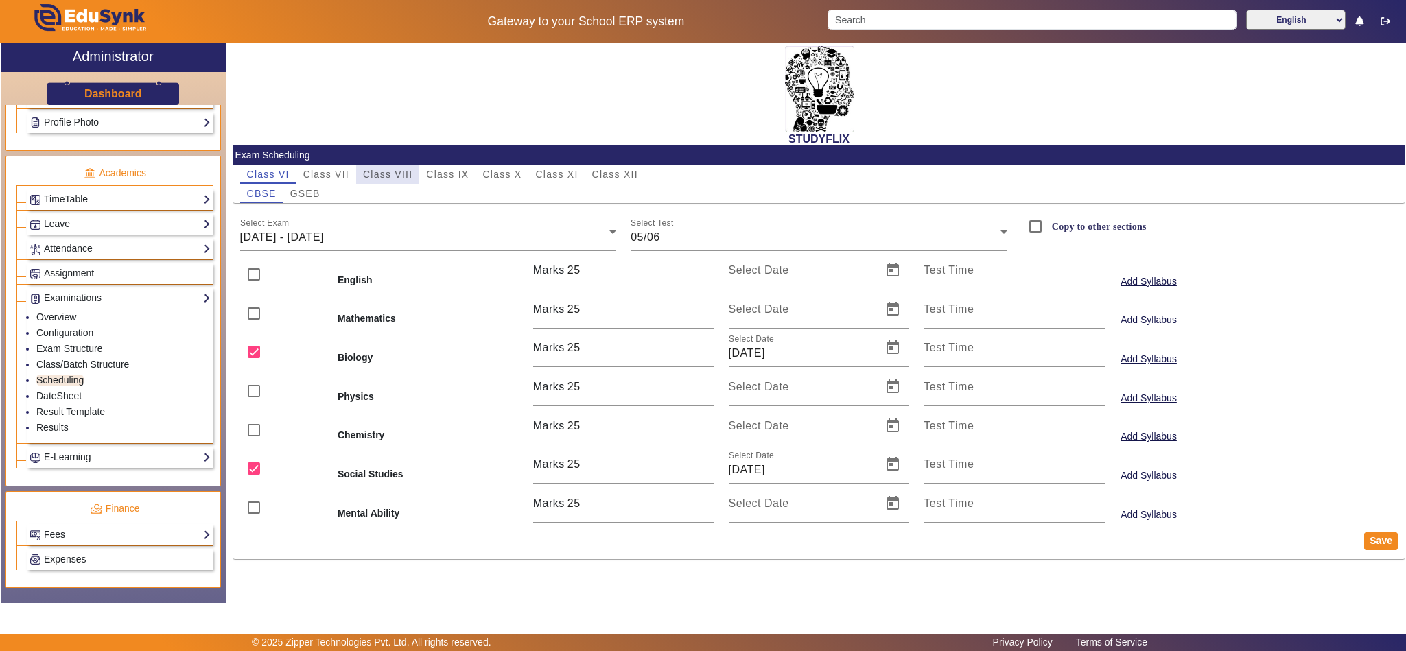
click at [388, 175] on span "Class VIII" at bounding box center [387, 175] width 49 height 10
click at [324, 239] on span "[DATE] - [DATE]" at bounding box center [282, 237] width 84 height 12
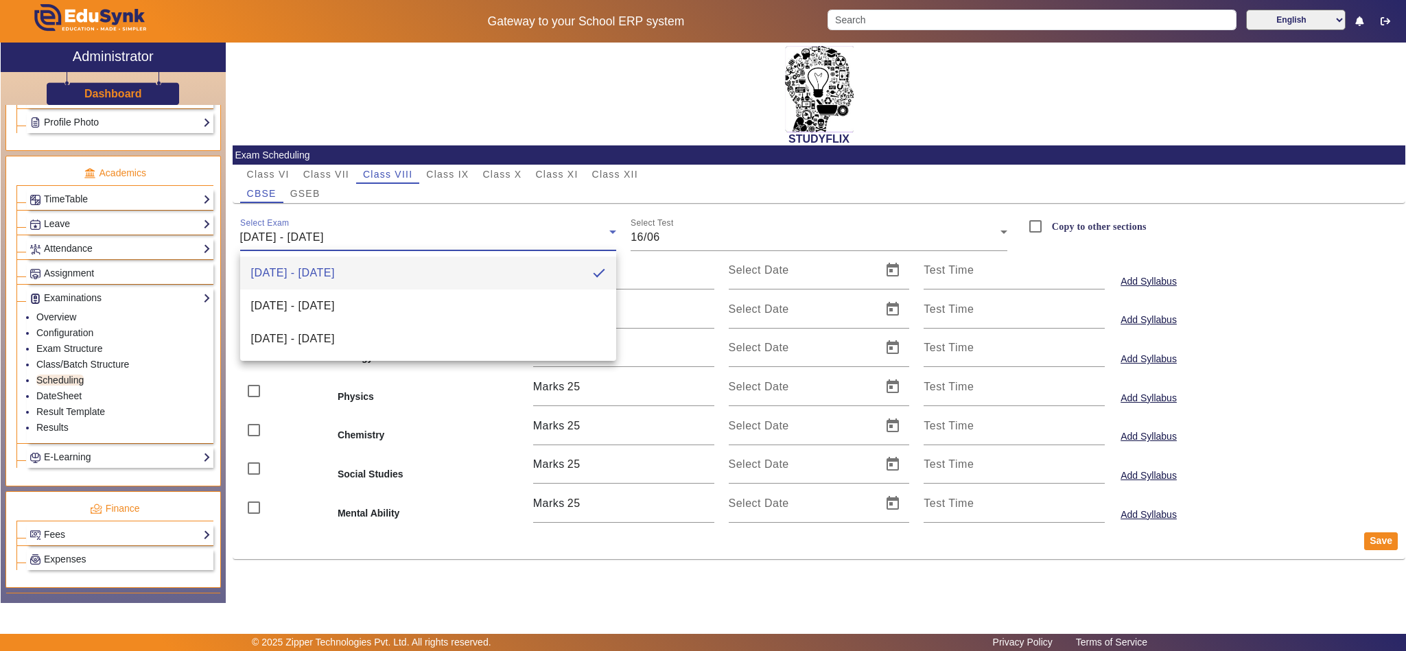
click at [331, 239] on div at bounding box center [703, 325] width 1406 height 651
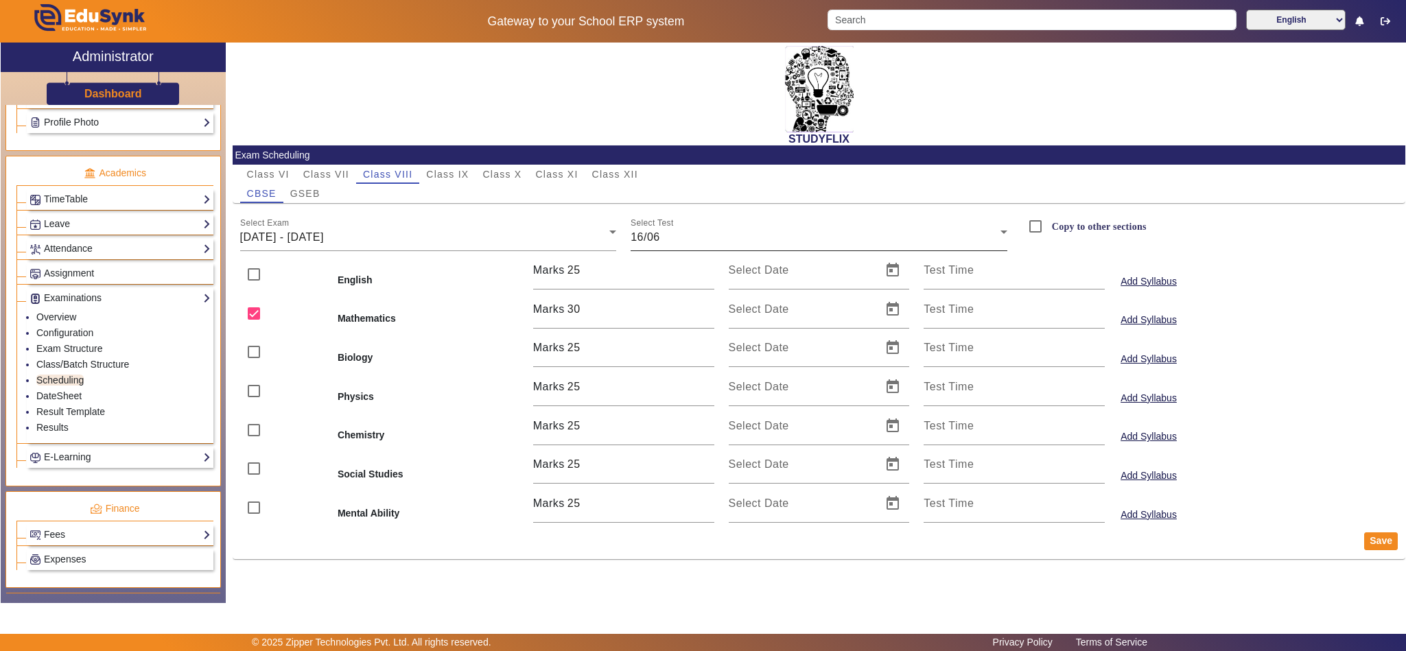
click at [719, 239] on div "16/06" at bounding box center [816, 237] width 370 height 16
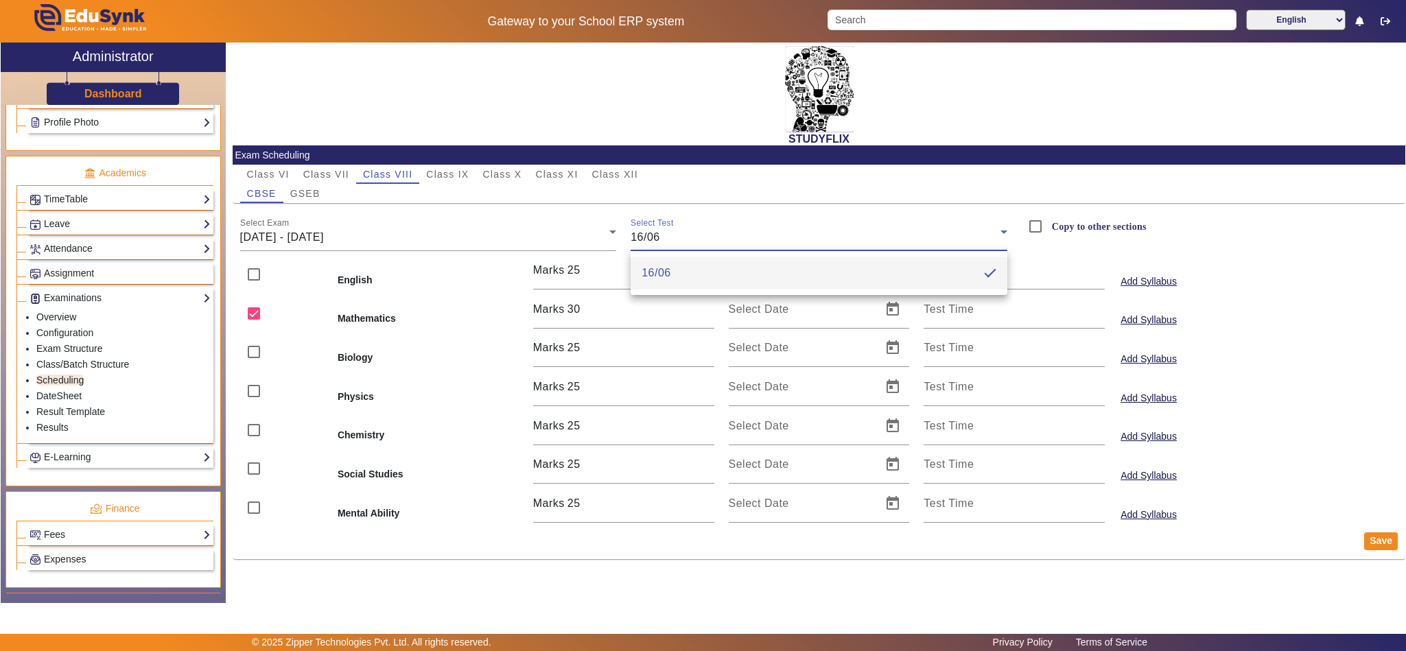
click at [719, 239] on div at bounding box center [703, 325] width 1406 height 651
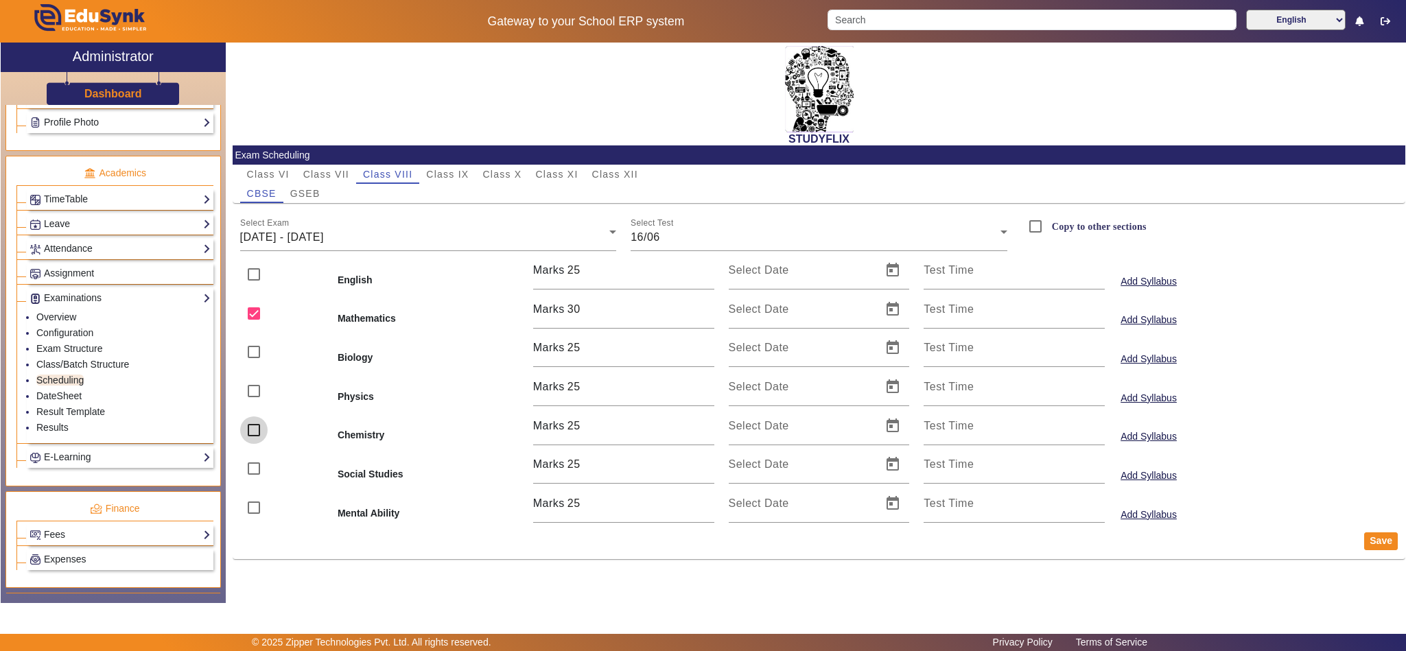
click at [255, 430] on input "checkbox" at bounding box center [253, 430] width 27 height 27
checkbox input "true"
click at [251, 476] on input "checkbox" at bounding box center [253, 468] width 27 height 27
checkbox input "true"
click at [803, 307] on input "Select Date" at bounding box center [801, 315] width 145 height 16
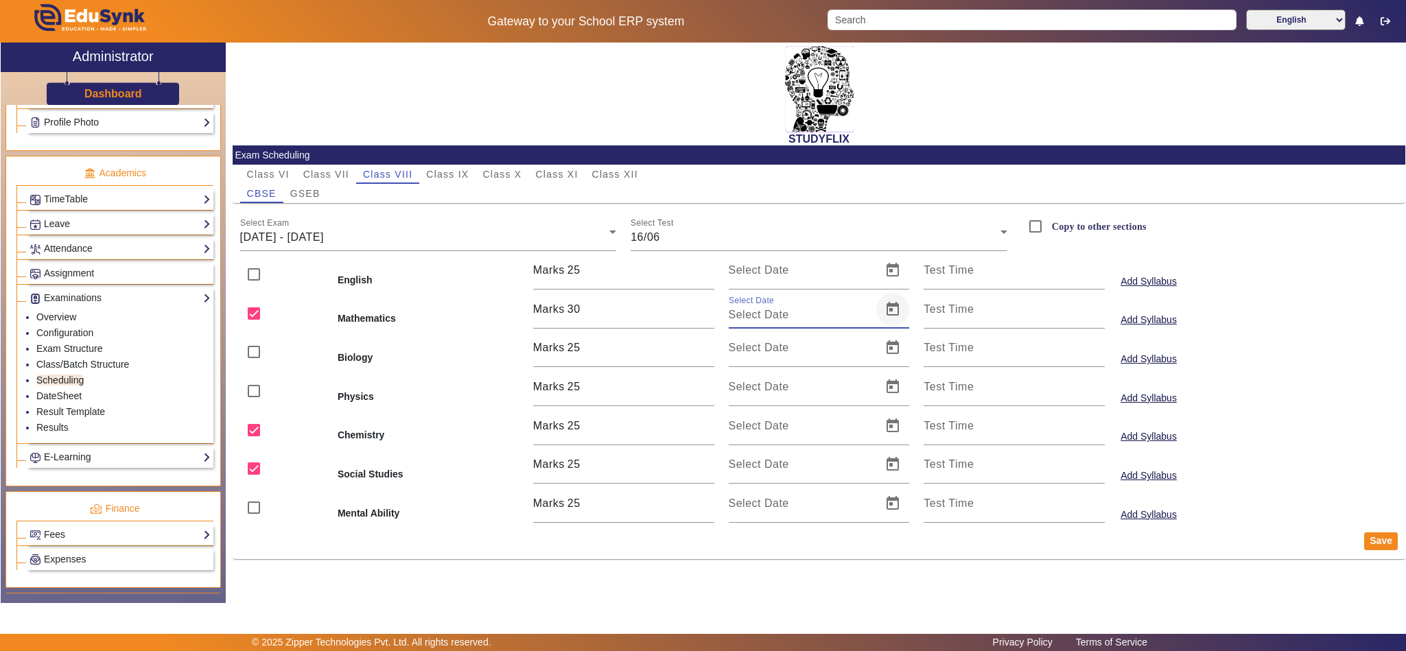
click at [889, 311] on span "Open calendar" at bounding box center [892, 309] width 33 height 33
click at [883, 359] on span "Previous month" at bounding box center [886, 358] width 27 height 27
click at [884, 359] on span "Previous month" at bounding box center [886, 358] width 27 height 27
click at [885, 361] on span "Previous month" at bounding box center [886, 358] width 27 height 27
click at [911, 358] on span "Next month" at bounding box center [913, 358] width 27 height 27
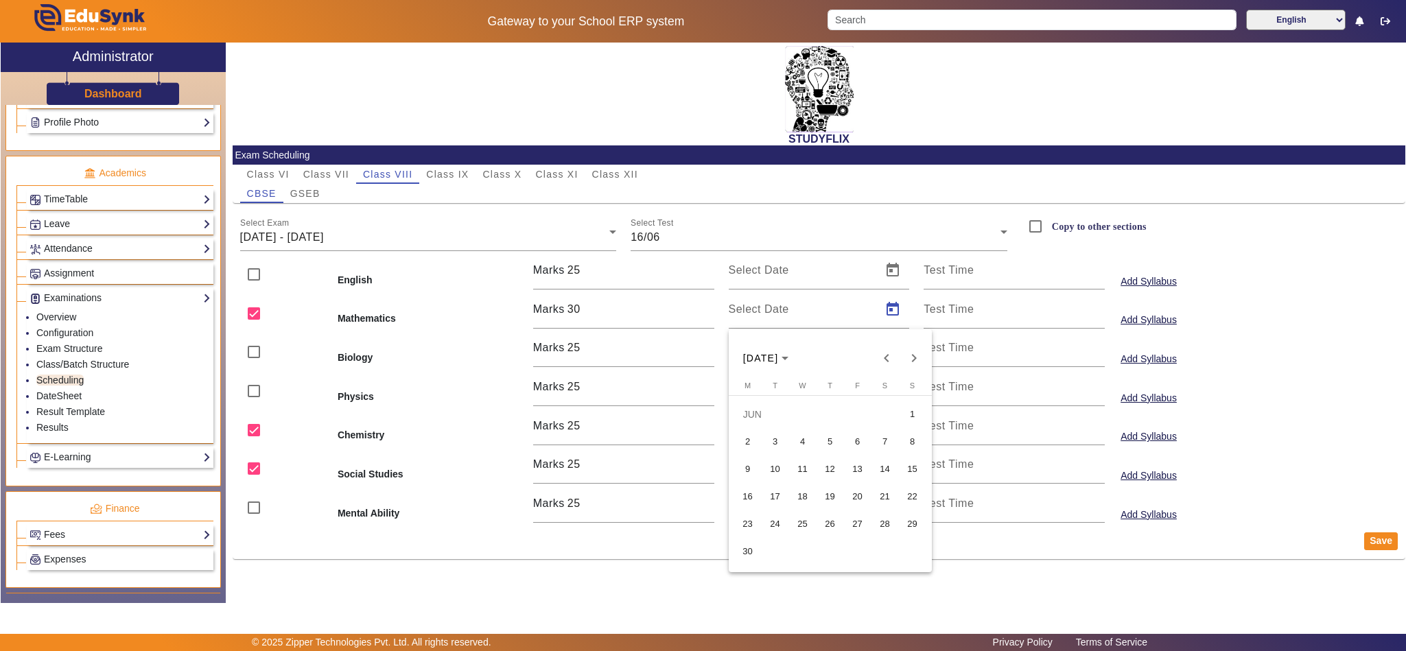
click at [752, 497] on span "16" at bounding box center [748, 497] width 25 height 25
type input "[DATE]"
click at [891, 426] on span "Open calendar" at bounding box center [892, 426] width 33 height 33
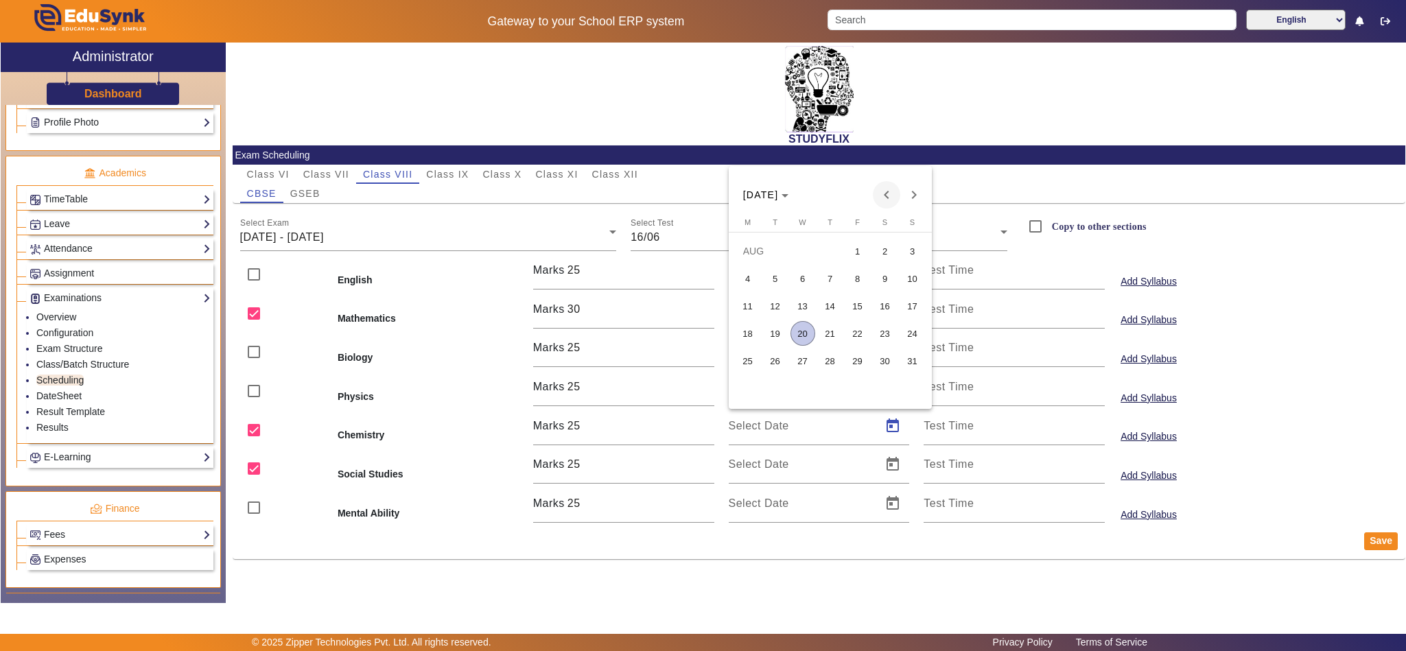
click at [884, 196] on span "Previous month" at bounding box center [886, 194] width 27 height 27
click at [752, 336] on span "16" at bounding box center [748, 333] width 25 height 25
type input "[DATE]"
click at [900, 467] on span "Open calendar" at bounding box center [892, 464] width 33 height 33
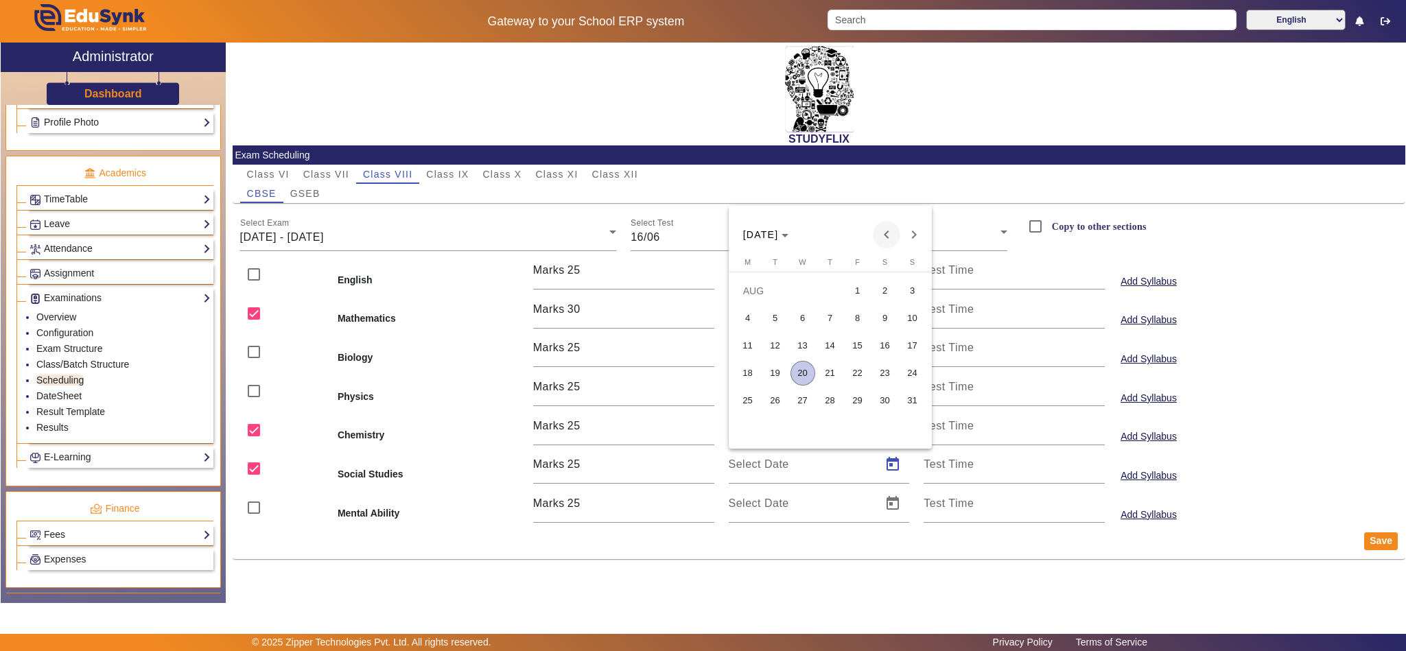
click at [891, 229] on span "Previous month" at bounding box center [886, 234] width 27 height 27
click at [752, 369] on span "16" at bounding box center [748, 373] width 25 height 25
type input "[DATE]"
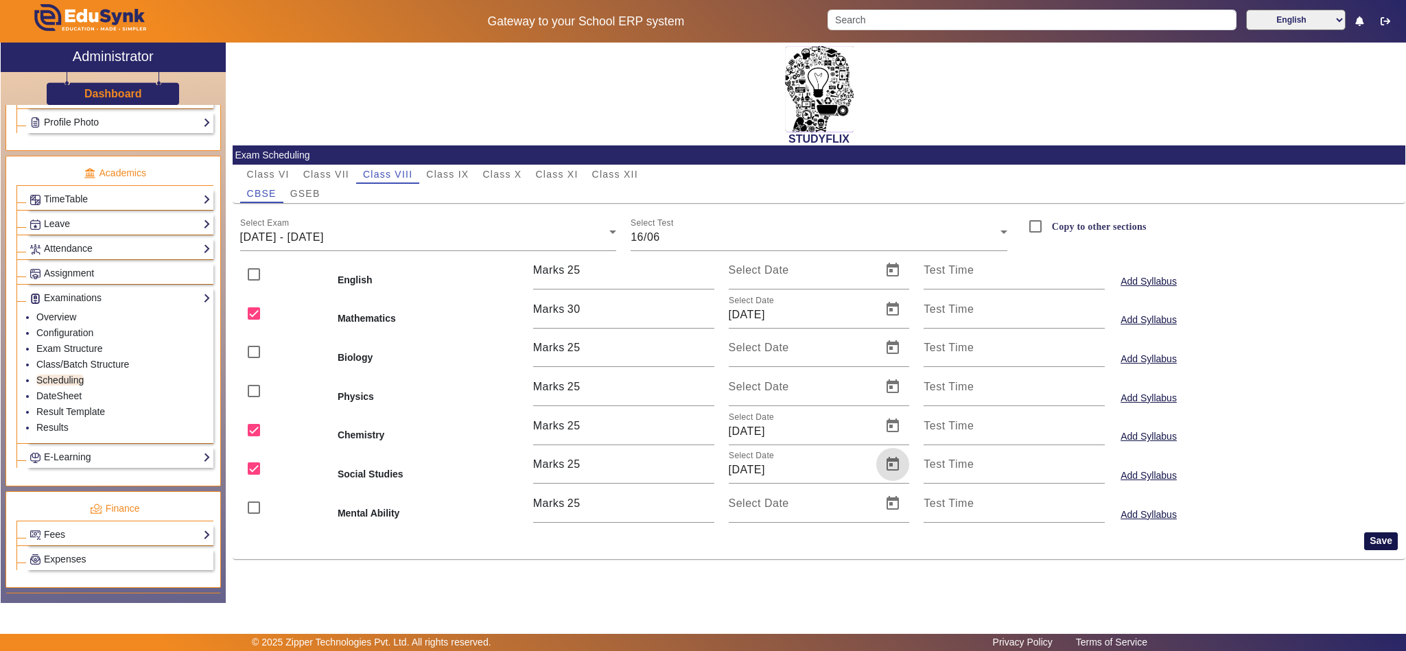
click at [1374, 540] on button "Save" at bounding box center [1381, 542] width 34 height 18
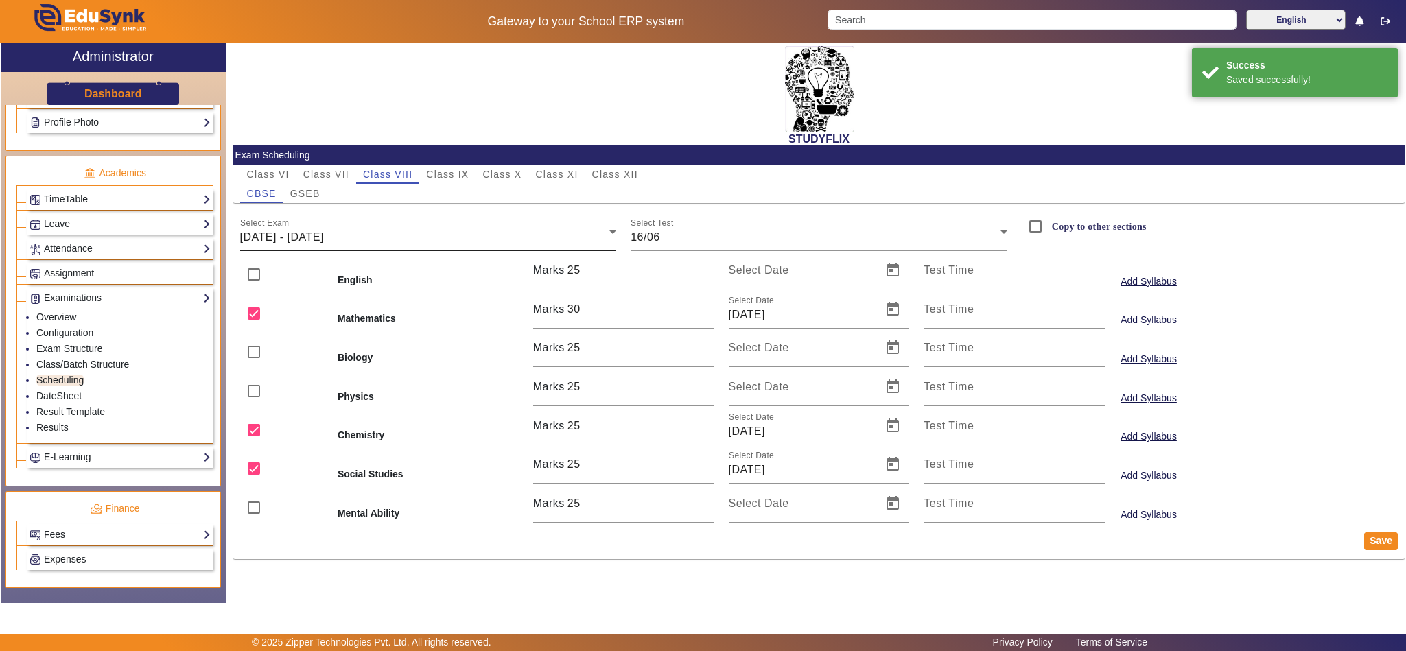
click at [459, 224] on div "Select Exam [DATE] - [DATE]" at bounding box center [428, 232] width 377 height 38
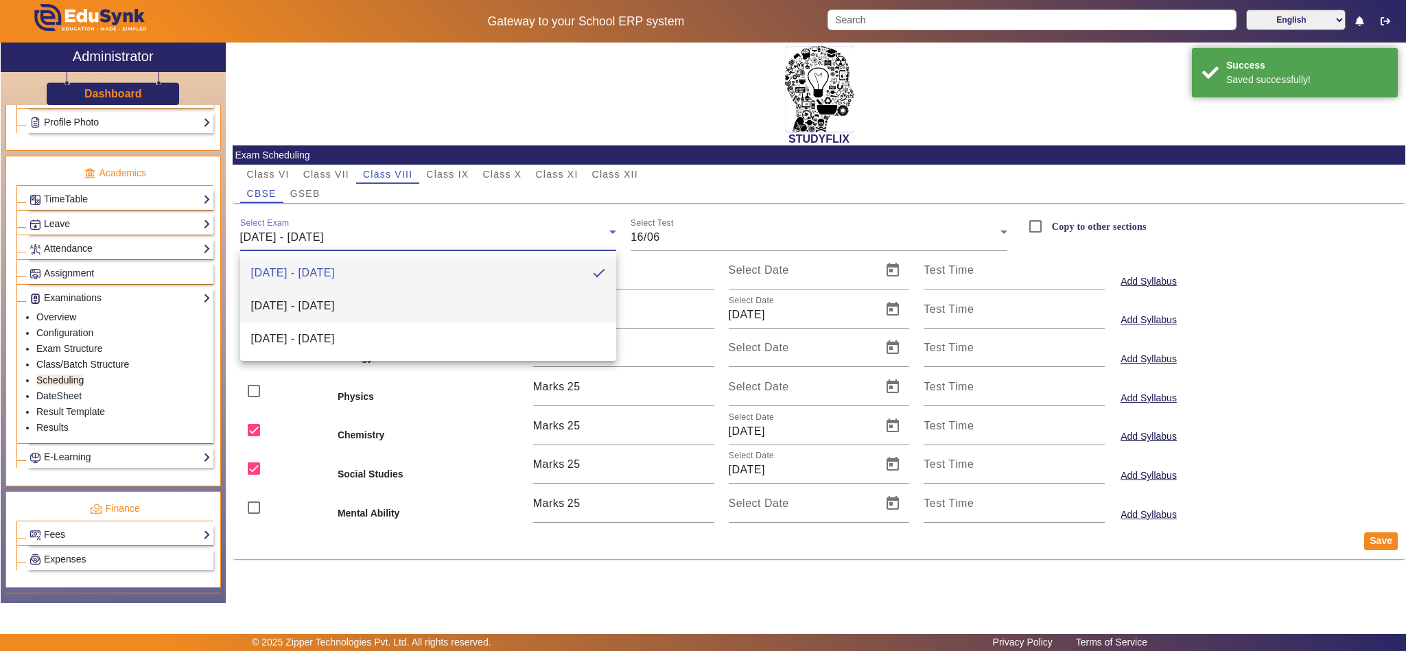
click at [335, 299] on span "[DATE] - [DATE]" at bounding box center [293, 306] width 84 height 16
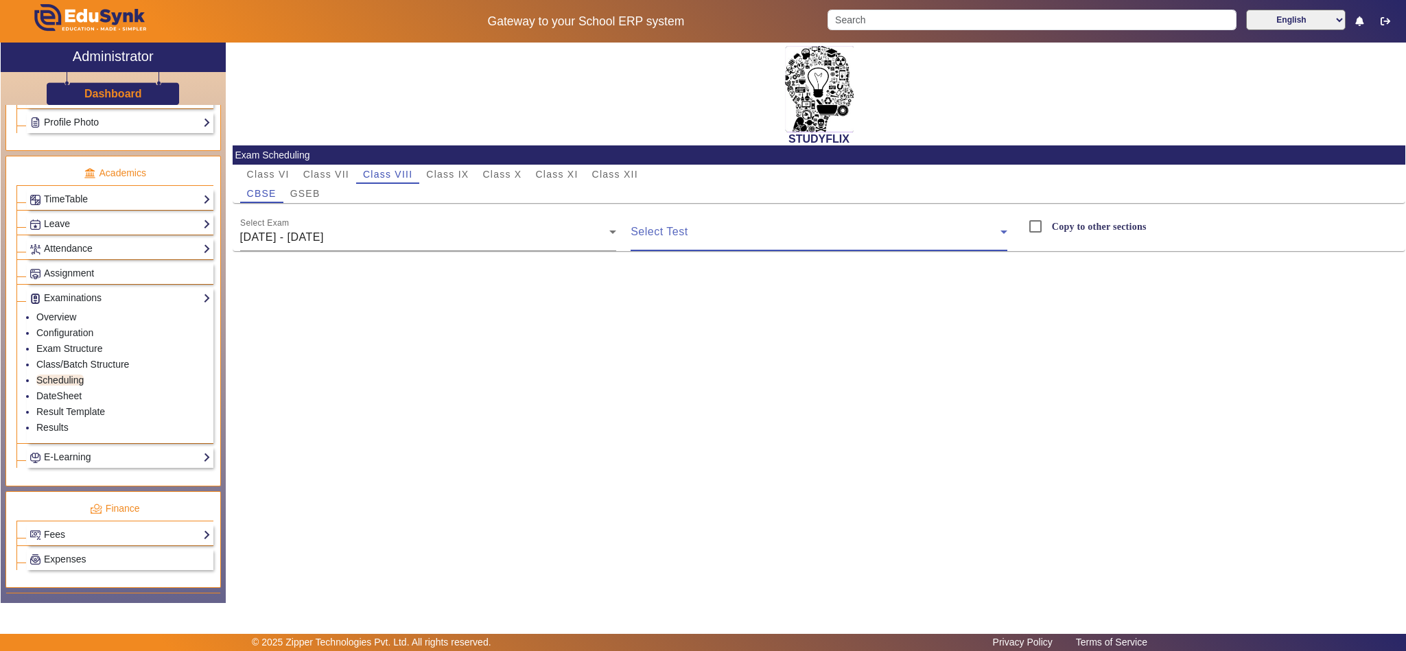
click at [714, 231] on span at bounding box center [816, 237] width 370 height 16
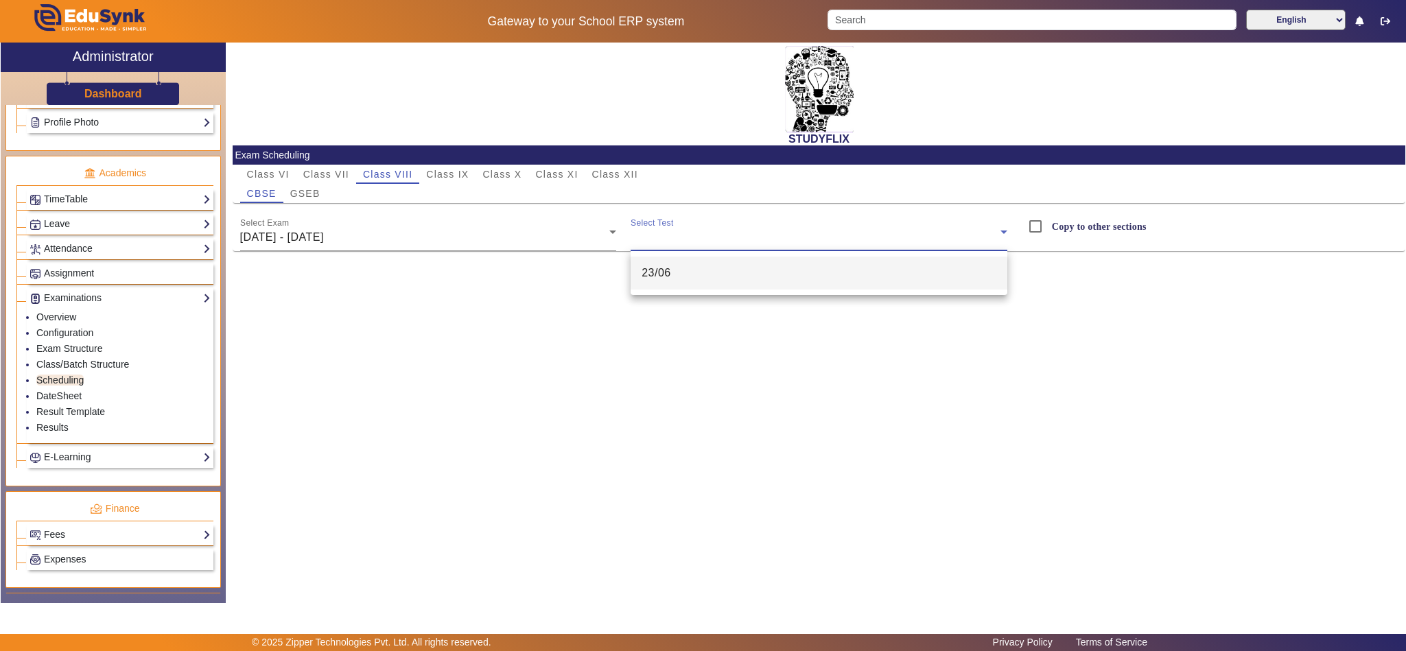
click at [690, 279] on mat-option "23/06" at bounding box center [819, 273] width 377 height 33
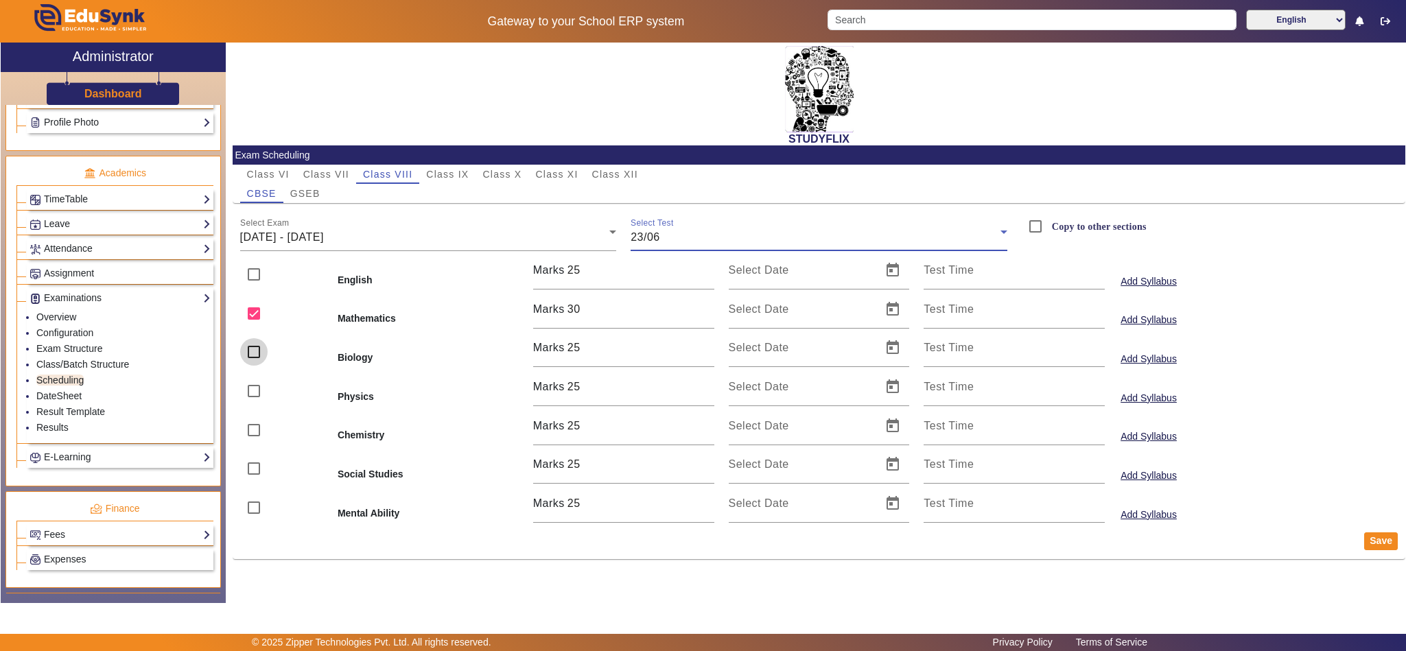
click at [248, 357] on input "checkbox" at bounding box center [253, 351] width 27 height 27
checkbox input "true"
click at [253, 272] on input "checkbox" at bounding box center [253, 274] width 27 height 27
checkbox input "true"
click at [892, 272] on span "Open calendar" at bounding box center [892, 270] width 33 height 33
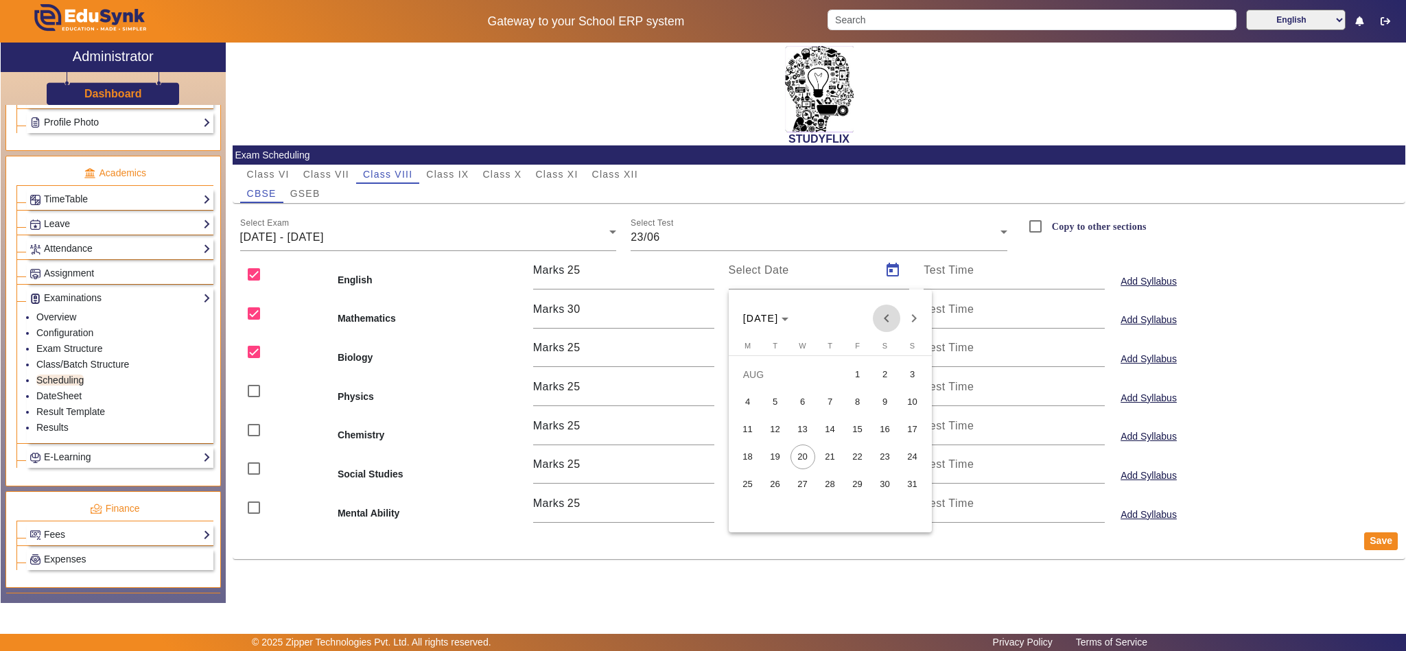
click at [887, 316] on span "Previous month" at bounding box center [886, 318] width 27 height 27
click at [748, 480] on span "23" at bounding box center [748, 484] width 25 height 25
type input "[DATE]"
click at [892, 307] on span "Open calendar" at bounding box center [892, 309] width 33 height 33
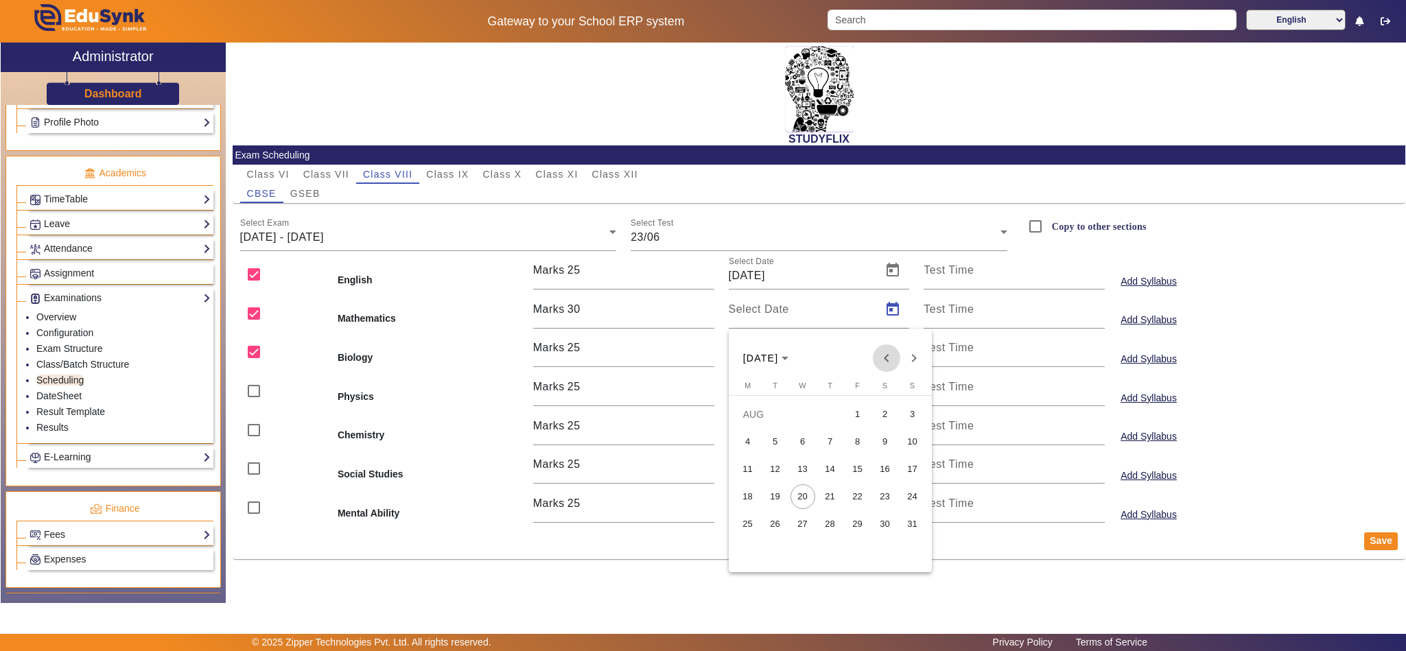
click at [886, 357] on span "Previous month" at bounding box center [886, 358] width 27 height 27
click at [750, 523] on span "23" at bounding box center [748, 524] width 25 height 25
type input "[DATE]"
click at [900, 350] on span "Open calendar" at bounding box center [892, 347] width 33 height 33
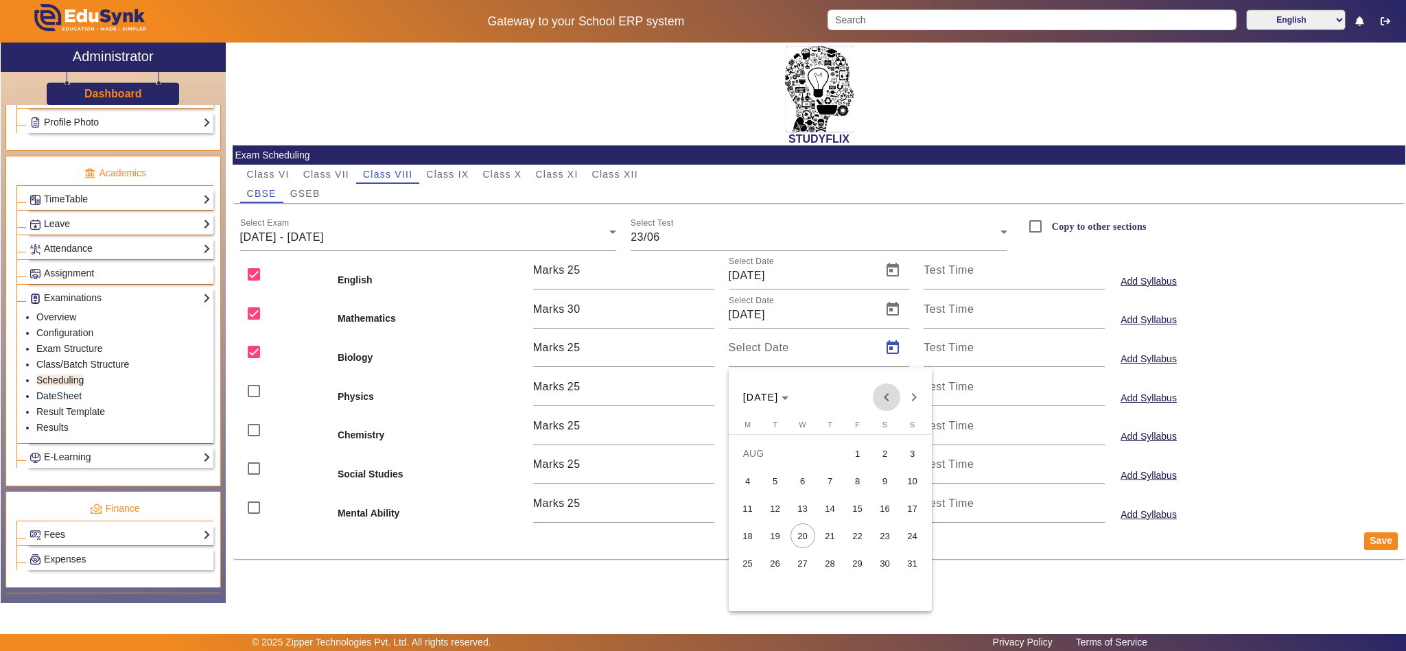
click at [878, 398] on span "Previous month" at bounding box center [886, 397] width 27 height 27
drag, startPoint x: 754, startPoint y: 558, endPoint x: 756, endPoint y: 550, distance: 8.3
click at [754, 557] on span "23" at bounding box center [748, 563] width 25 height 25
type input "[DATE]"
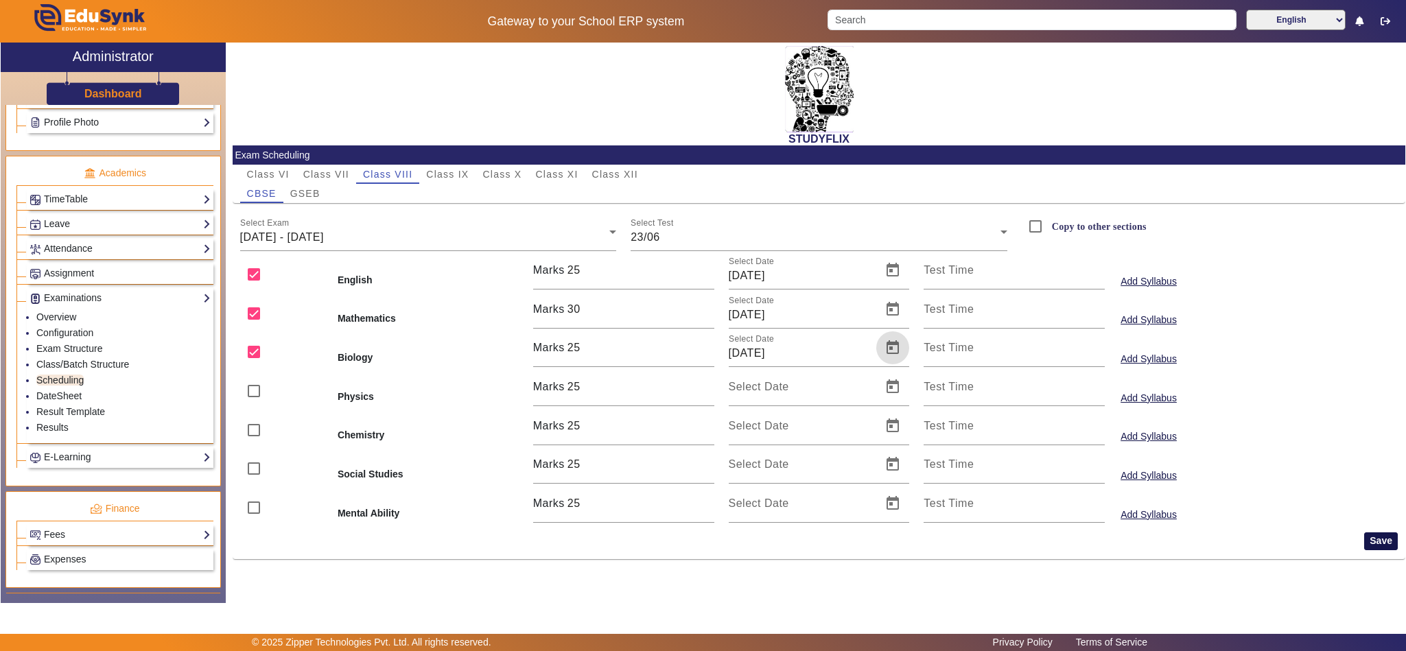
click at [1380, 544] on button "Save" at bounding box center [1381, 542] width 34 height 18
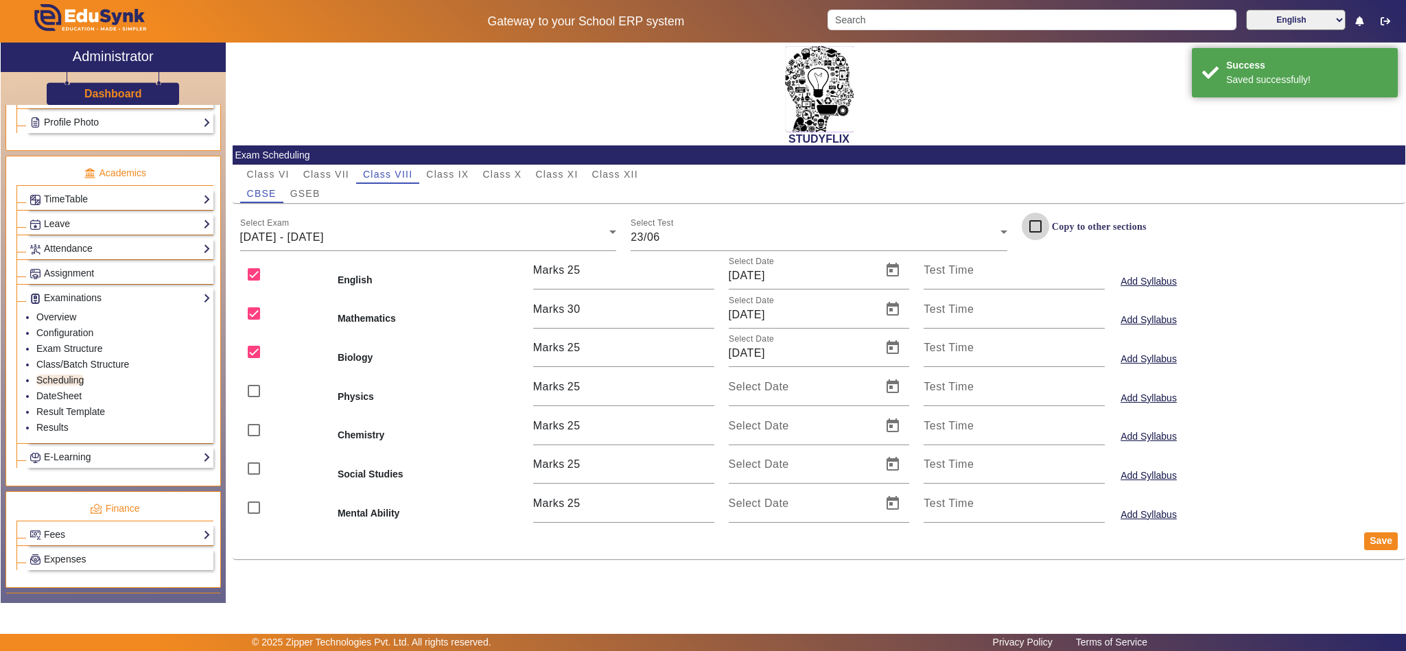
click at [1040, 226] on input "Copy to other sections" at bounding box center [1035, 226] width 27 height 27
click at [1381, 541] on button "Save" at bounding box center [1381, 542] width 34 height 18
click at [709, 225] on div "Select Test 23/06" at bounding box center [819, 232] width 377 height 38
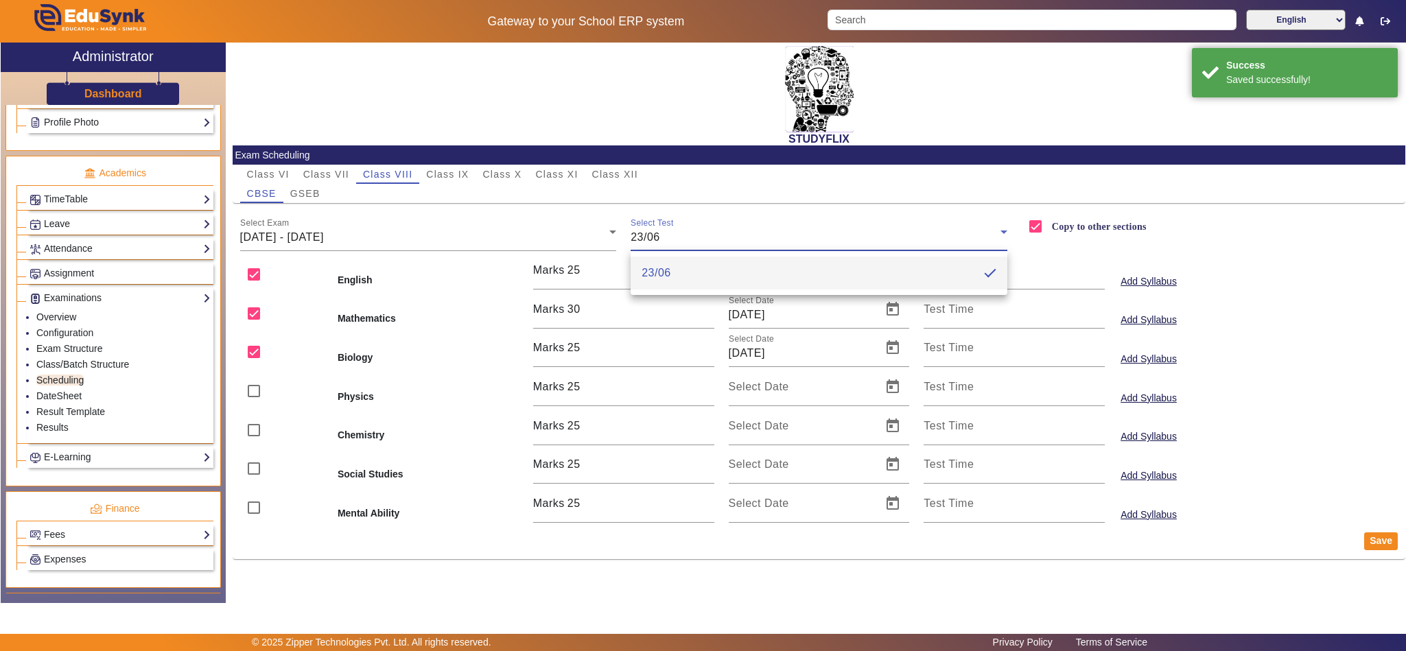
click at [1357, 252] on div at bounding box center [703, 325] width 1406 height 651
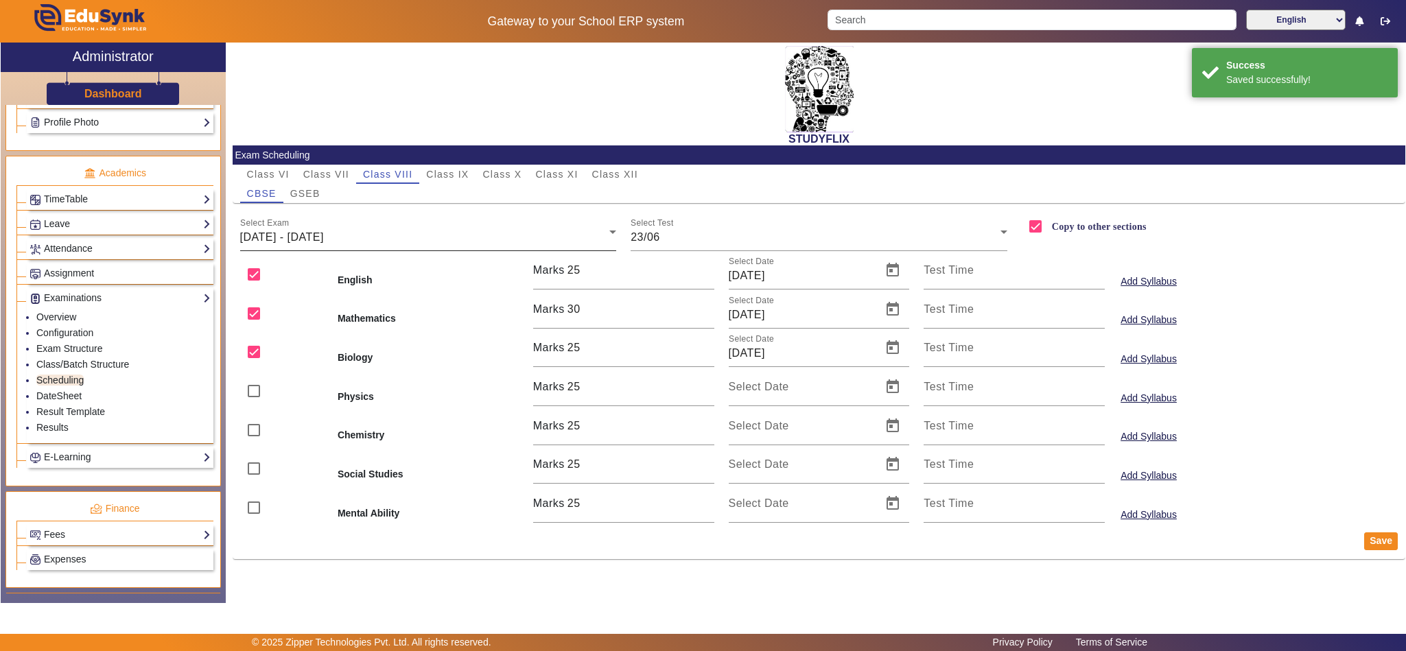
click at [555, 241] on div "[DATE] - [DATE]" at bounding box center [425, 237] width 370 height 16
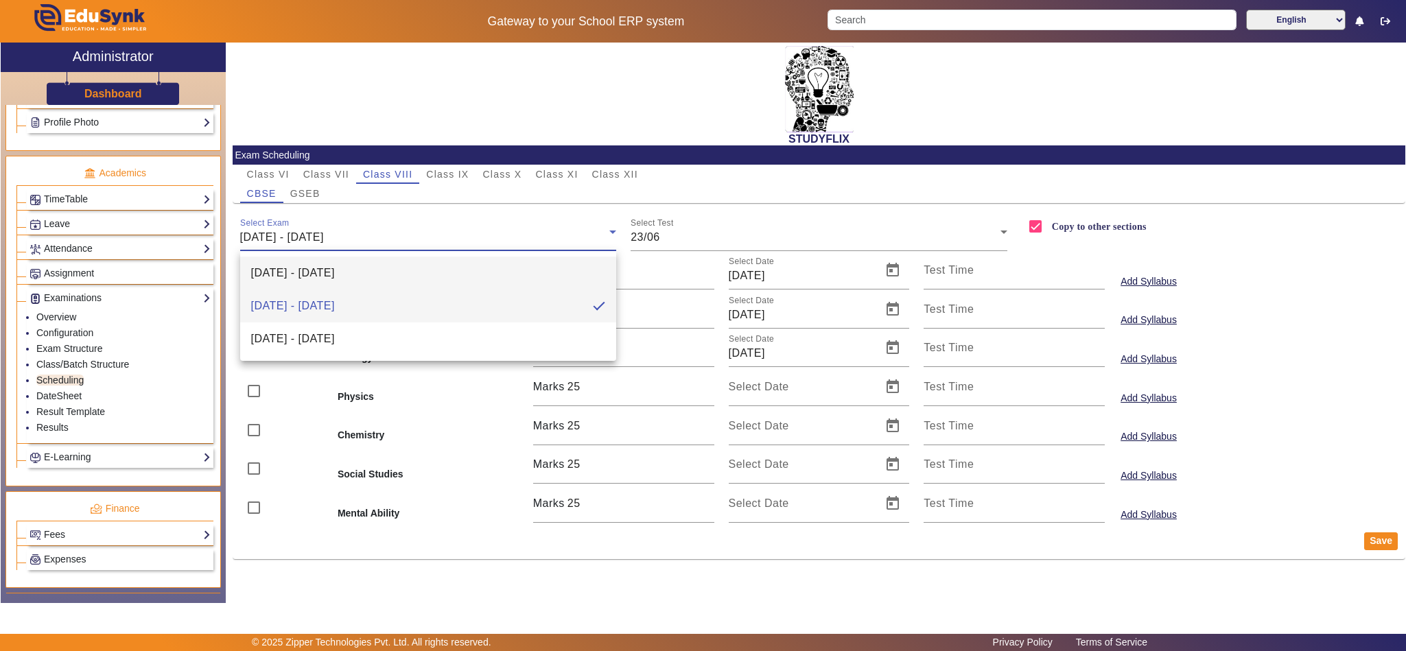
click at [454, 277] on mat-option "[DATE] - [DATE]" at bounding box center [428, 273] width 377 height 33
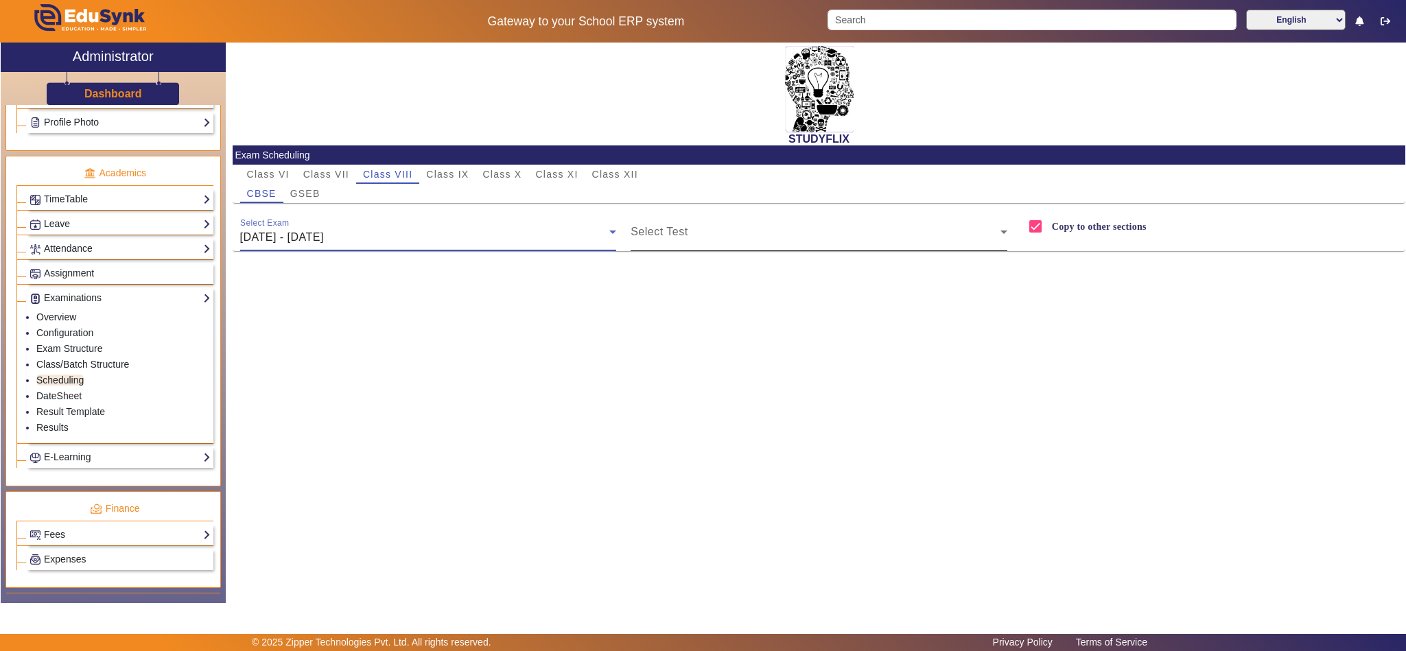
click at [717, 231] on span at bounding box center [816, 237] width 370 height 16
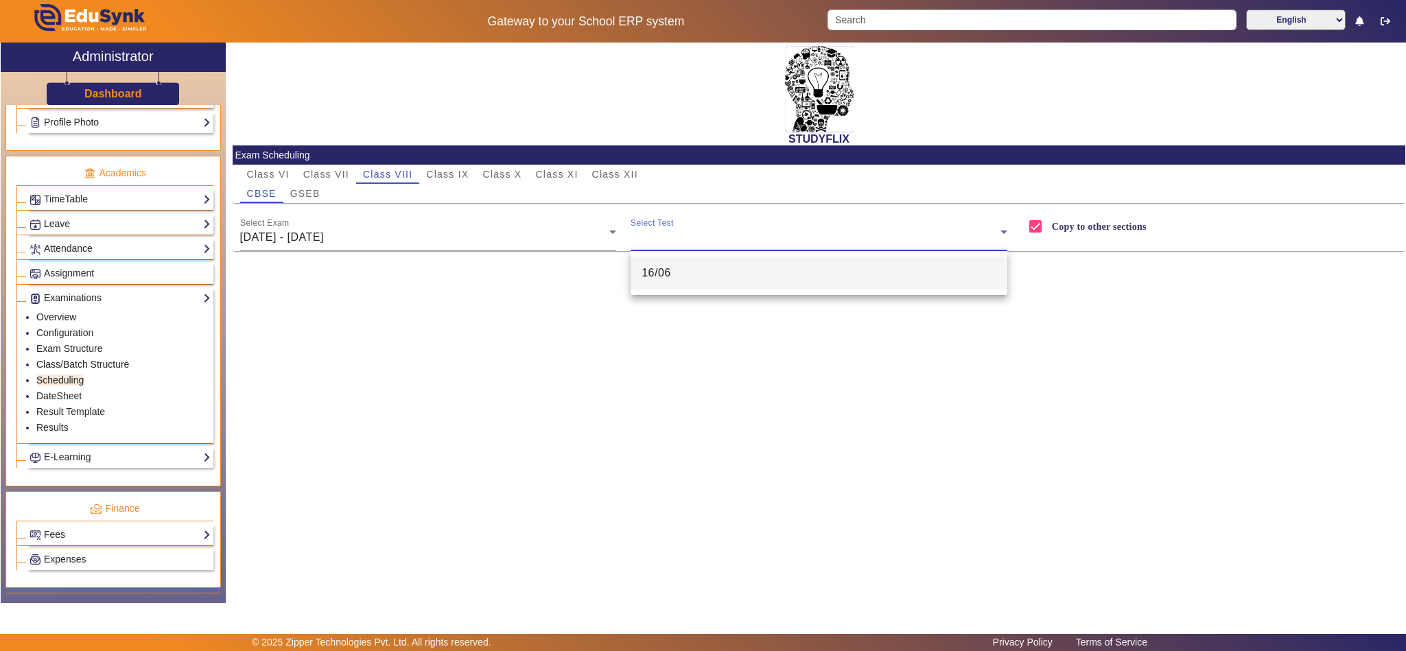
click at [680, 270] on mat-option "16/06" at bounding box center [819, 273] width 377 height 33
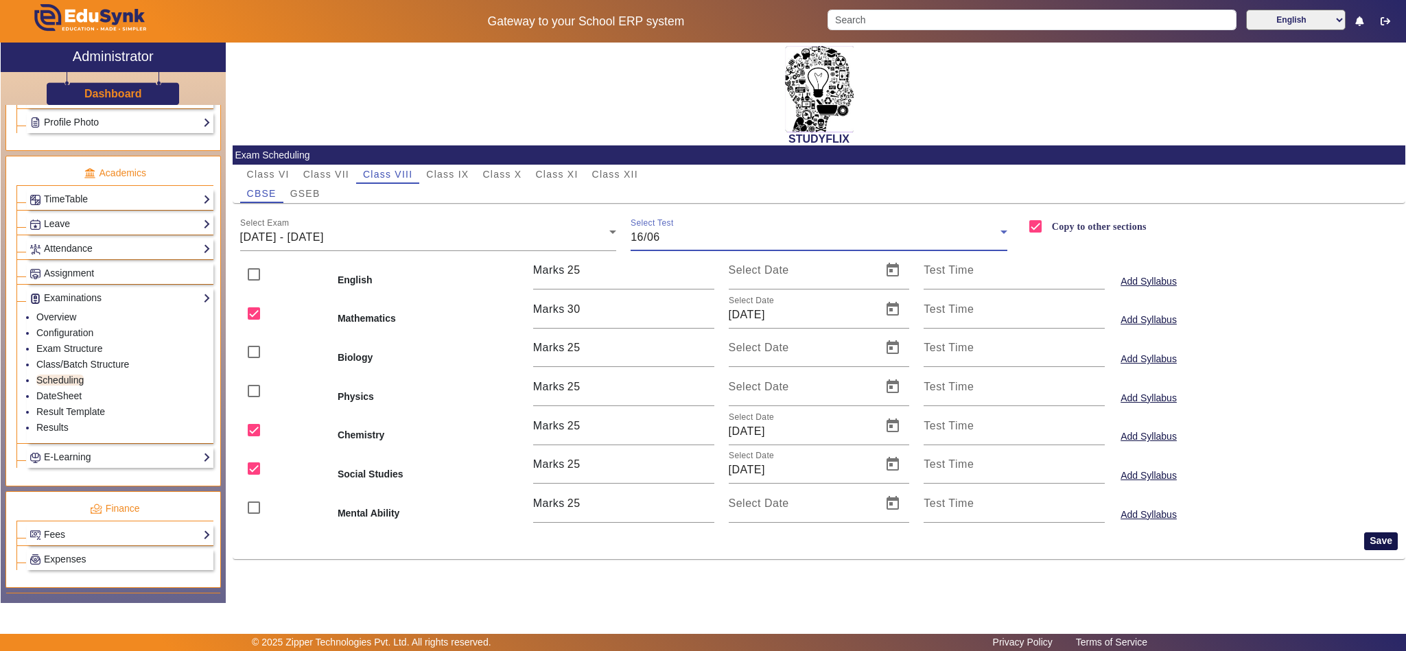
click at [1380, 544] on button "Save" at bounding box center [1381, 542] width 34 height 18
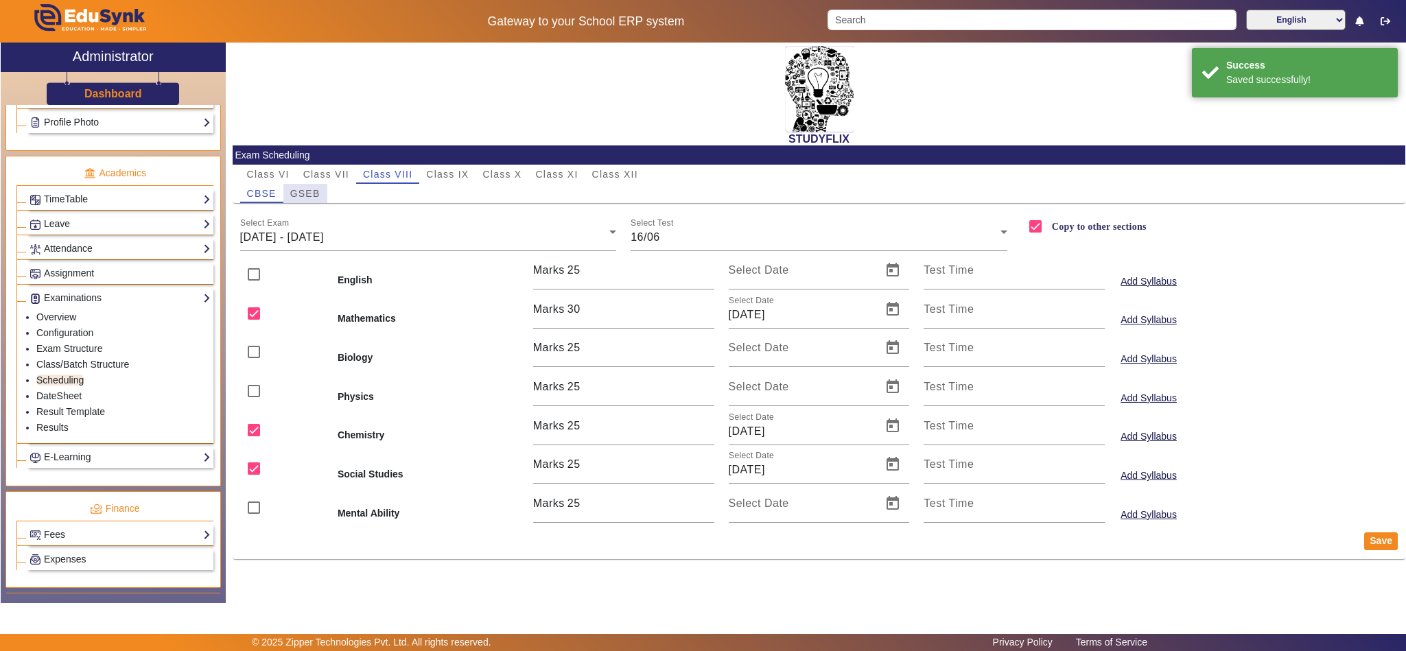
click at [311, 196] on span "GSEB" at bounding box center [305, 194] width 30 height 10
checkbox input "false"
drag, startPoint x: 253, startPoint y: 435, endPoint x: 250, endPoint y: 465, distance: 30.4
click at [253, 436] on input "checkbox" at bounding box center [253, 430] width 27 height 27
checkbox input "true"
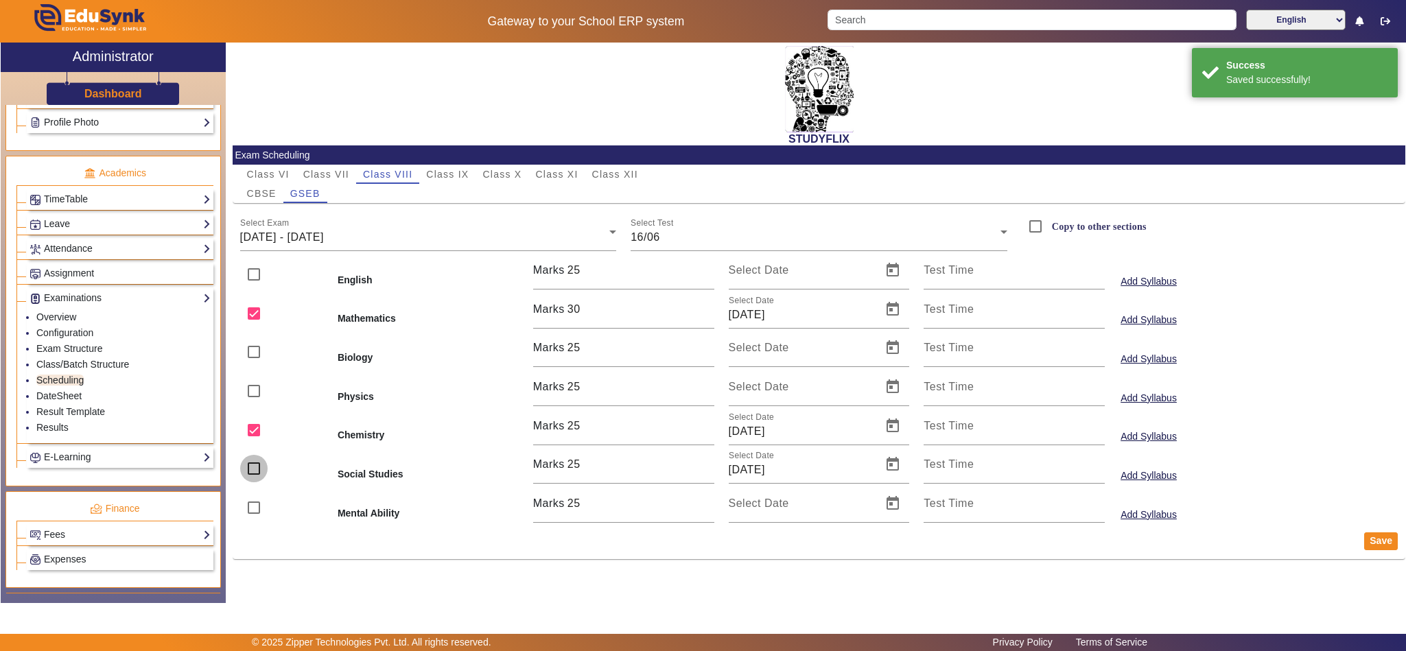
click at [248, 474] on input "checkbox" at bounding box center [253, 468] width 27 height 27
checkbox input "true"
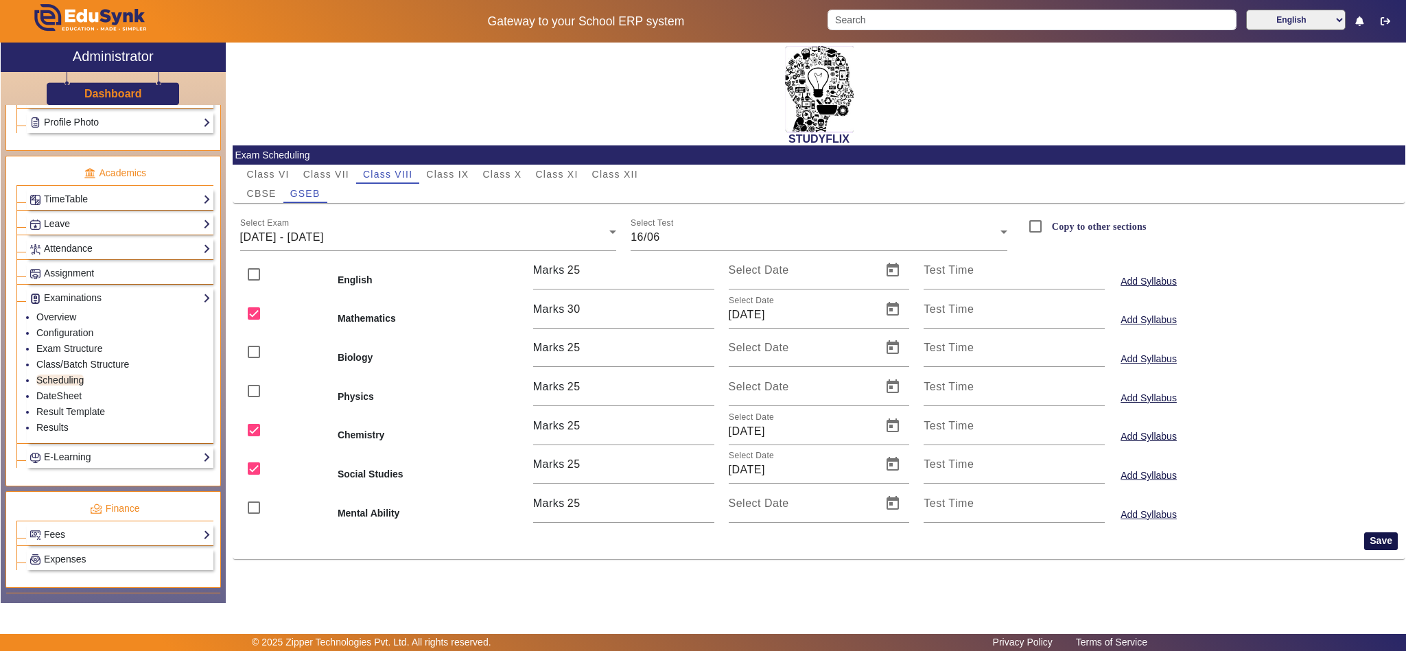
click at [1381, 541] on button "Save" at bounding box center [1381, 542] width 34 height 18
click at [538, 233] on div "[DATE] - [DATE]" at bounding box center [425, 237] width 370 height 16
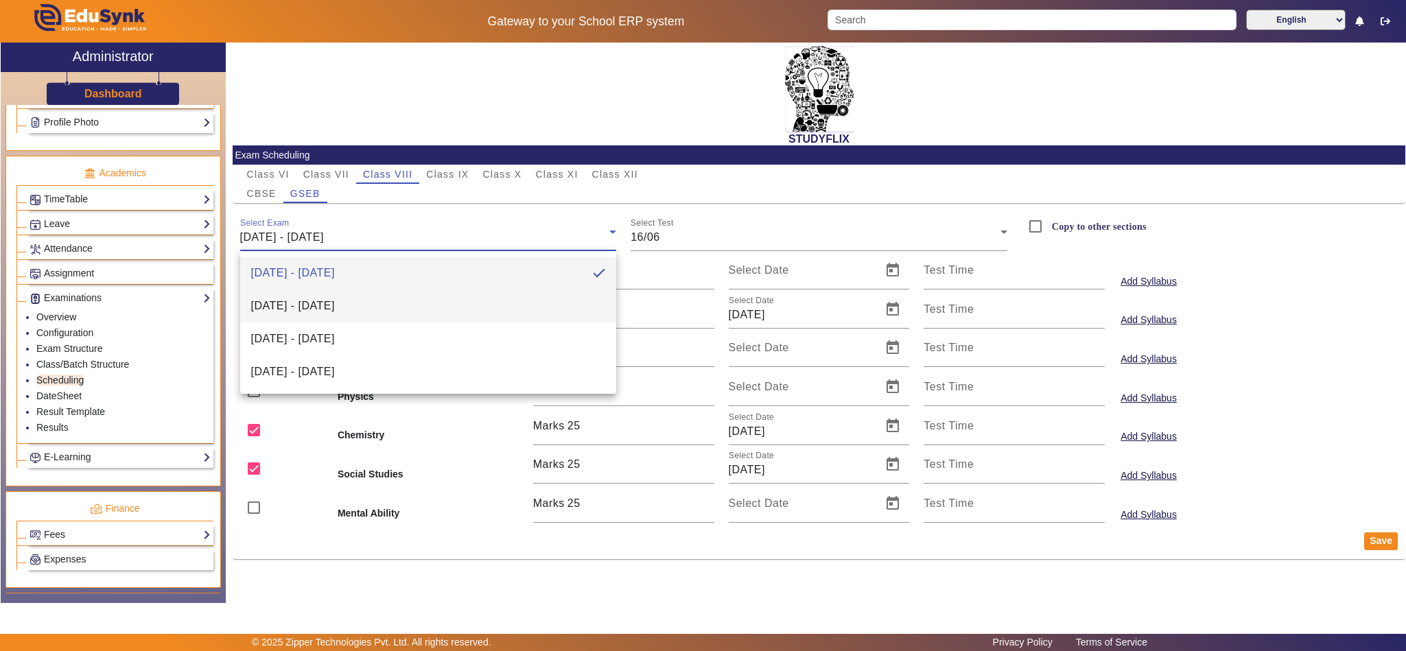
click at [400, 313] on mat-option "[DATE] - [DATE]" at bounding box center [428, 306] width 377 height 33
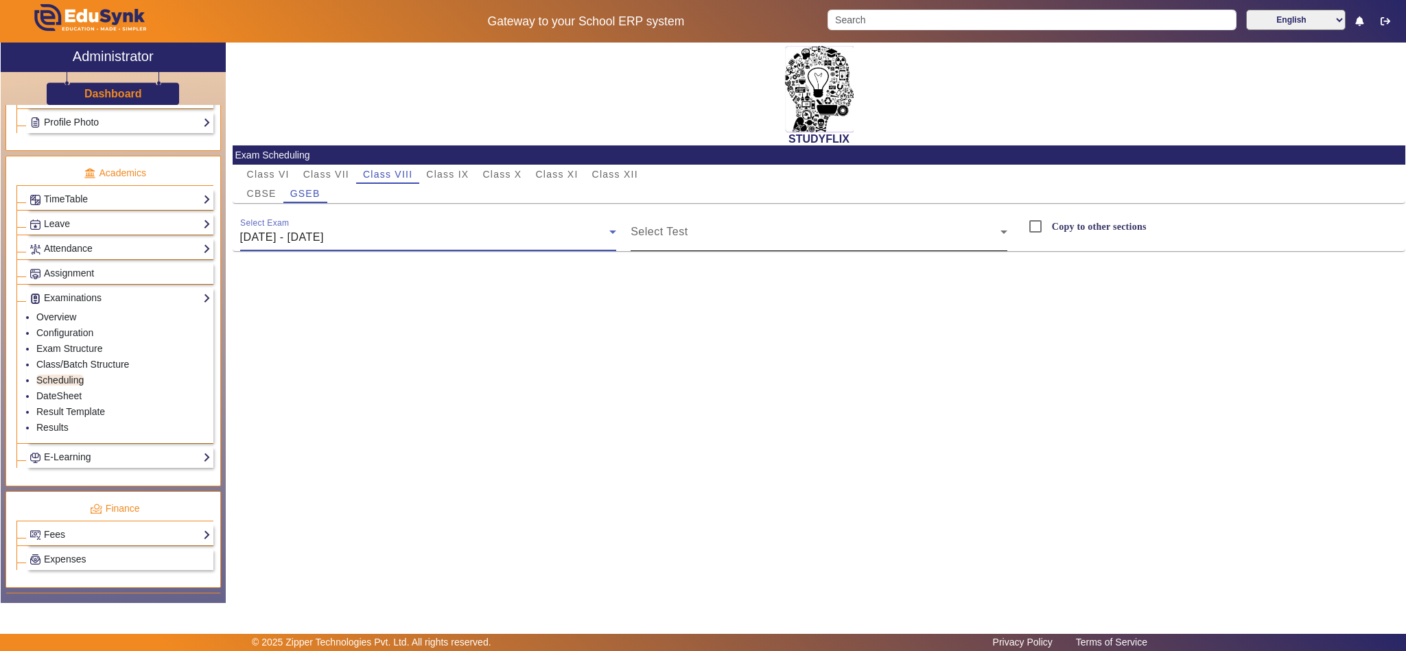
click at [709, 229] on span at bounding box center [816, 237] width 370 height 16
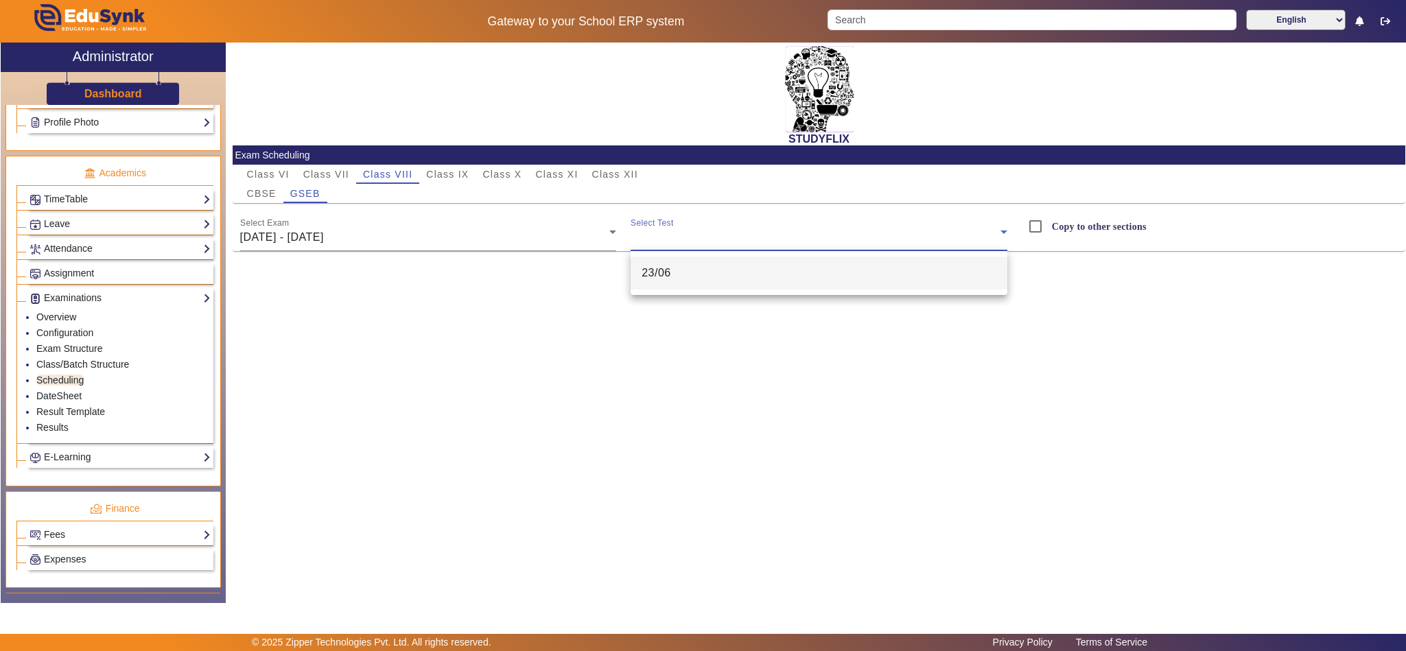
click at [673, 276] on mat-option "23/06" at bounding box center [819, 273] width 377 height 33
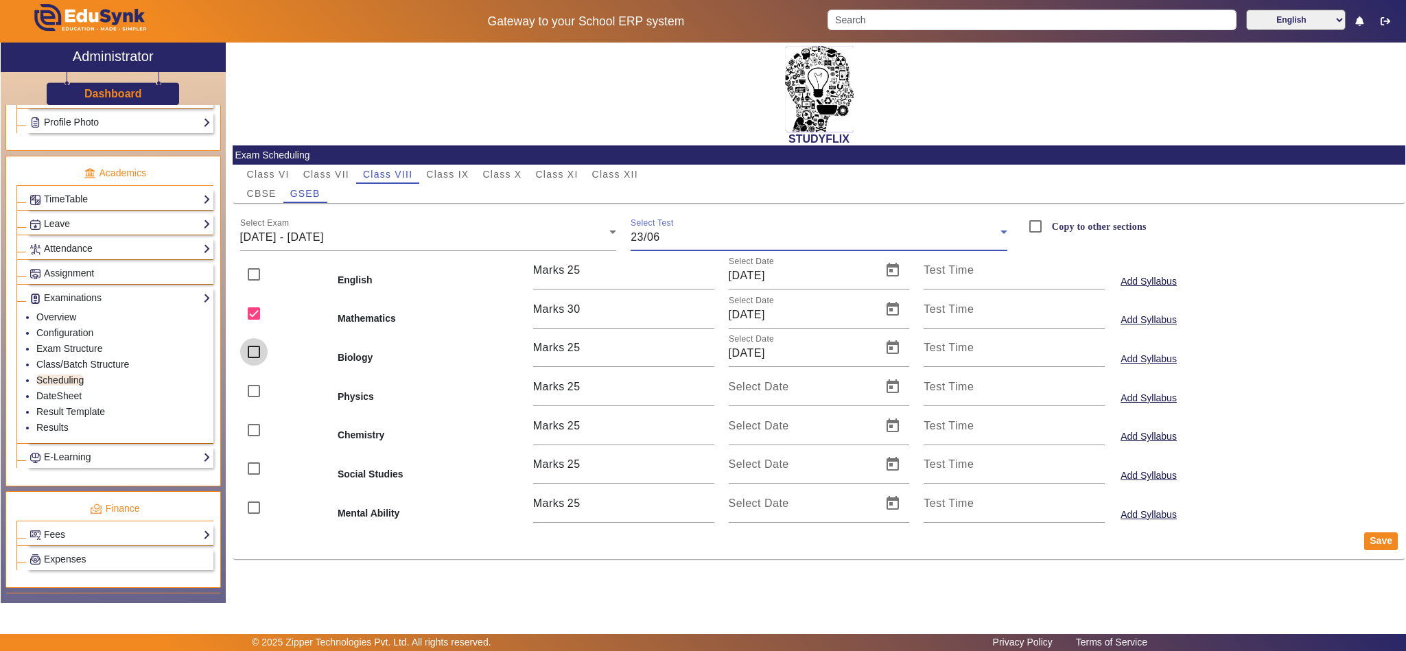
click at [250, 356] on input "checkbox" at bounding box center [253, 351] width 27 height 27
checkbox input "true"
click at [252, 281] on input "checkbox" at bounding box center [253, 274] width 27 height 27
checkbox input "true"
click at [1376, 542] on button "Save" at bounding box center [1381, 542] width 34 height 18
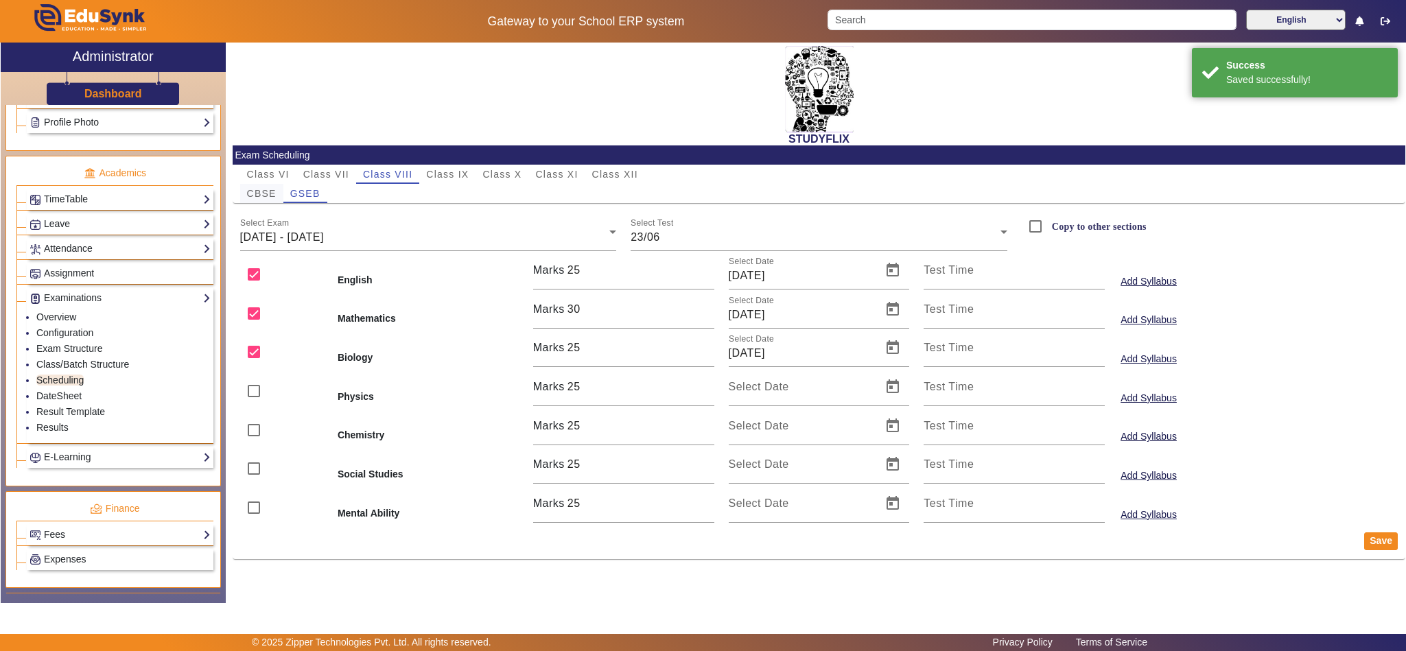
click at [258, 192] on span "CBSE" at bounding box center [262, 194] width 30 height 10
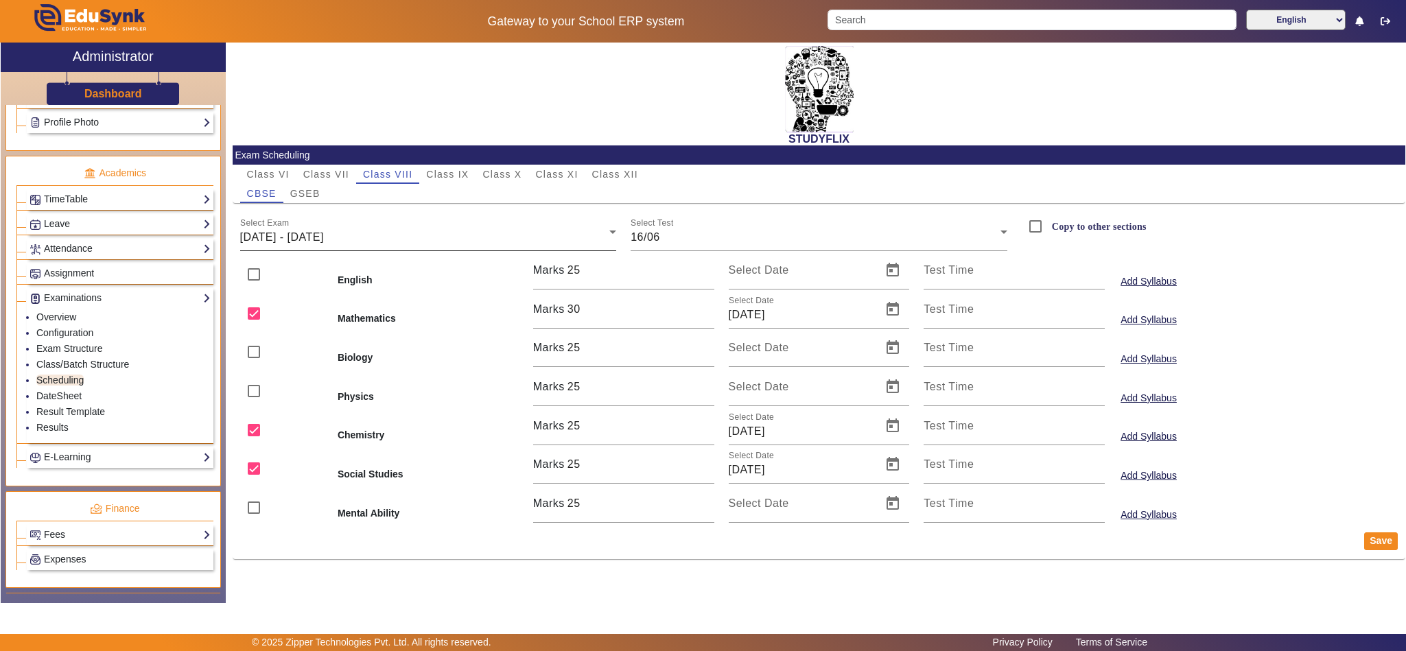
click at [324, 240] on span "[DATE] - [DATE]" at bounding box center [282, 237] width 84 height 12
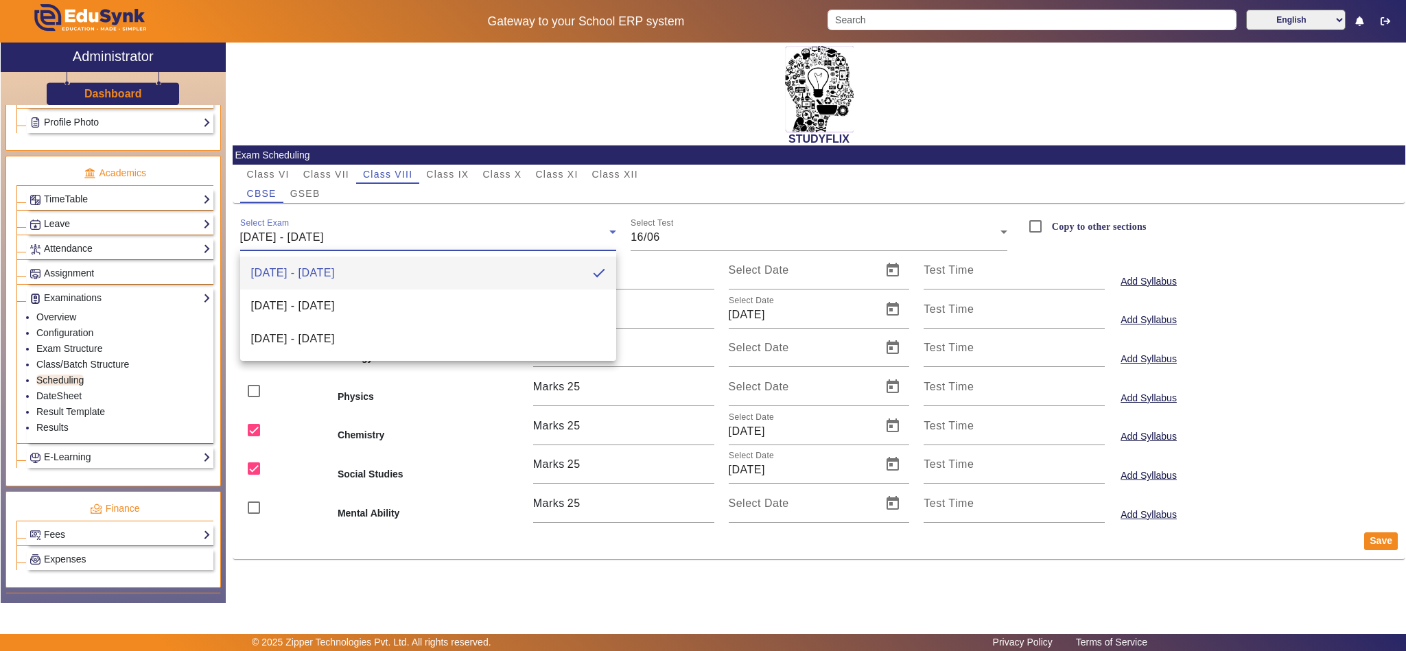
click at [72, 353] on div at bounding box center [703, 325] width 1406 height 651
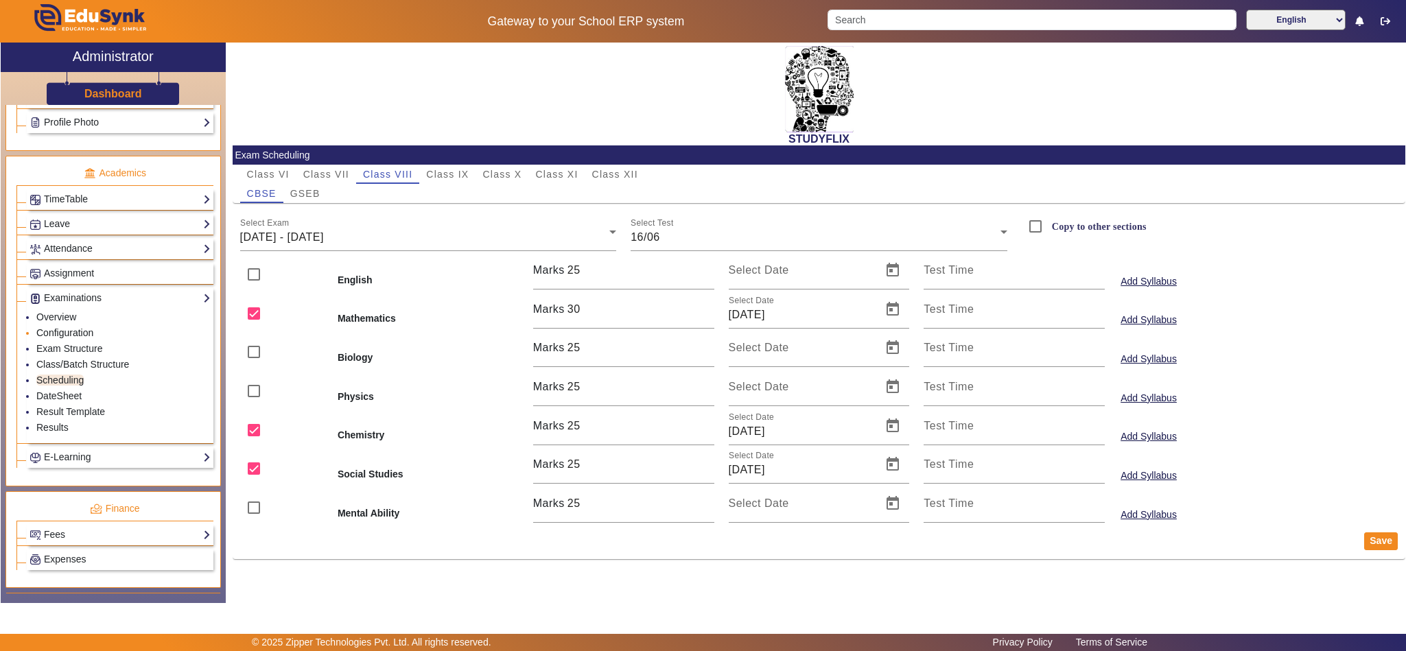
click at [72, 338] on link "Configuration" at bounding box center [64, 332] width 57 height 11
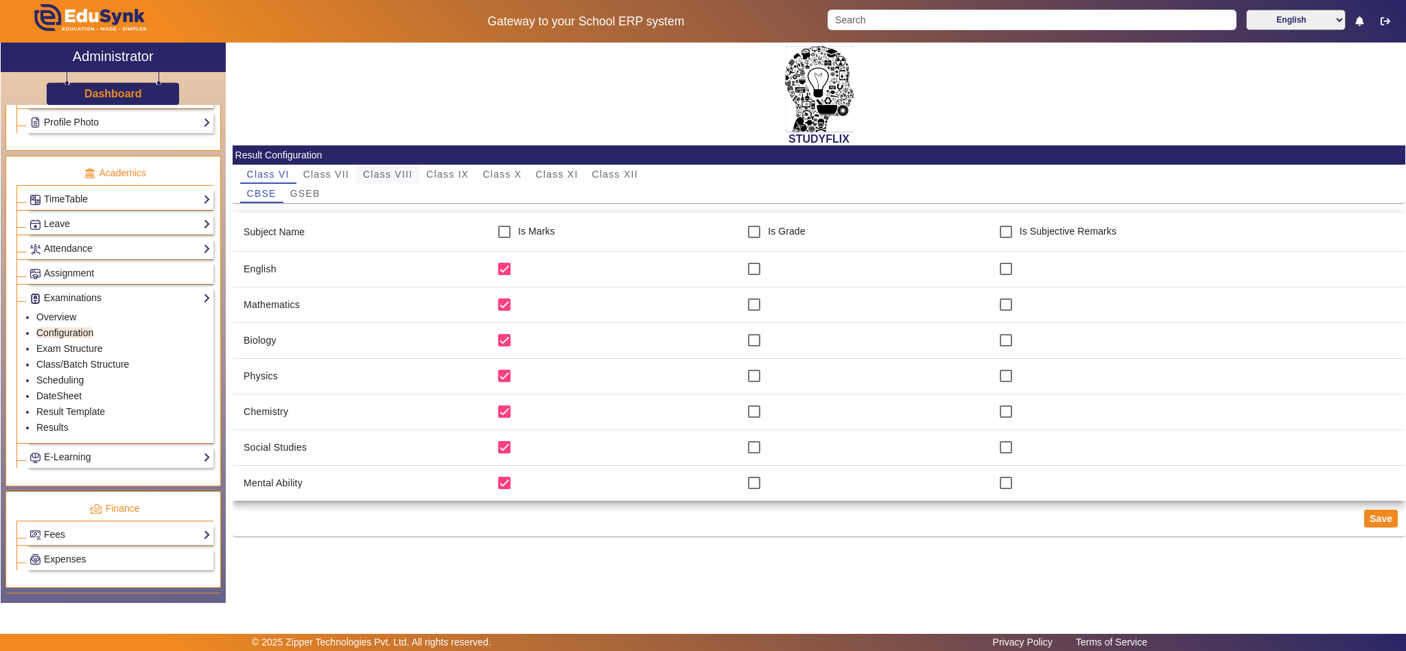
click at [393, 171] on span "Class VIII" at bounding box center [387, 175] width 49 height 10
click at [71, 354] on link "Exam Structure" at bounding box center [69, 348] width 66 height 11
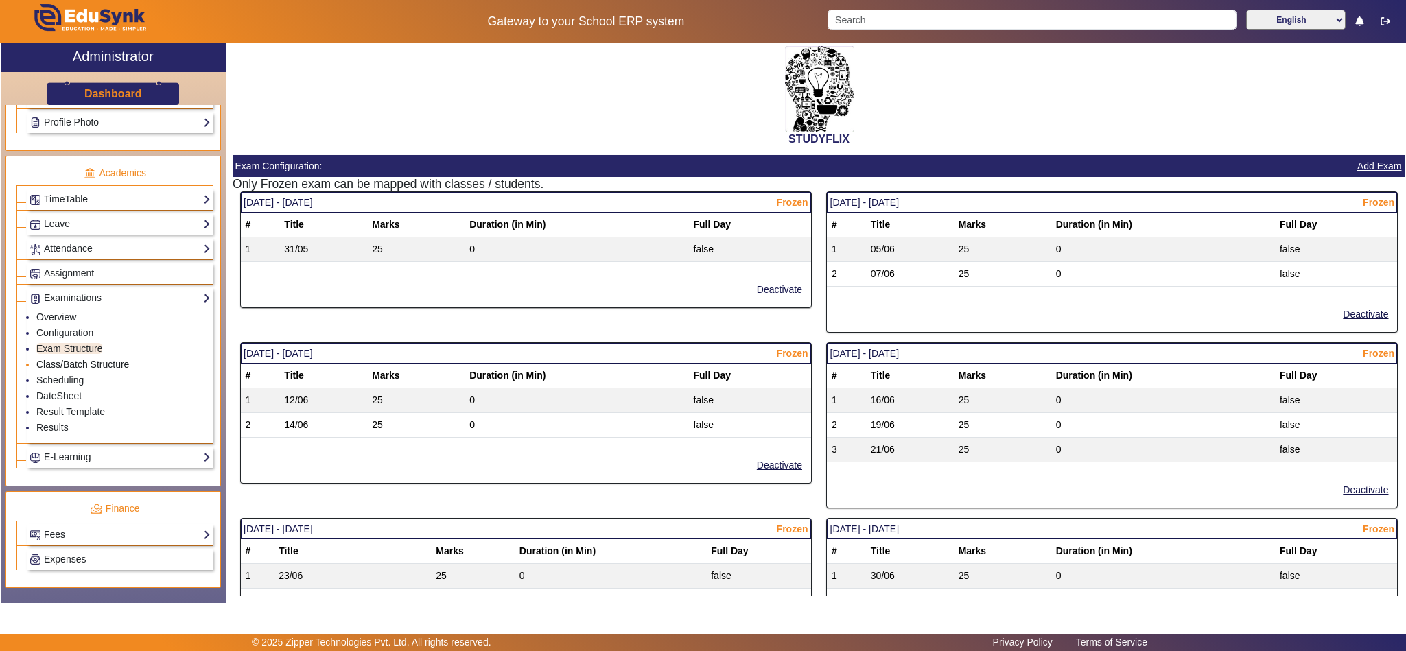
click at [93, 370] on link "Class/Batch Structure" at bounding box center [82, 364] width 93 height 11
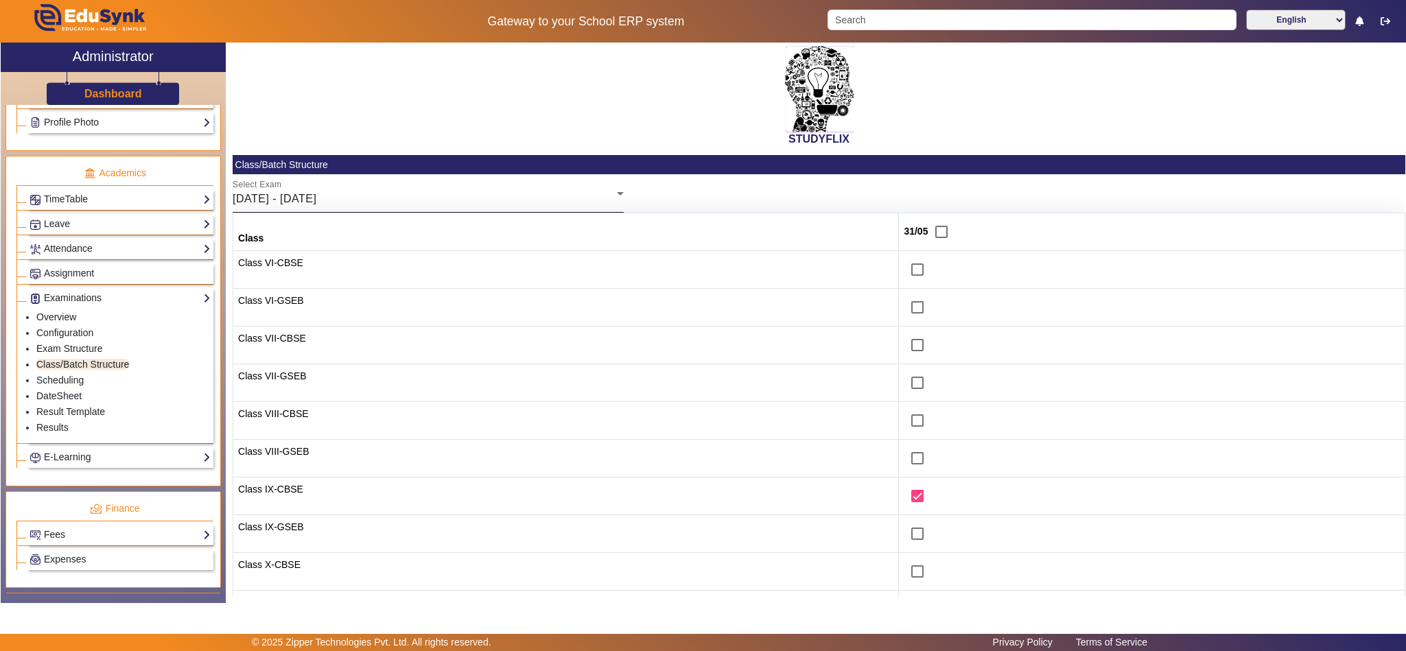
click at [367, 194] on div "[DATE] - [DATE]" at bounding box center [425, 199] width 384 height 16
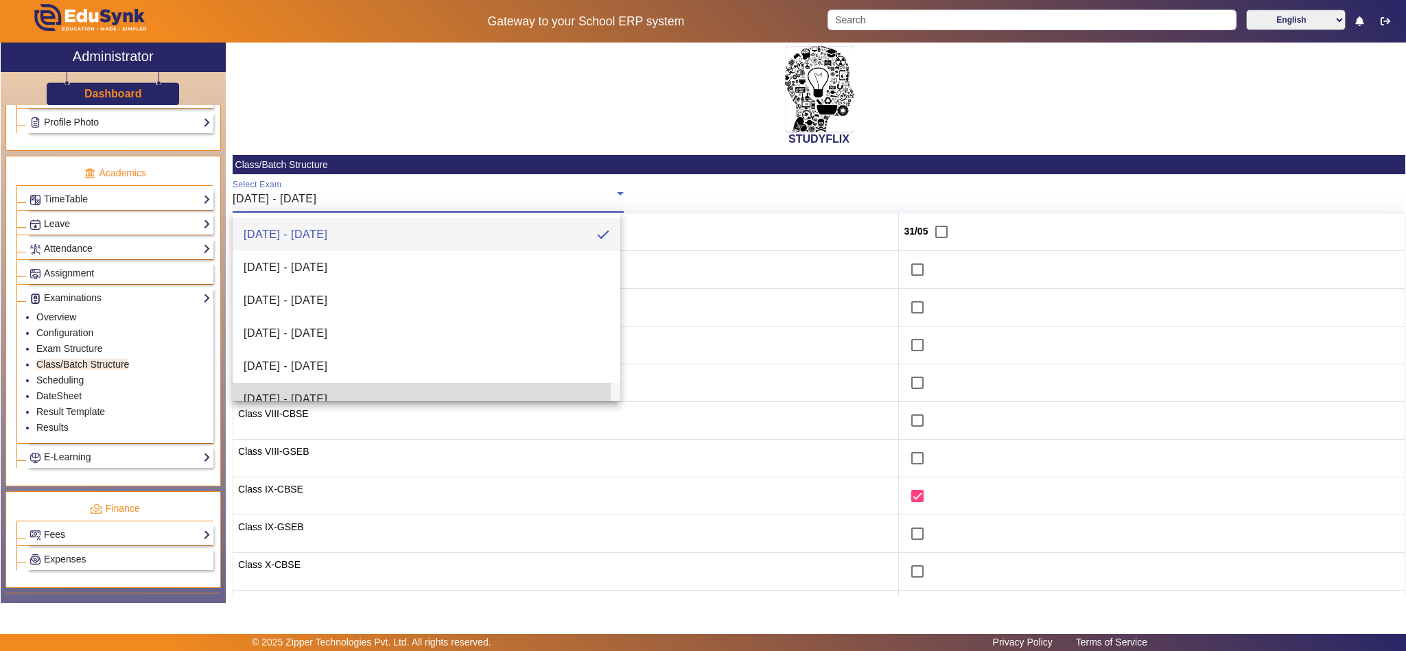
click at [301, 393] on span "[DATE] - [DATE]" at bounding box center [286, 399] width 84 height 16
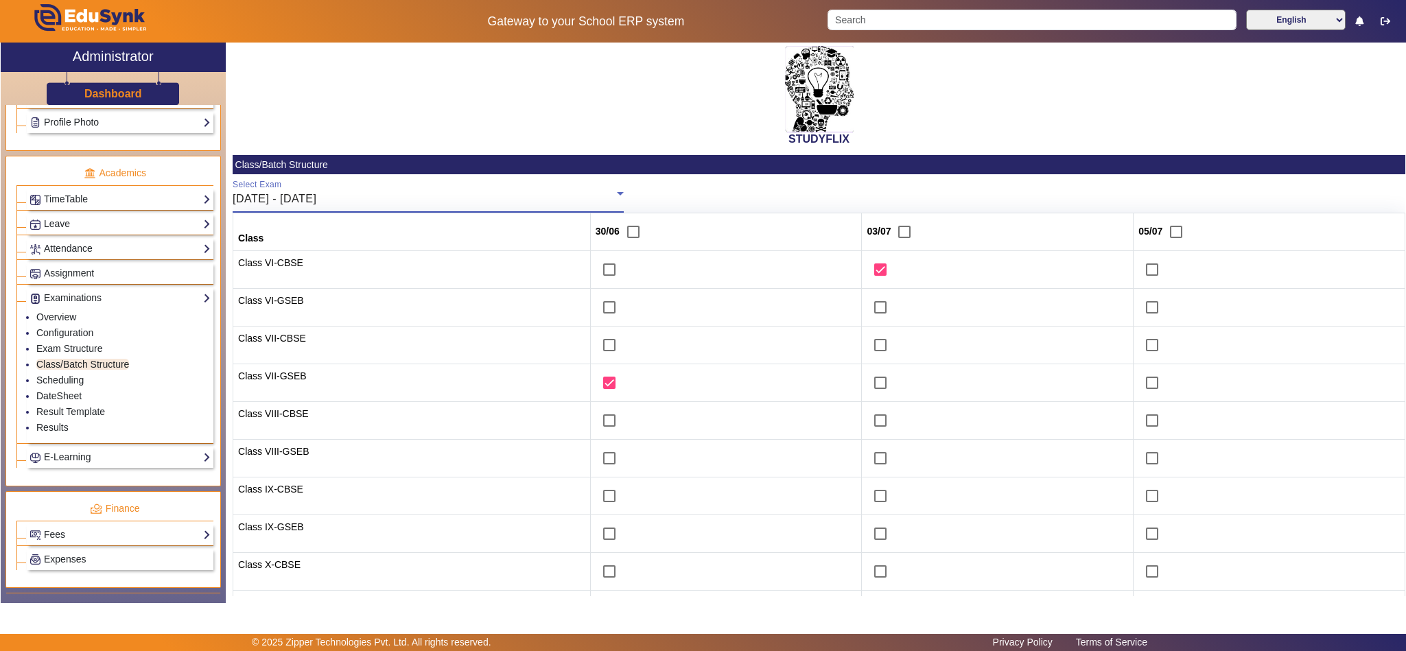
scroll to position [172, 0]
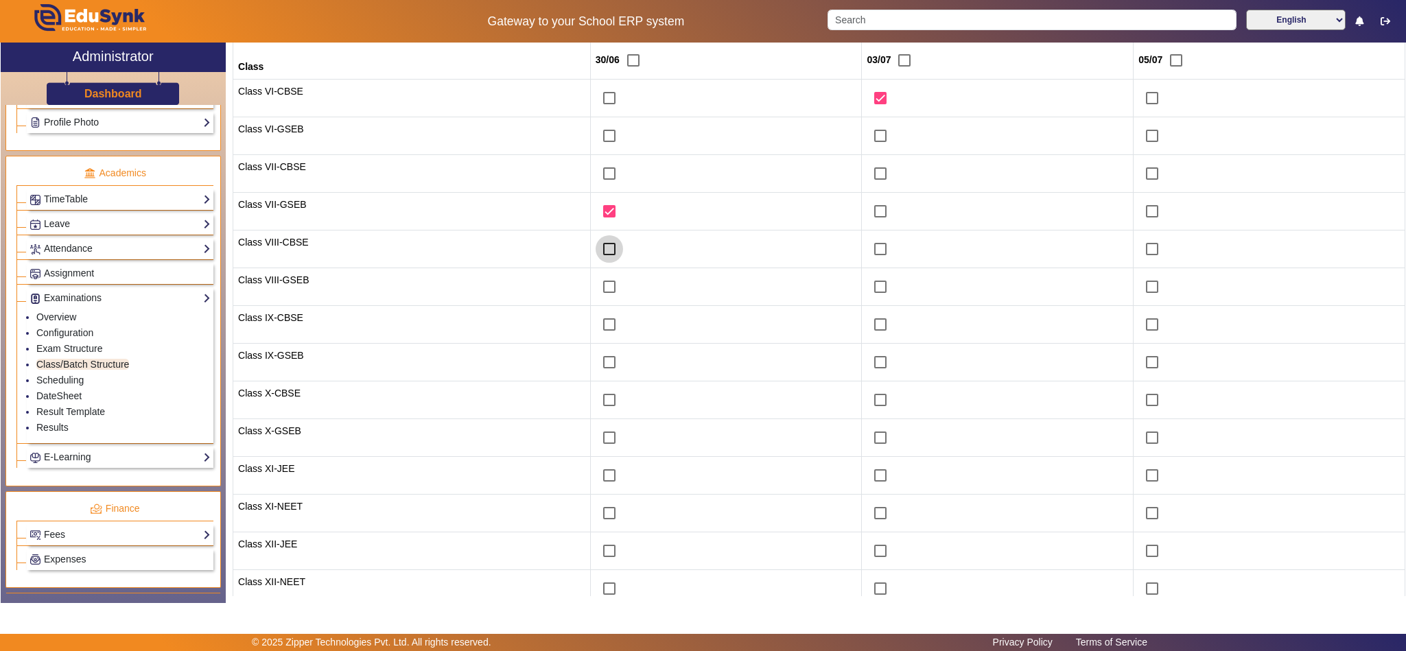
click at [596, 249] on input "checkbox" at bounding box center [609, 248] width 27 height 27
checkbox input "true"
click at [596, 288] on input "checkbox" at bounding box center [609, 286] width 27 height 27
drag, startPoint x: 596, startPoint y: 287, endPoint x: 599, endPoint y: 278, distance: 9.6
click at [596, 286] on input "checkbox" at bounding box center [609, 286] width 27 height 27
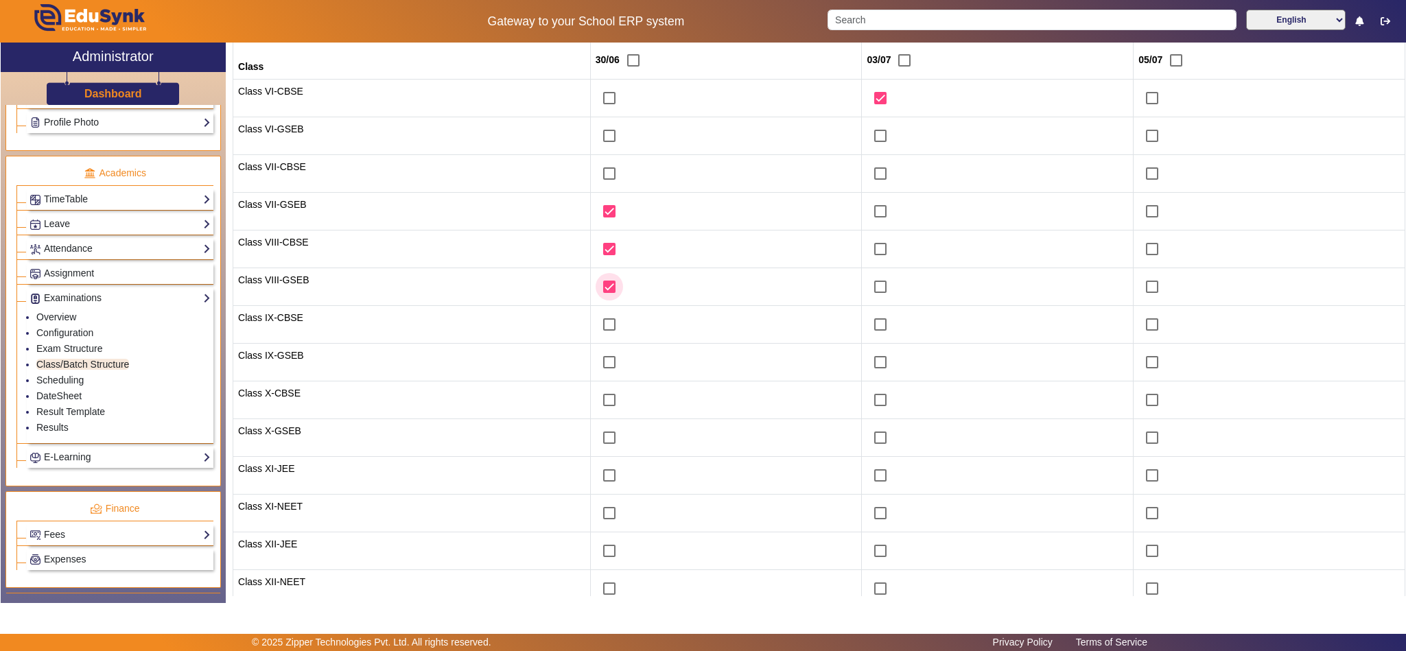
checkbox input "false"
click at [596, 257] on input "checkbox" at bounding box center [609, 248] width 27 height 27
checkbox input "false"
